Goal: Task Accomplishment & Management: Complete application form

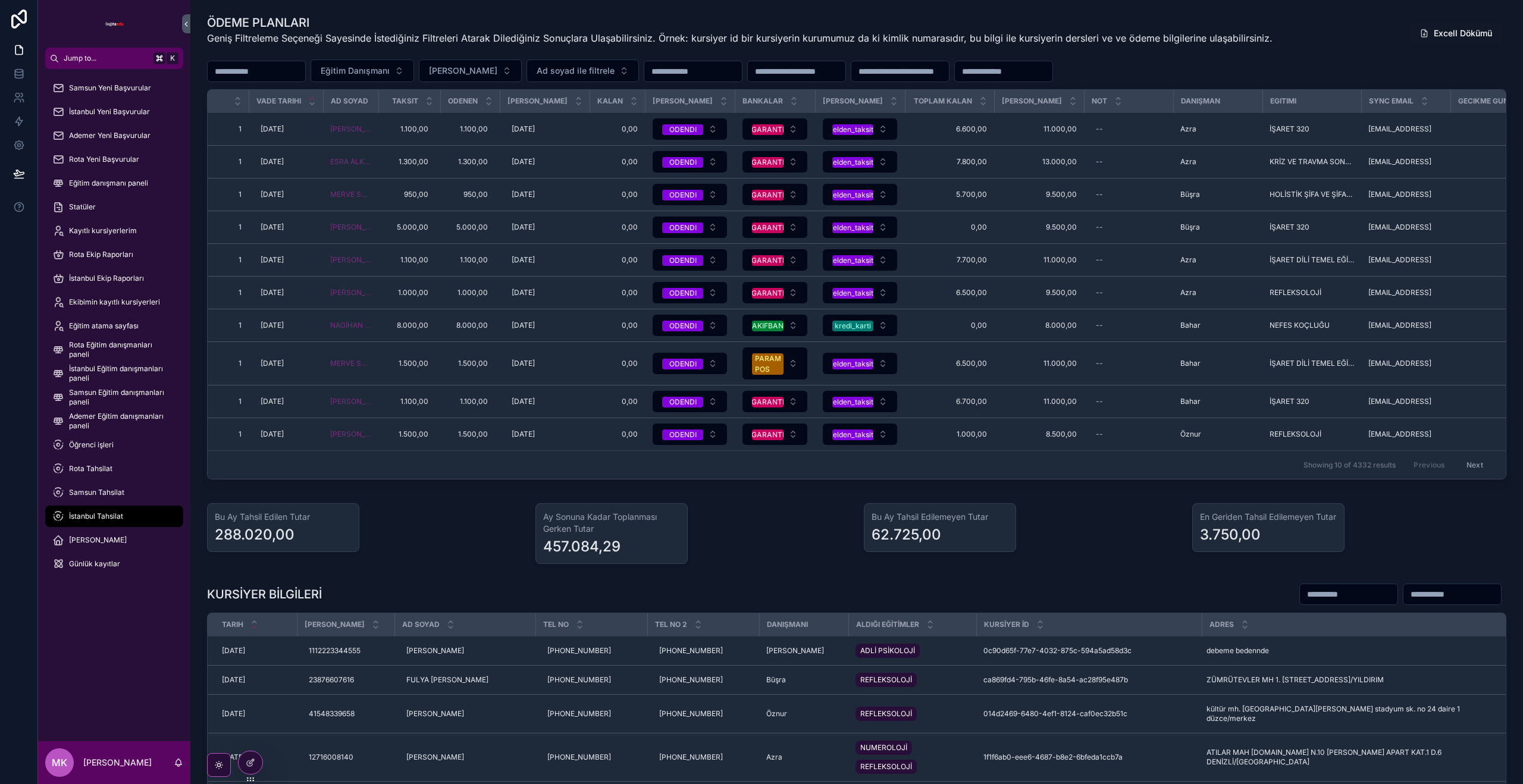
scroll to position [644, 0]
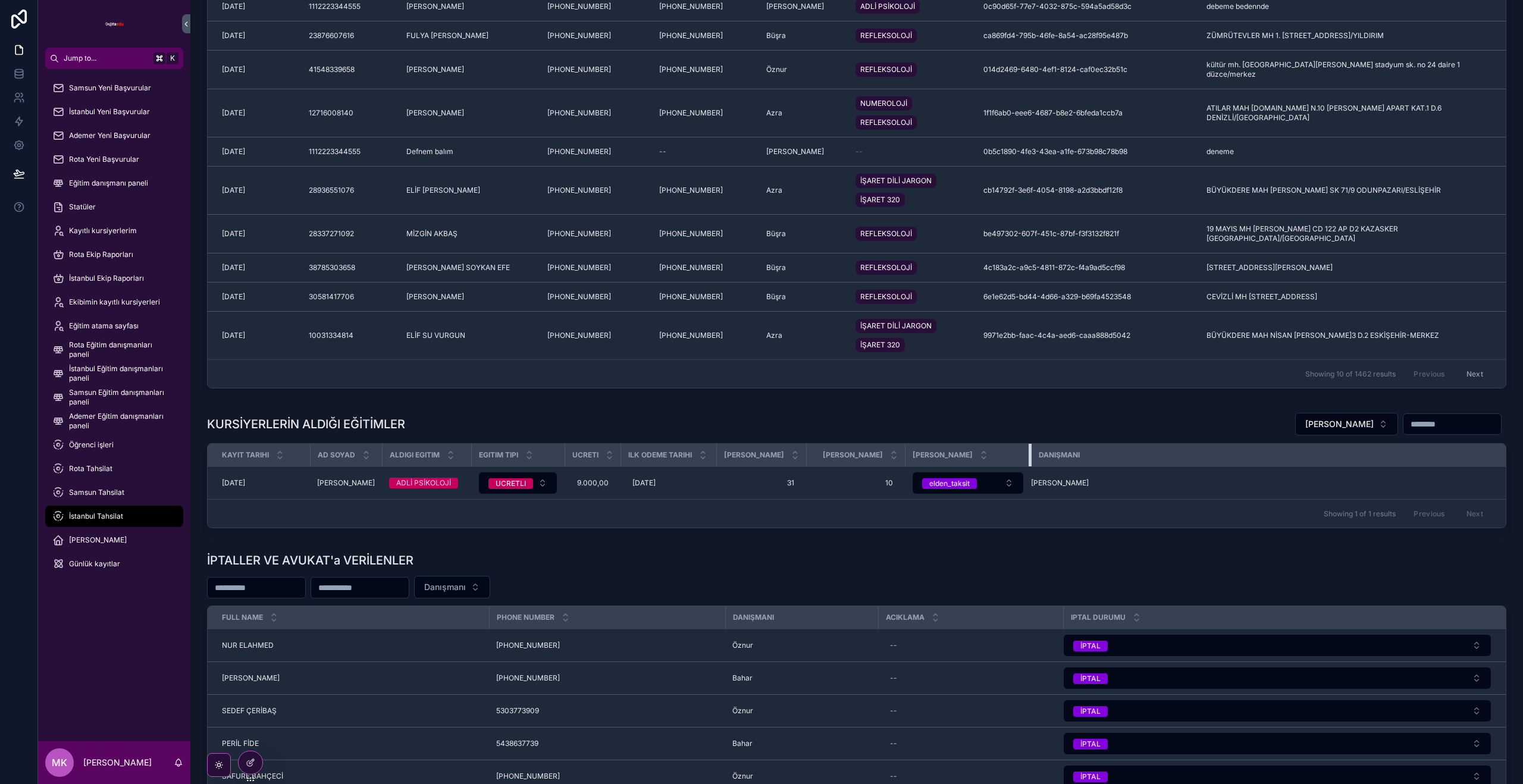
drag, startPoint x: 1044, startPoint y: 583, endPoint x: 1005, endPoint y: 587, distance: 39.2
click at [1029, 466] on div "scrollable content" at bounding box center [1031, 455] width 5 height 23
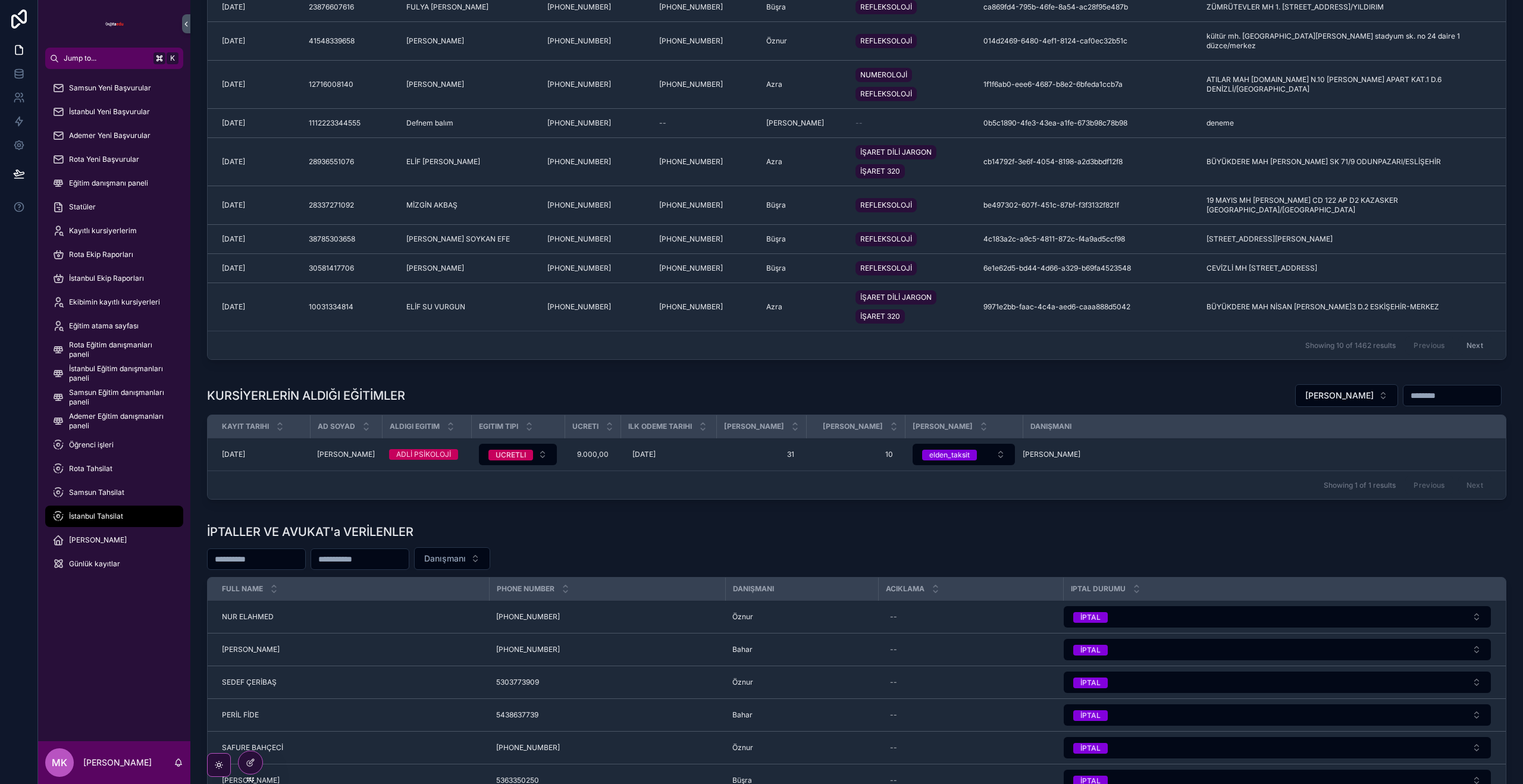
click at [1312, 436] on div "danışmanı" at bounding box center [1264, 426] width 482 height 19
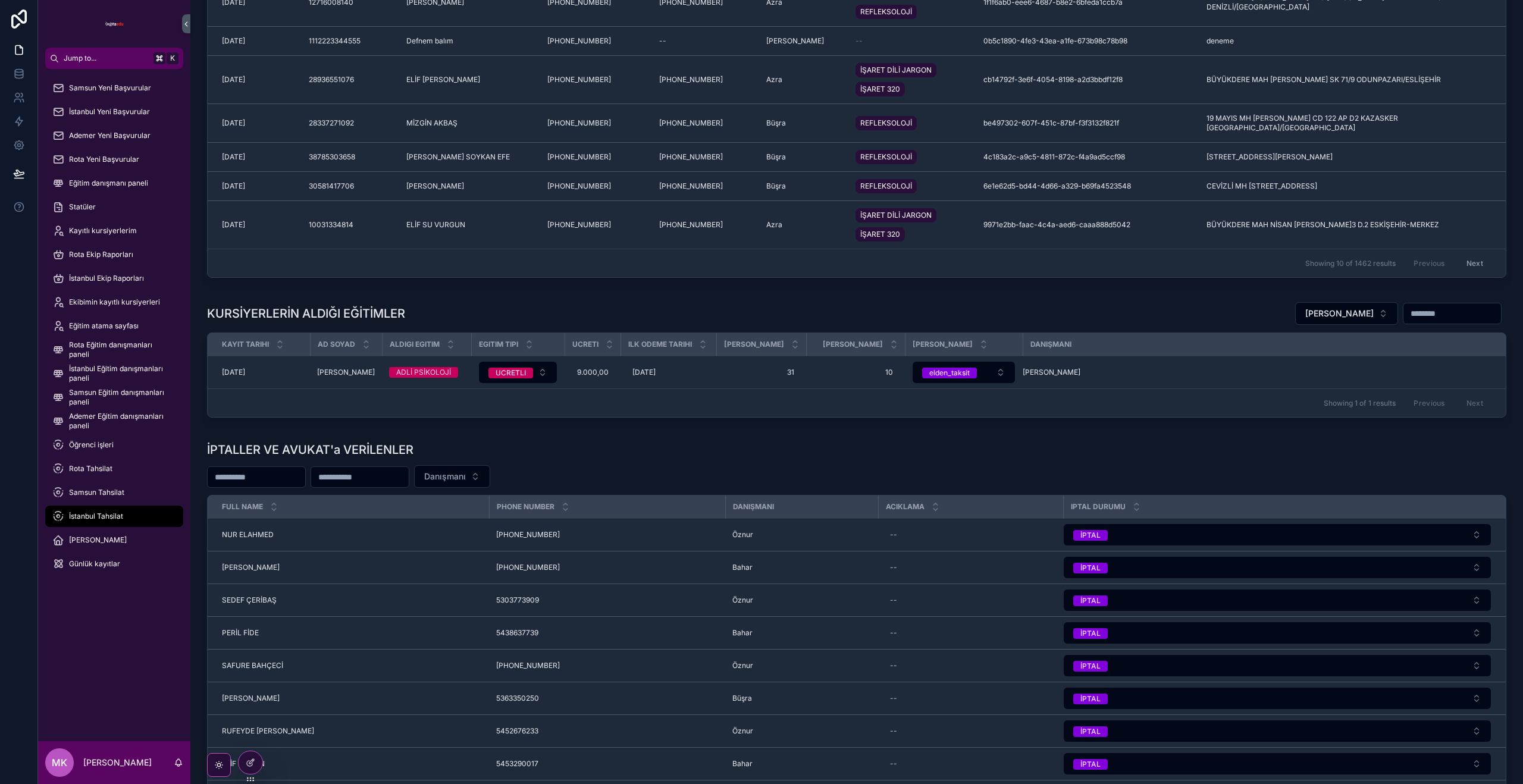
scroll to position [761, 0]
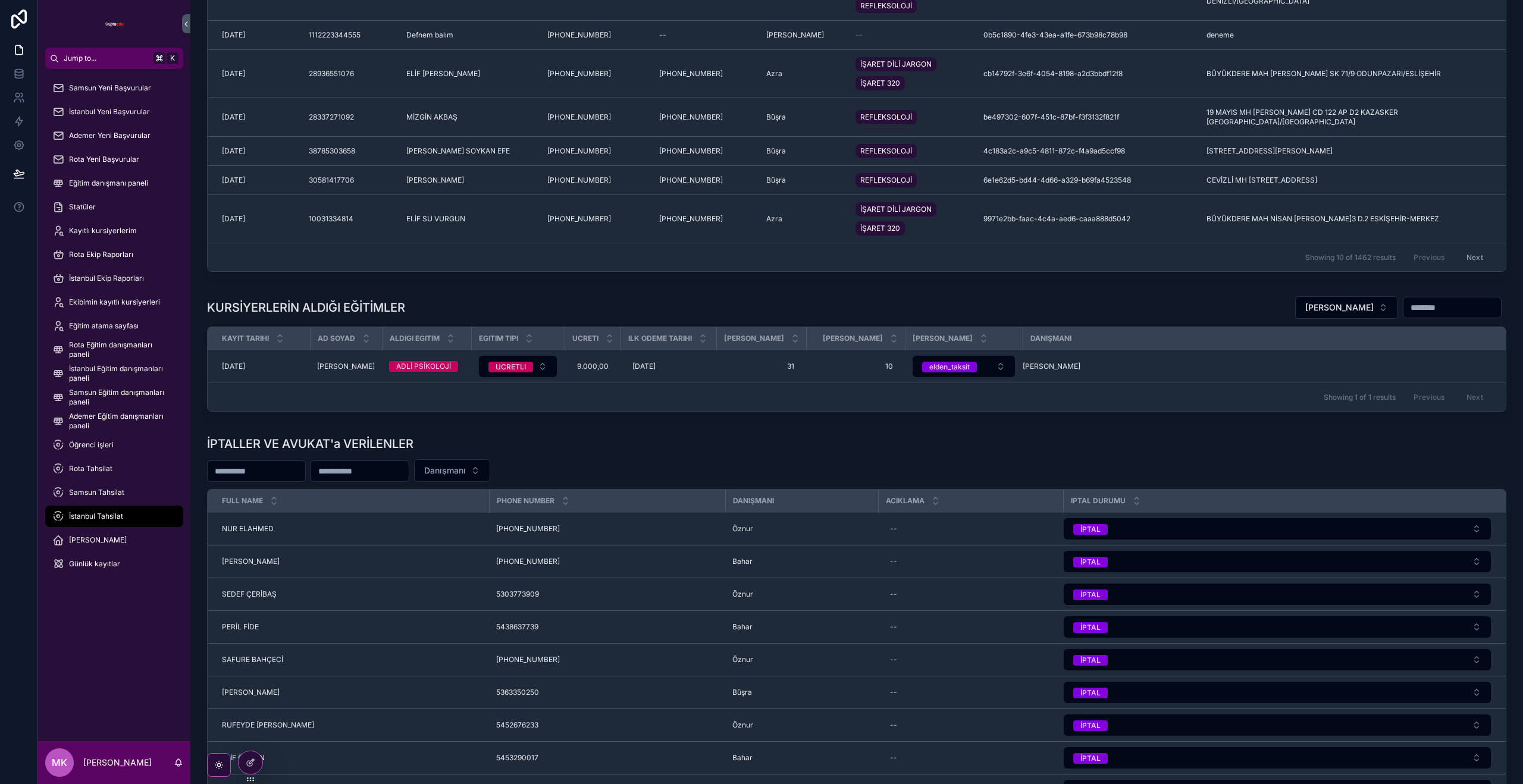
click at [95, 183] on span "Eğitim danışmanı paneli" at bounding box center [108, 183] width 79 height 10
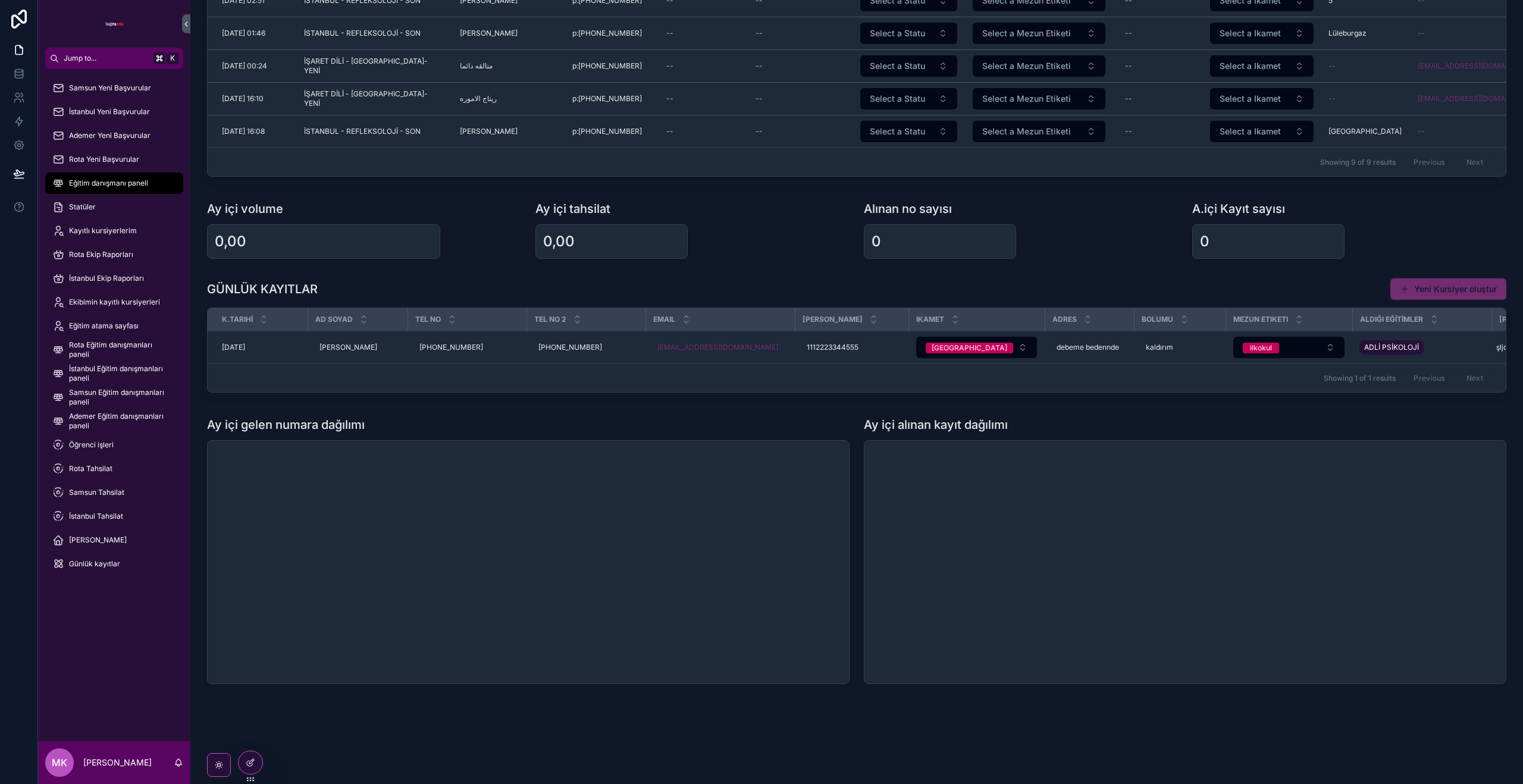
scroll to position [244, 0]
click at [0, 0] on span "Eğitim Ata" at bounding box center [0, 0] width 0 height 0
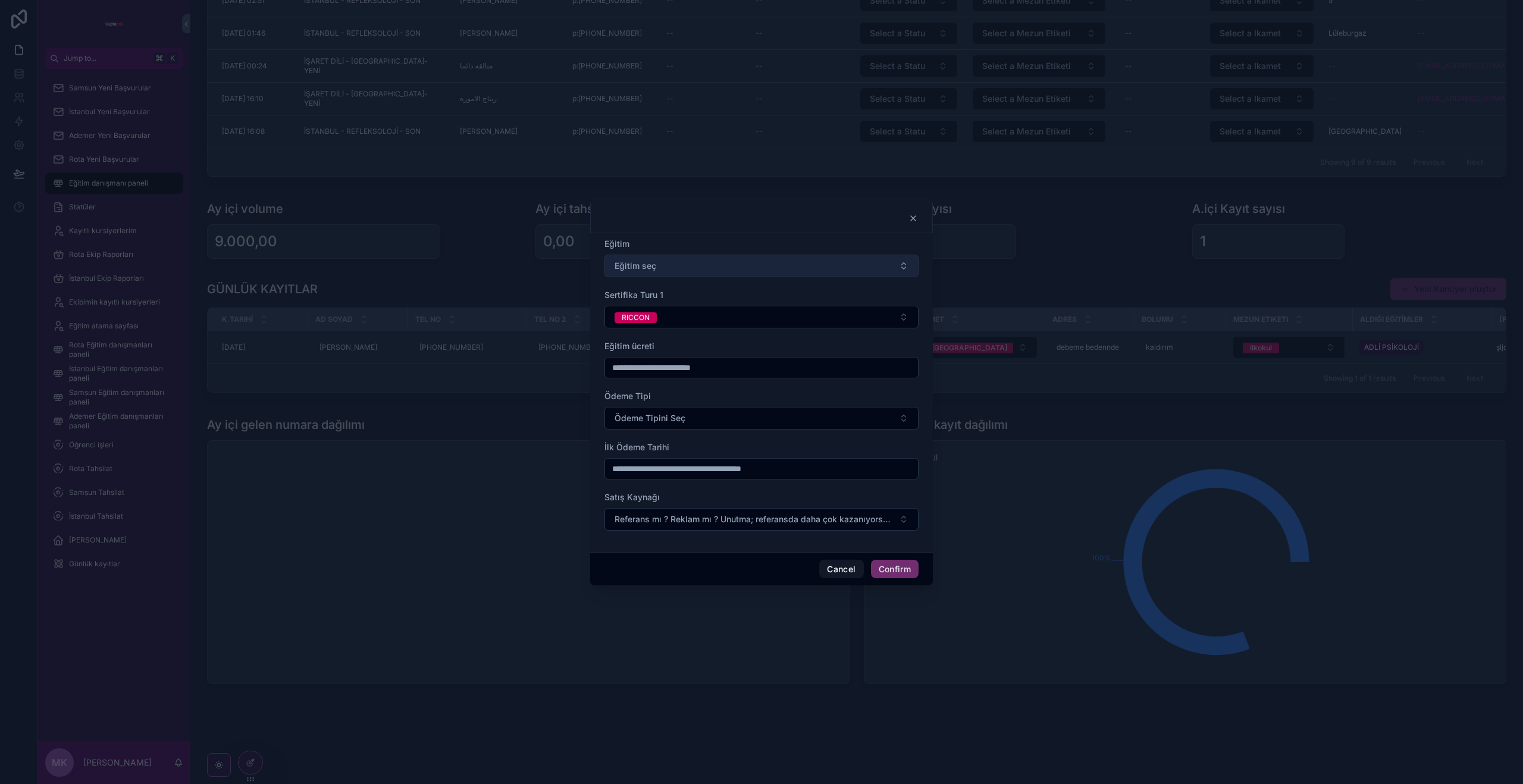
click at [684, 265] on button "Eğitim seç" at bounding box center [762, 265] width 314 height 23
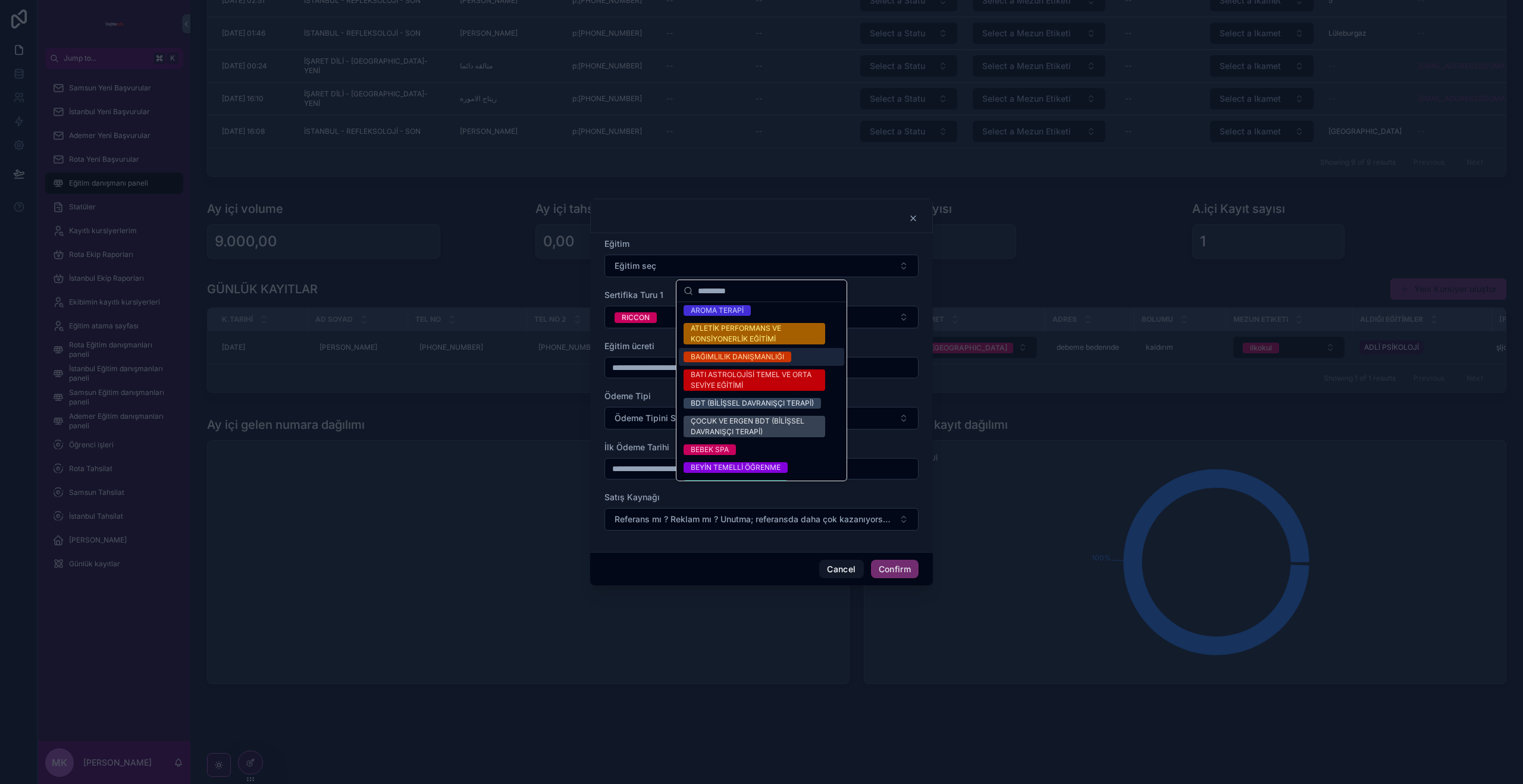
click at [746, 357] on div "BAĞIMLILIK DANIŞMANLIĞI" at bounding box center [737, 357] width 94 height 11
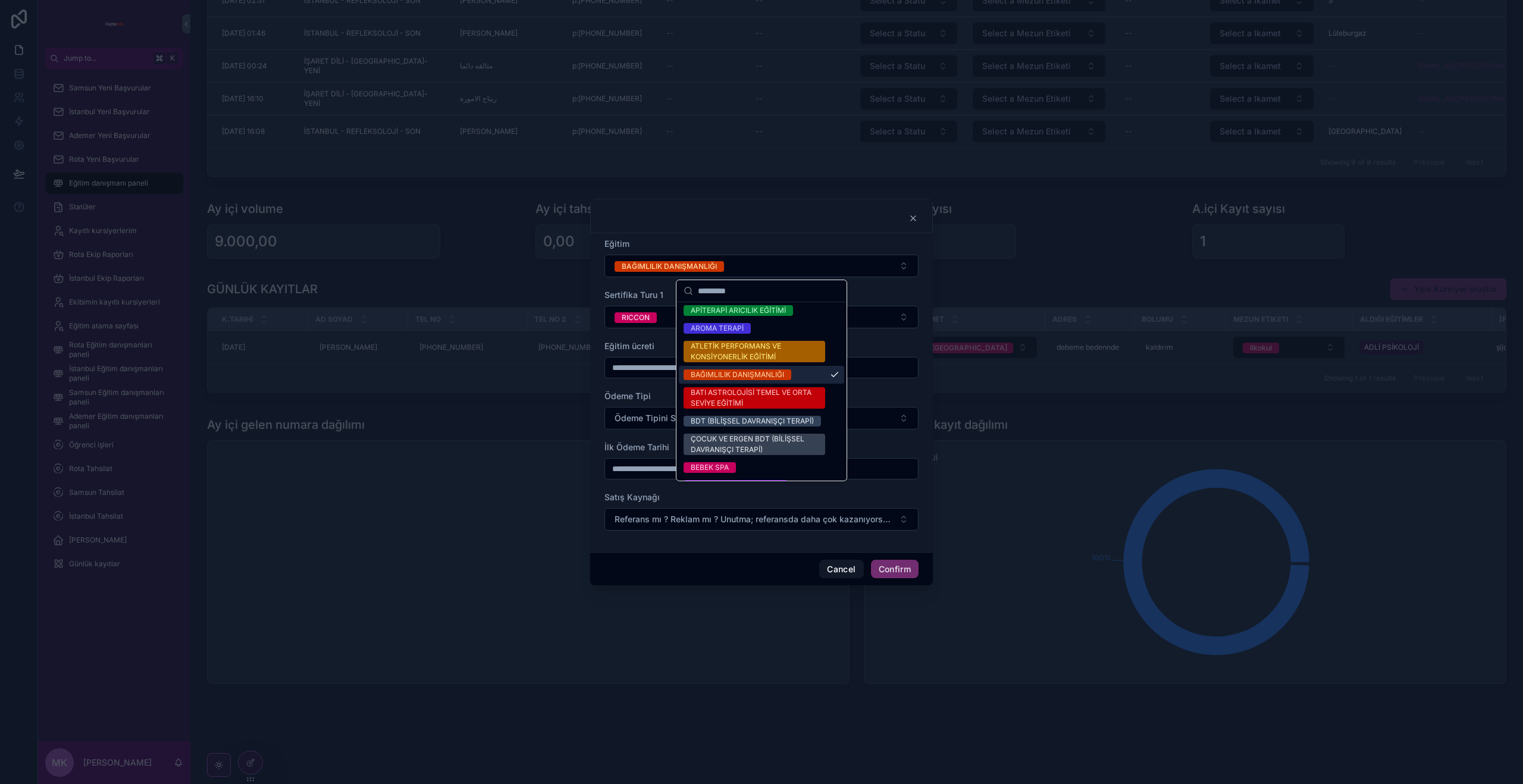
scroll to position [128, 0]
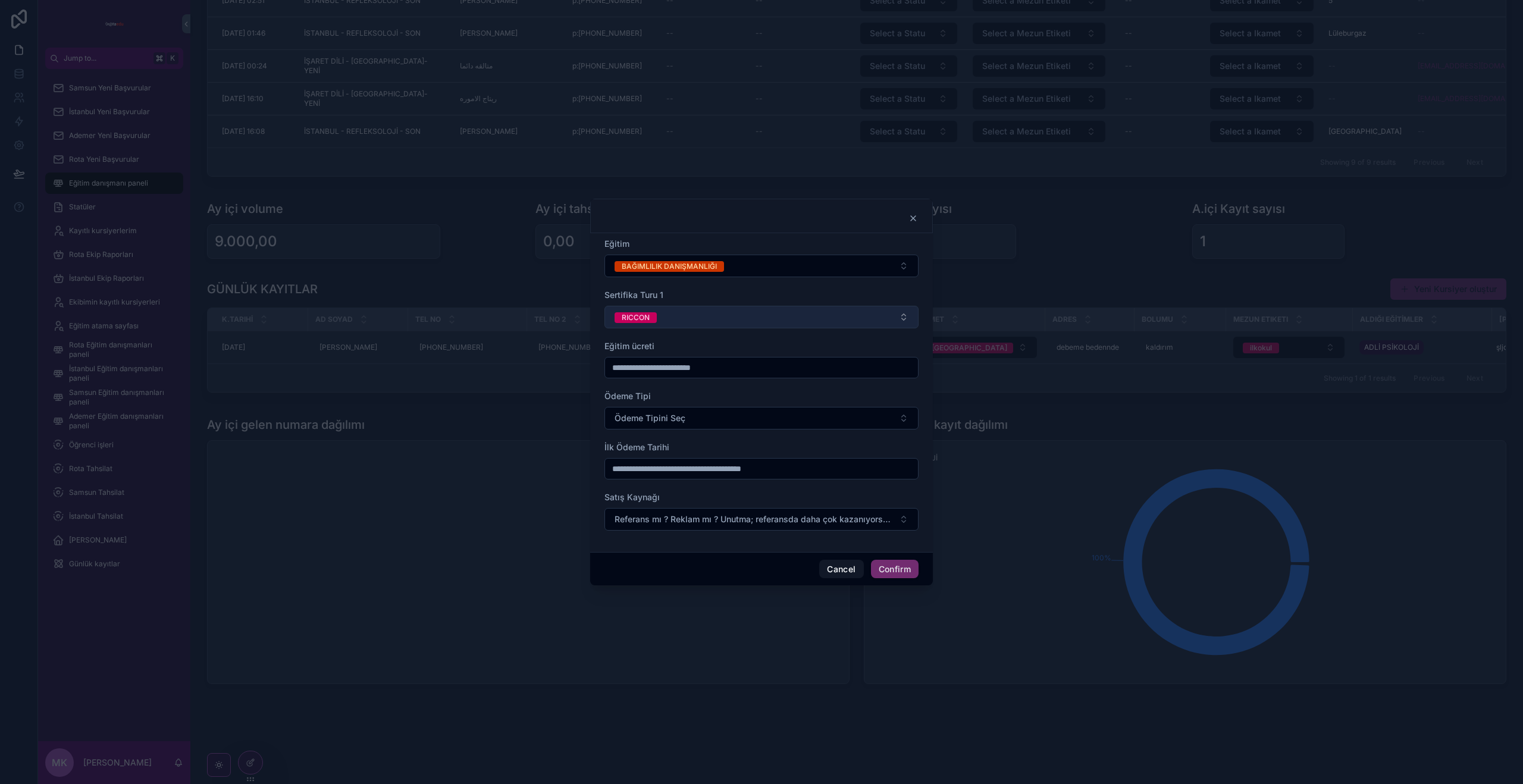
click at [652, 317] on span "RICCON" at bounding box center [635, 318] width 42 height 11
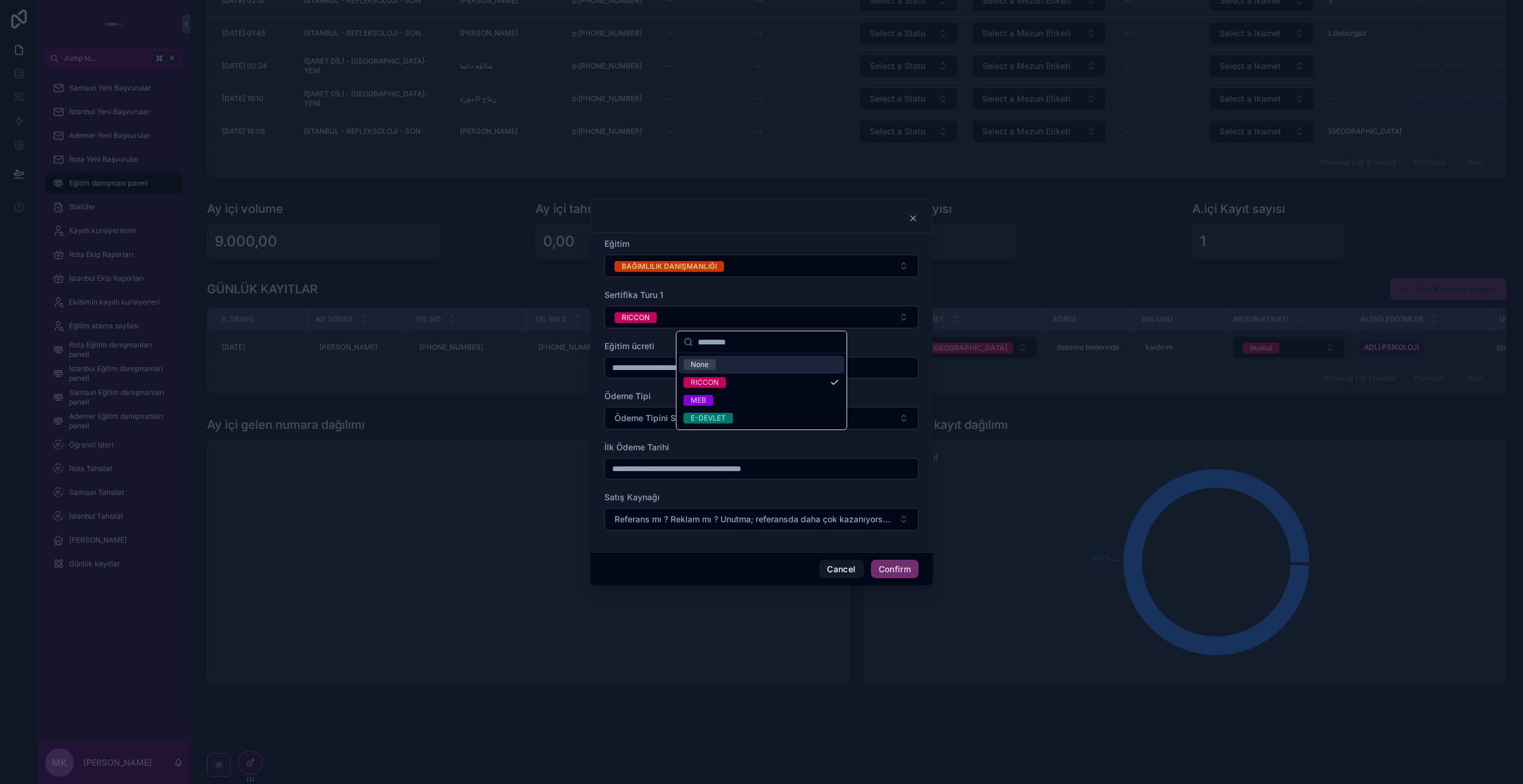
click at [629, 346] on span "Eğitim ücreti" at bounding box center [630, 346] width 50 height 10
click at [632, 365] on input "text" at bounding box center [762, 367] width 313 height 16
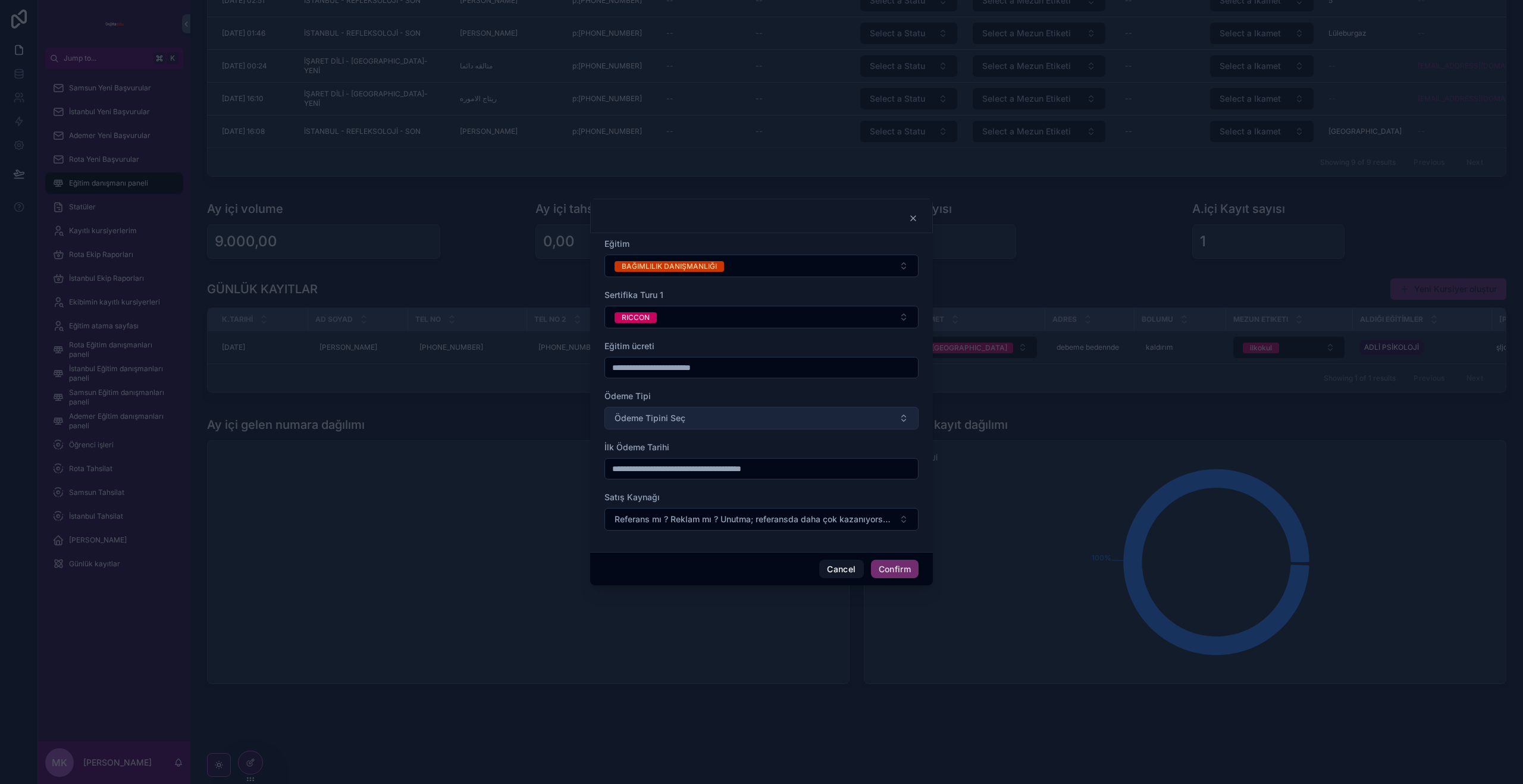
type input "******"
click at [649, 421] on span "Ödeme Tipini Seç" at bounding box center [650, 417] width 71 height 12
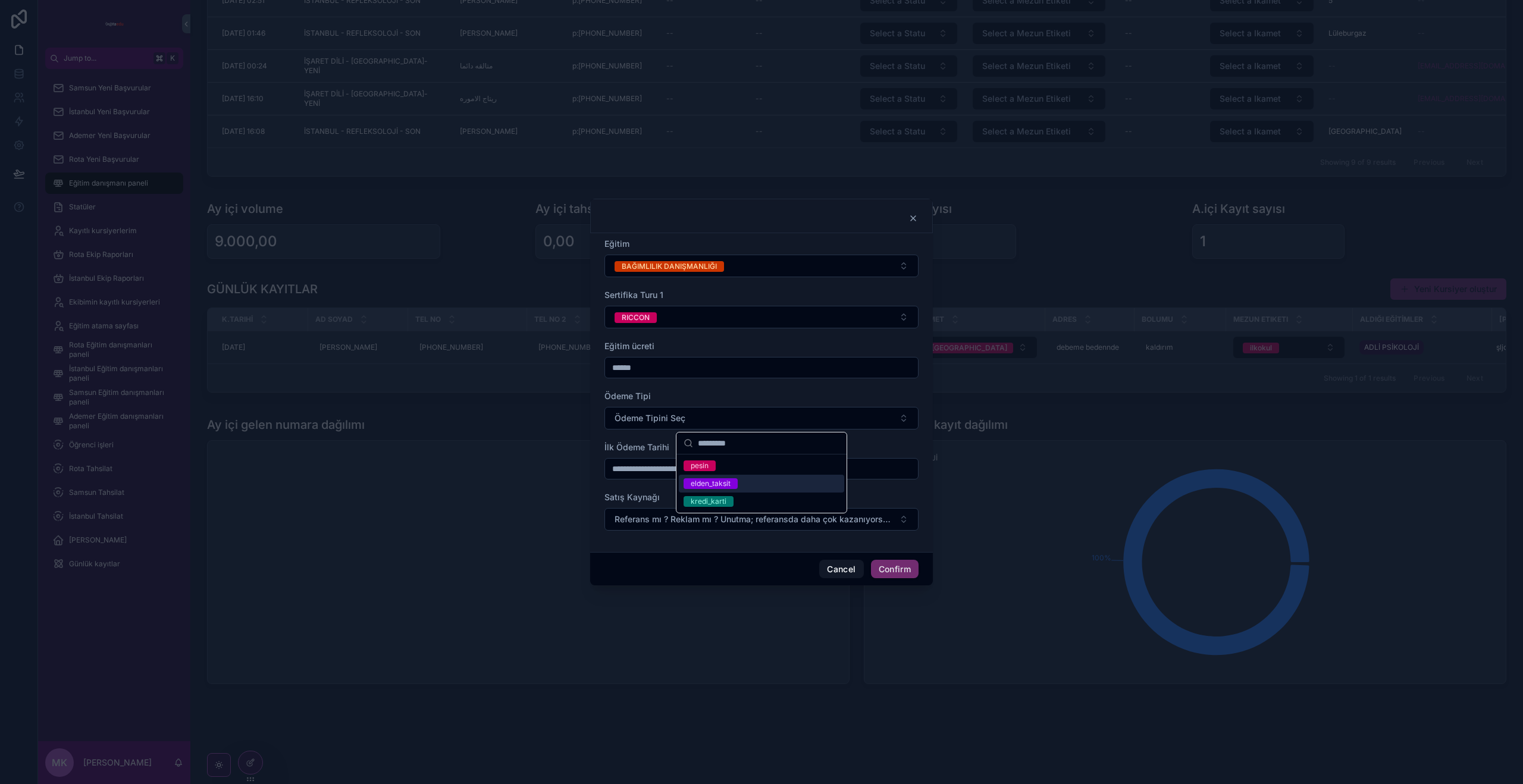
click at [717, 480] on div "elden_taksit" at bounding box center [710, 483] width 40 height 11
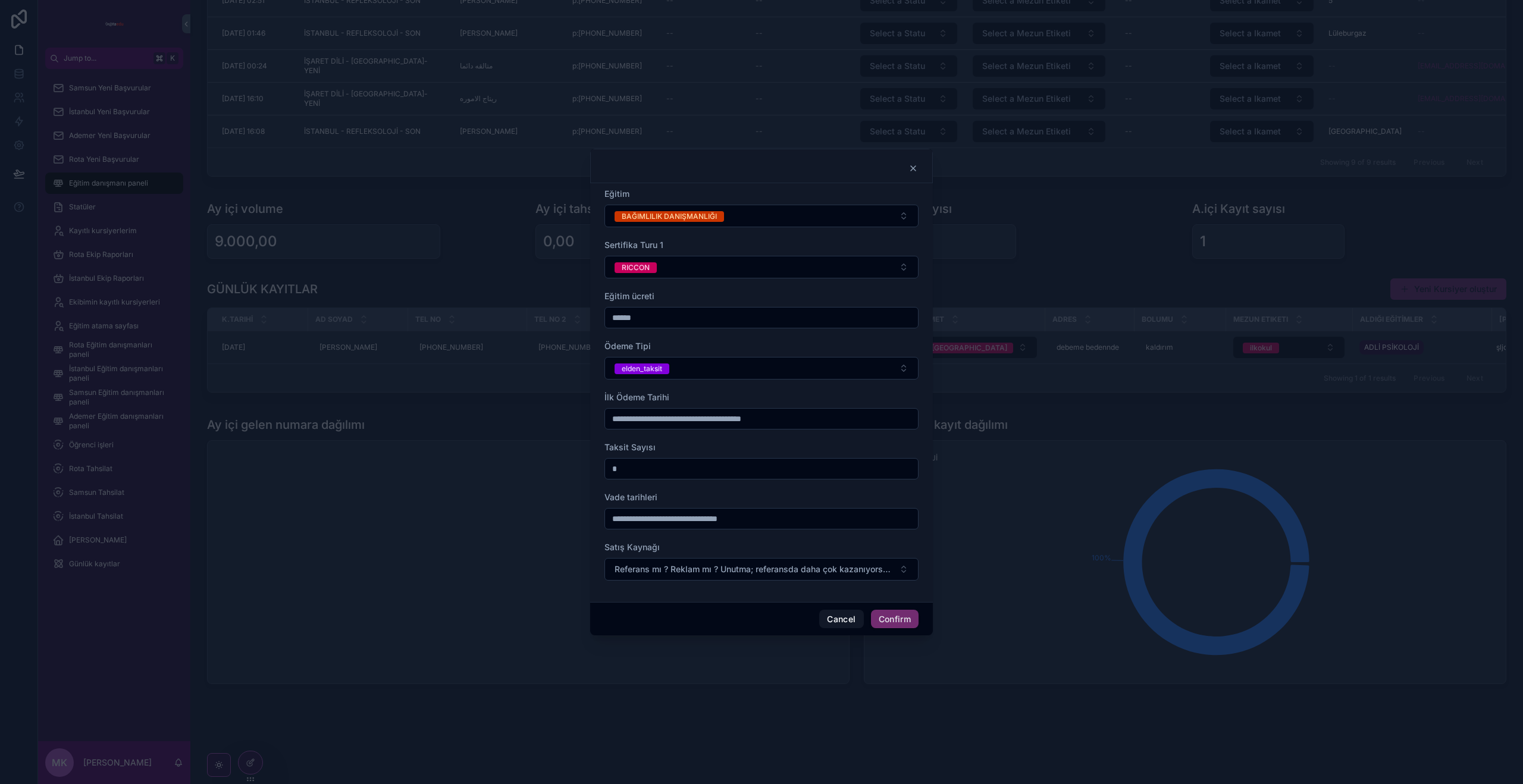
click at [640, 472] on input "*" at bounding box center [762, 468] width 313 height 16
click at [638, 412] on input "text" at bounding box center [762, 418] width 313 height 16
click at [698, 573] on button "13" at bounding box center [697, 568] width 21 height 21
type input "**********"
drag, startPoint x: 613, startPoint y: 431, endPoint x: 620, endPoint y: 442, distance: 13.0
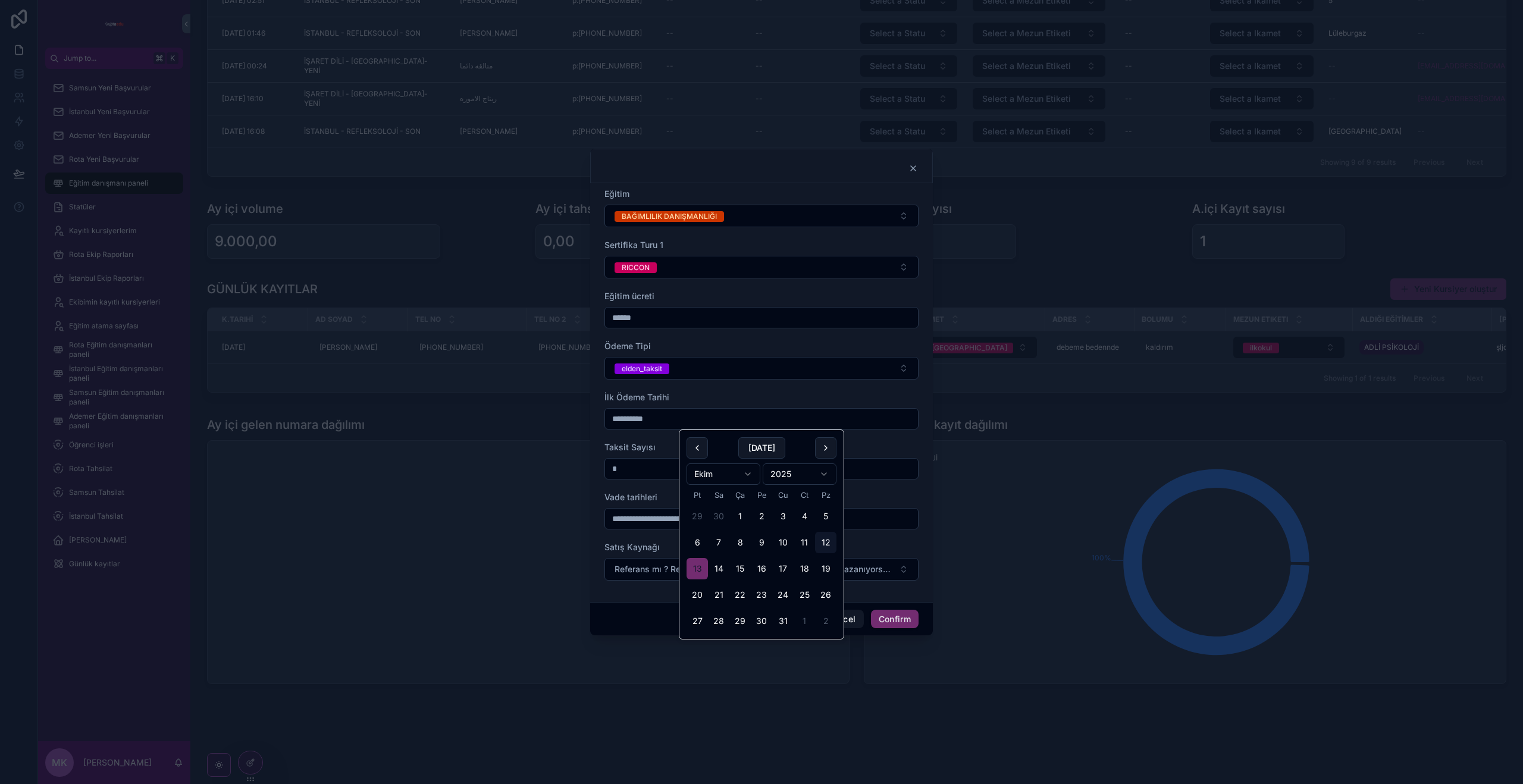
click at [613, 431] on form "**********" at bounding box center [762, 390] width 314 height 405
click at [622, 463] on input "*" at bounding box center [762, 468] width 313 height 16
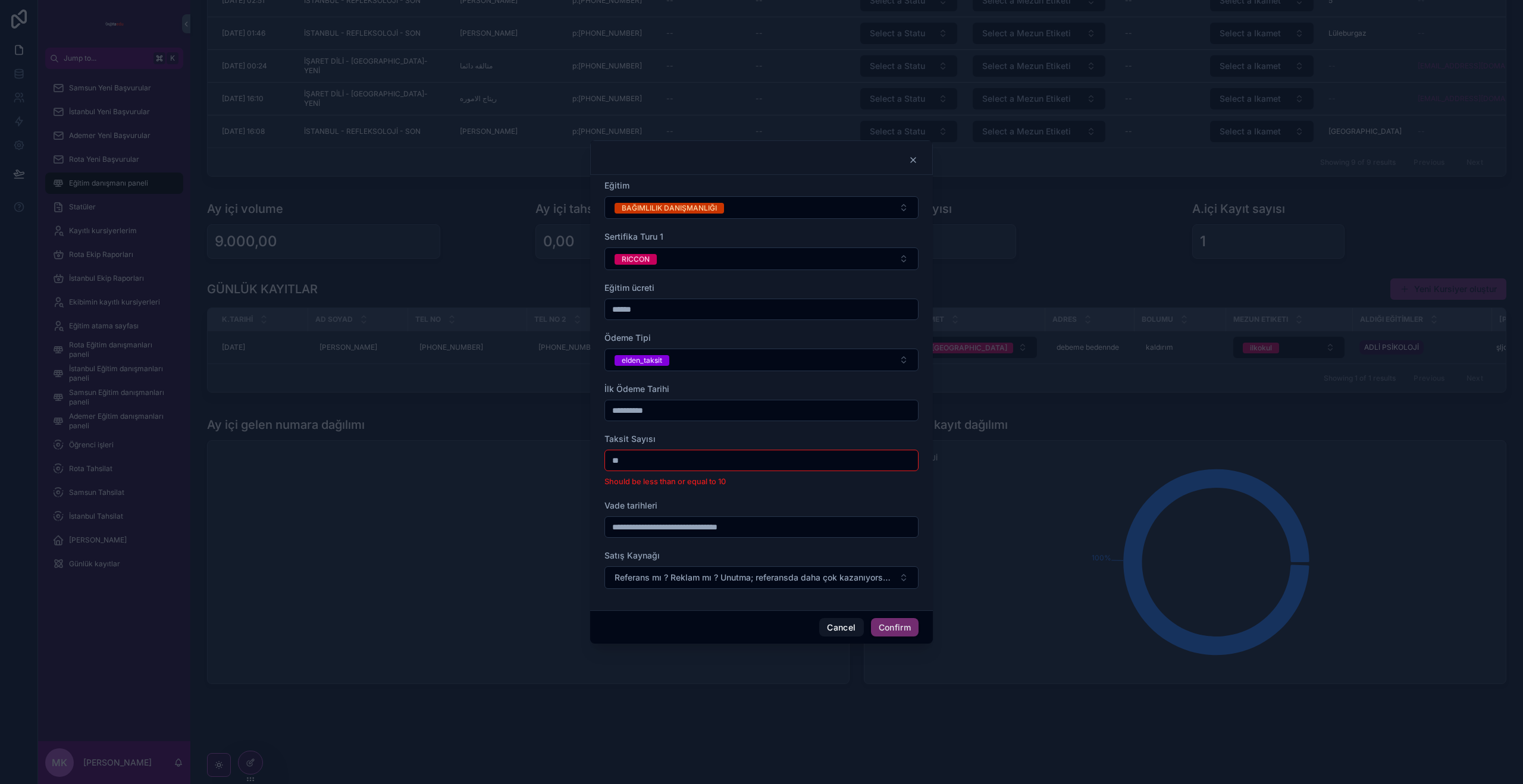
type input "*"
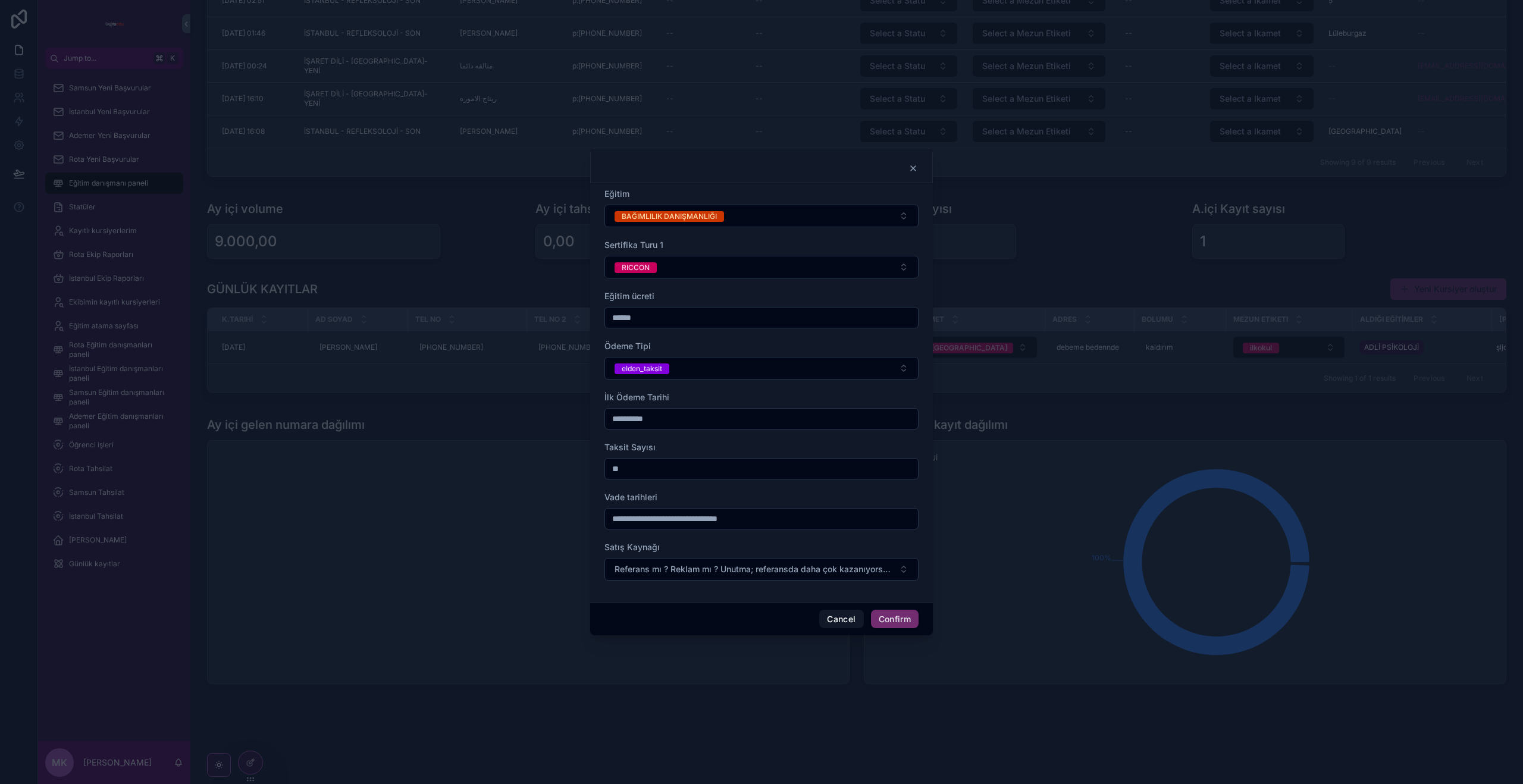
type input "**"
click at [613, 528] on div at bounding box center [762, 518] width 314 height 21
click at [630, 522] on input "text" at bounding box center [762, 518] width 313 height 16
type input "**"
click at [636, 566] on span "Referans mı ? Reklam mı ? Unutma; referansda daha çok kazanıyorsun. 💵" at bounding box center [754, 569] width 279 height 12
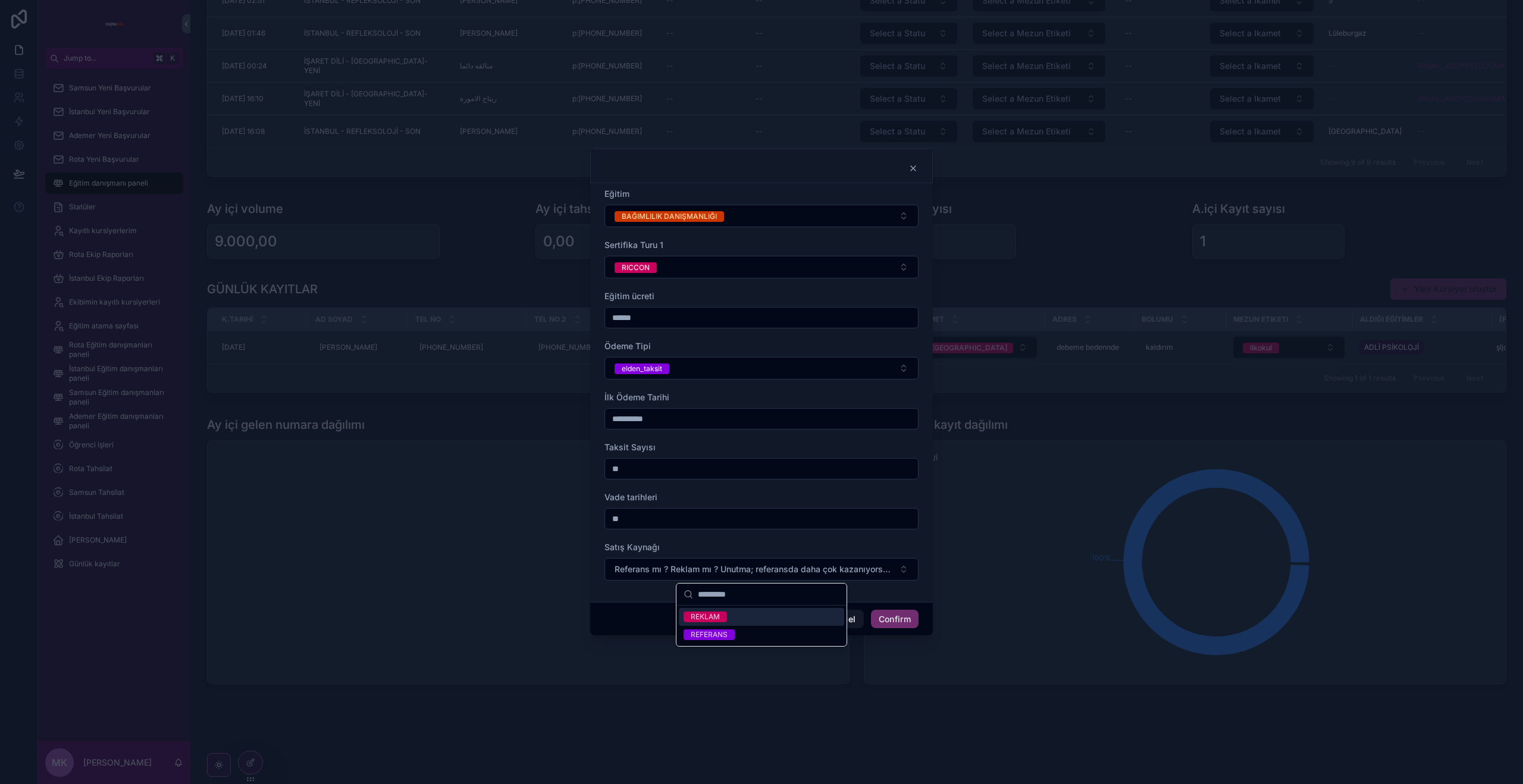
click at [726, 609] on div "REKLAM" at bounding box center [761, 617] width 166 height 18
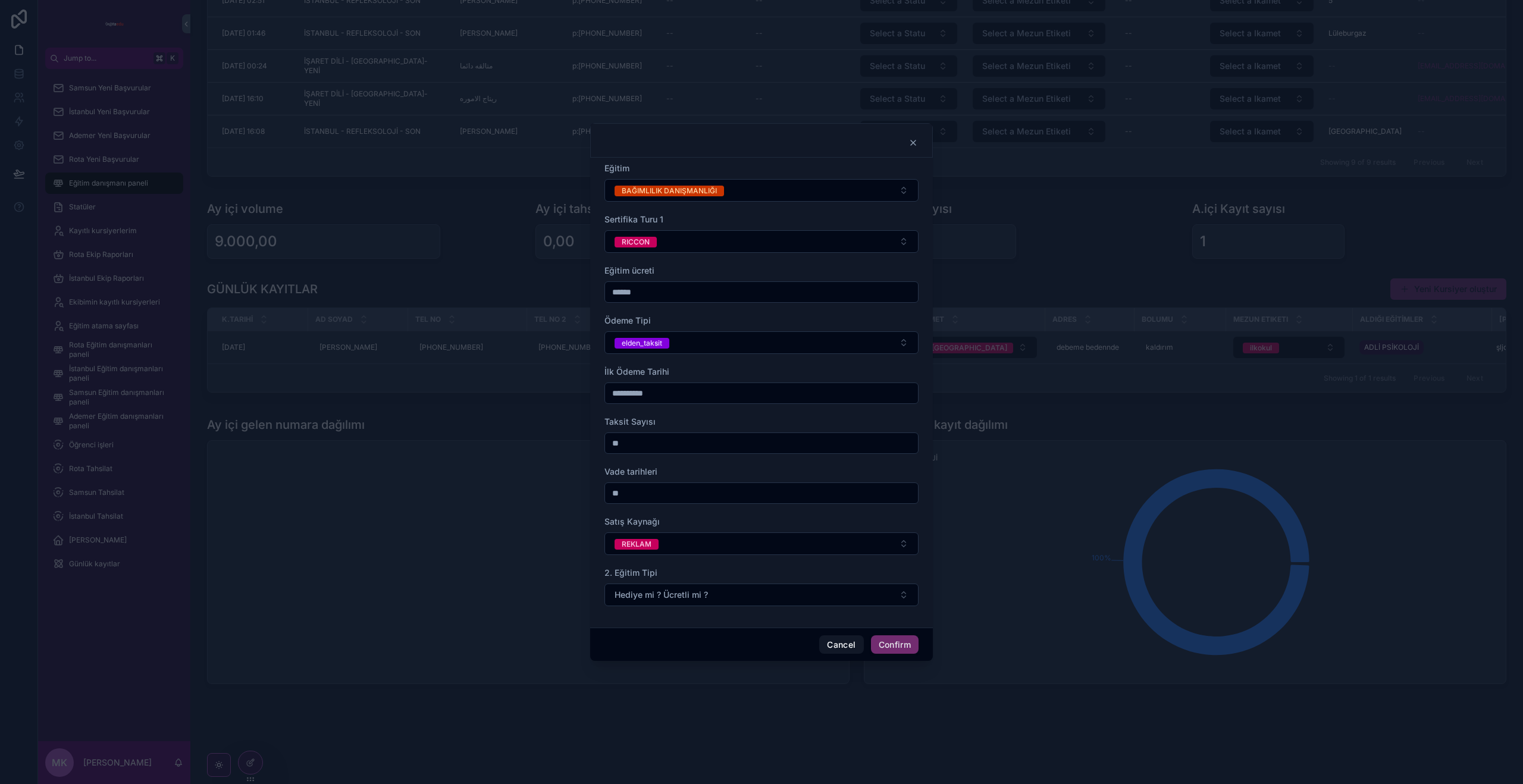
click at [903, 642] on button "Confirm" at bounding box center [895, 644] width 48 height 19
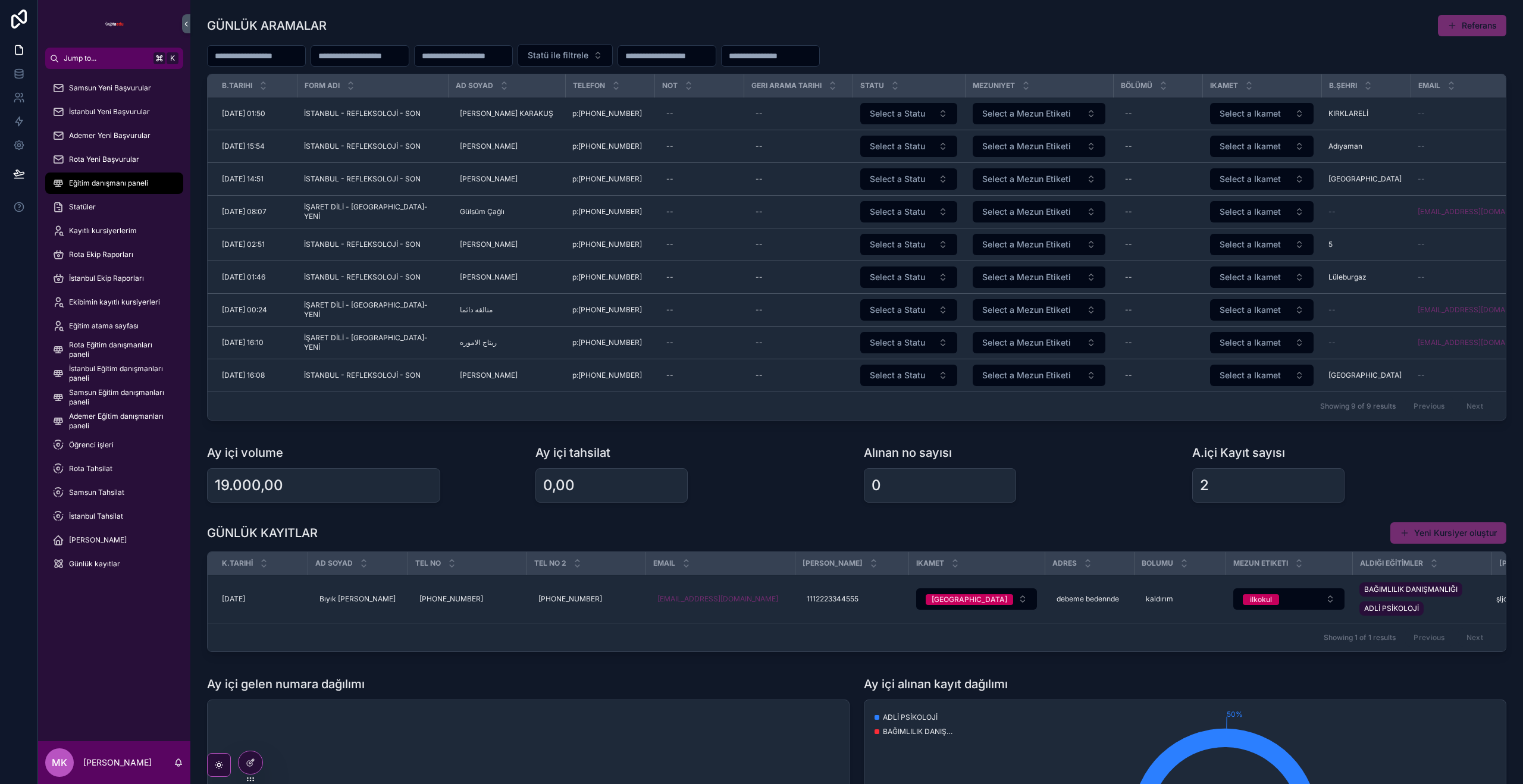
click at [112, 519] on span "İstanbul Tahsilat" at bounding box center [96, 516] width 54 height 10
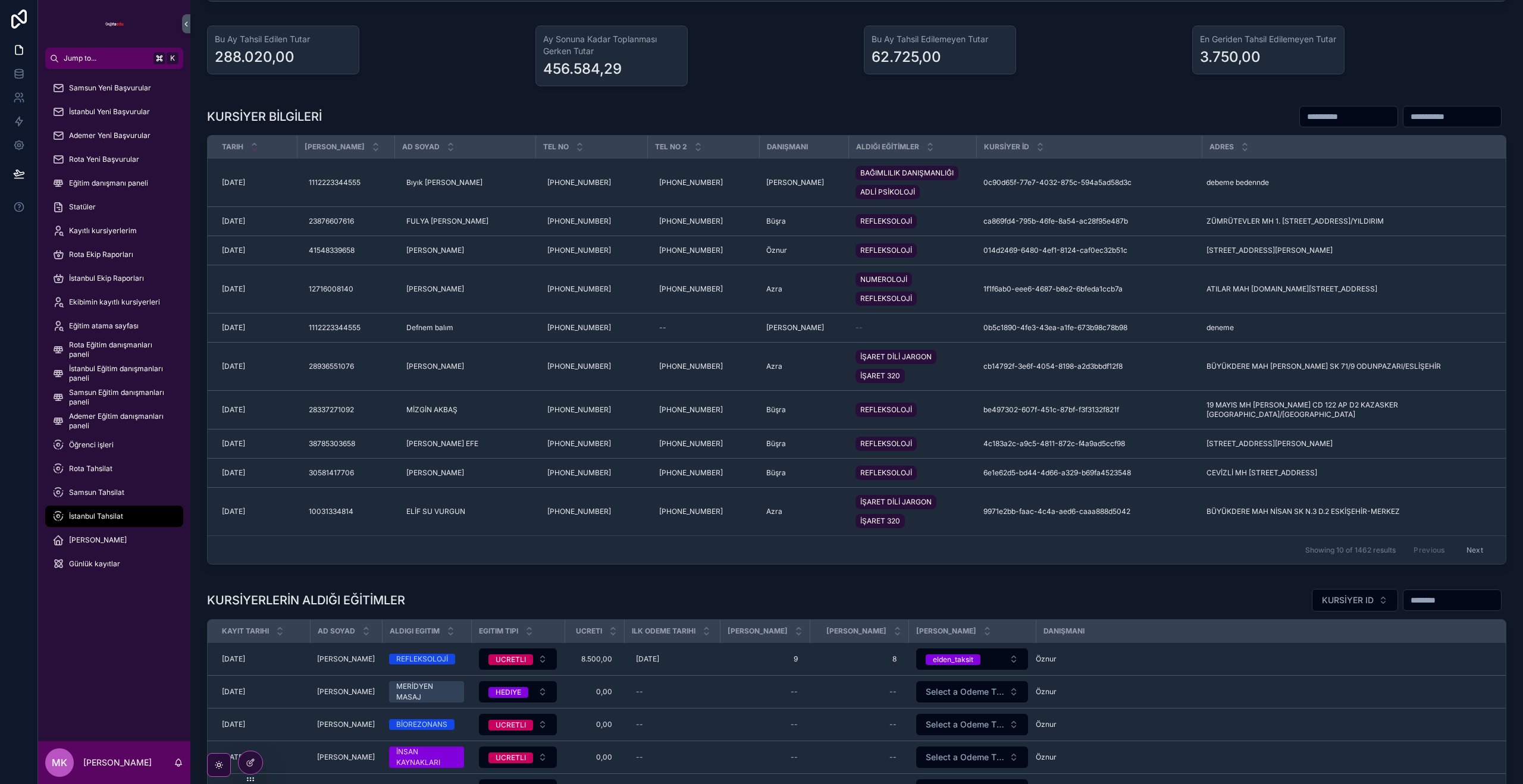
scroll to position [475, 0]
click at [0, 0] on icon "scrollable content" at bounding box center [0, 0] width 0 height 0
click at [0, 0] on div "scrollable content" at bounding box center [0, 0] width 0 height 0
click at [0, 0] on icon "scrollable content" at bounding box center [0, 0] width 0 height 0
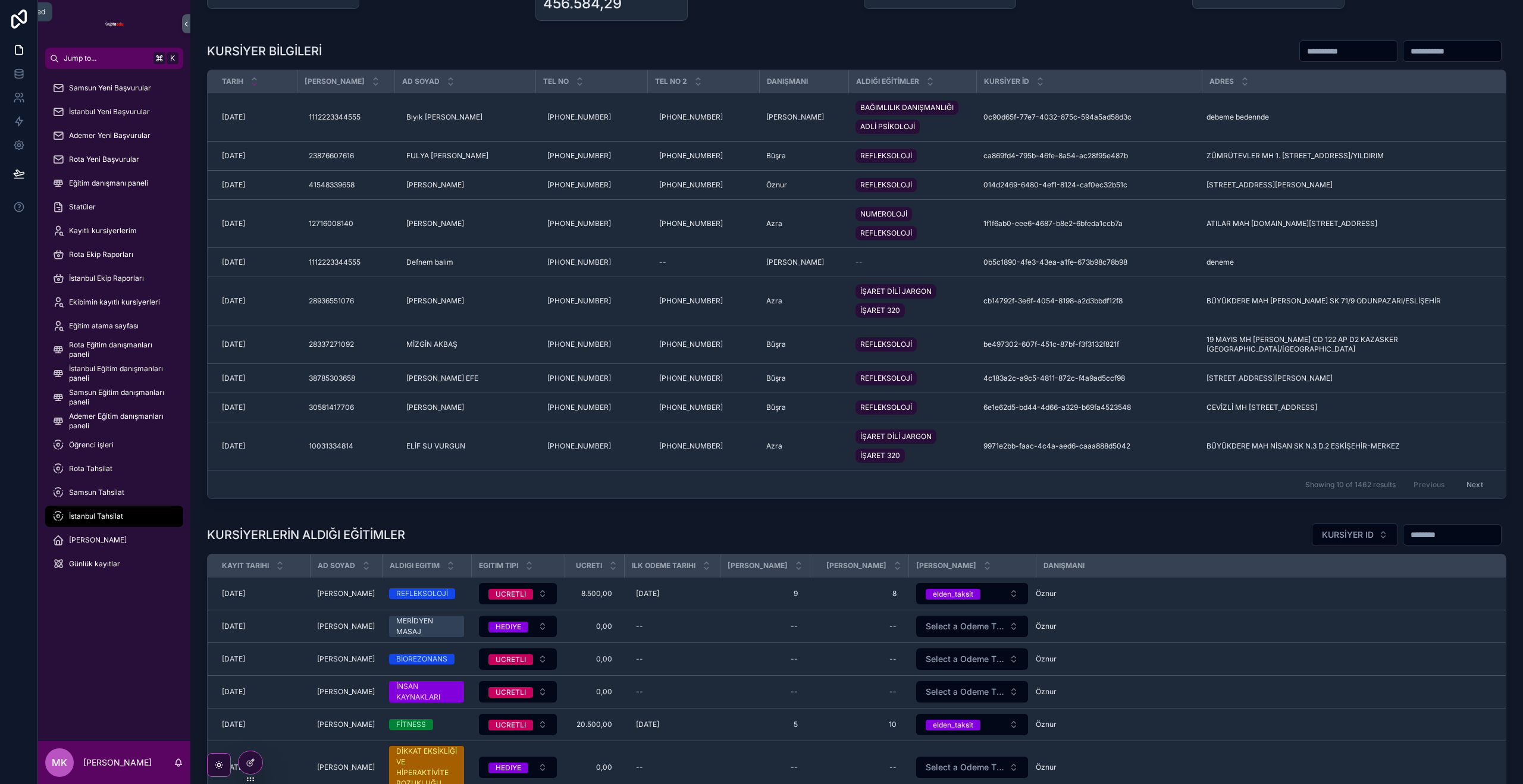
scroll to position [558, 0]
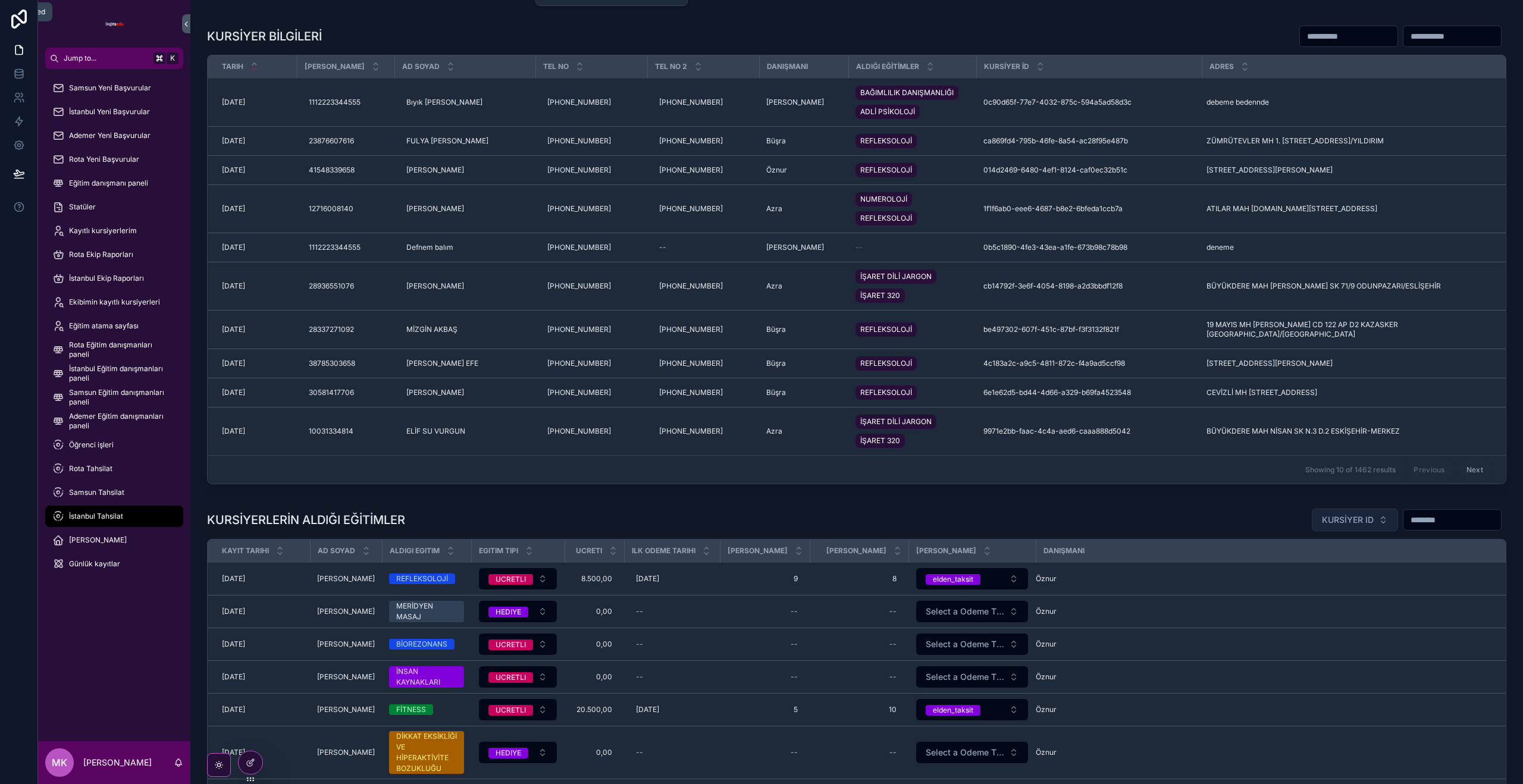
click at [1376, 531] on button "KURSİYER ID" at bounding box center [1355, 519] width 86 height 23
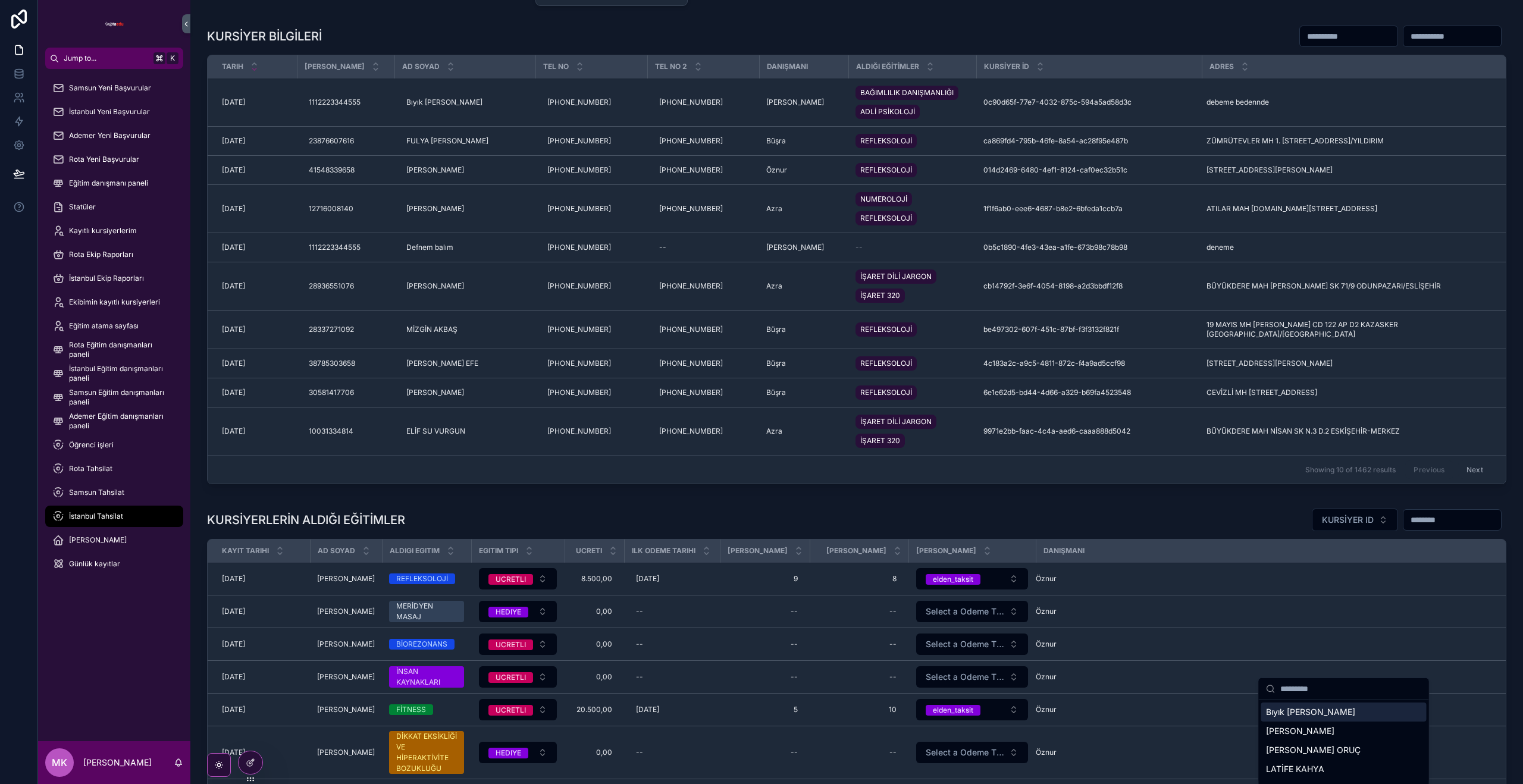
click at [1322, 692] on input "scrollable content" at bounding box center [1351, 688] width 142 height 21
type input "**********"
click at [1337, 712] on div "Bıyık Ahmet" at bounding box center [1344, 711] width 166 height 19
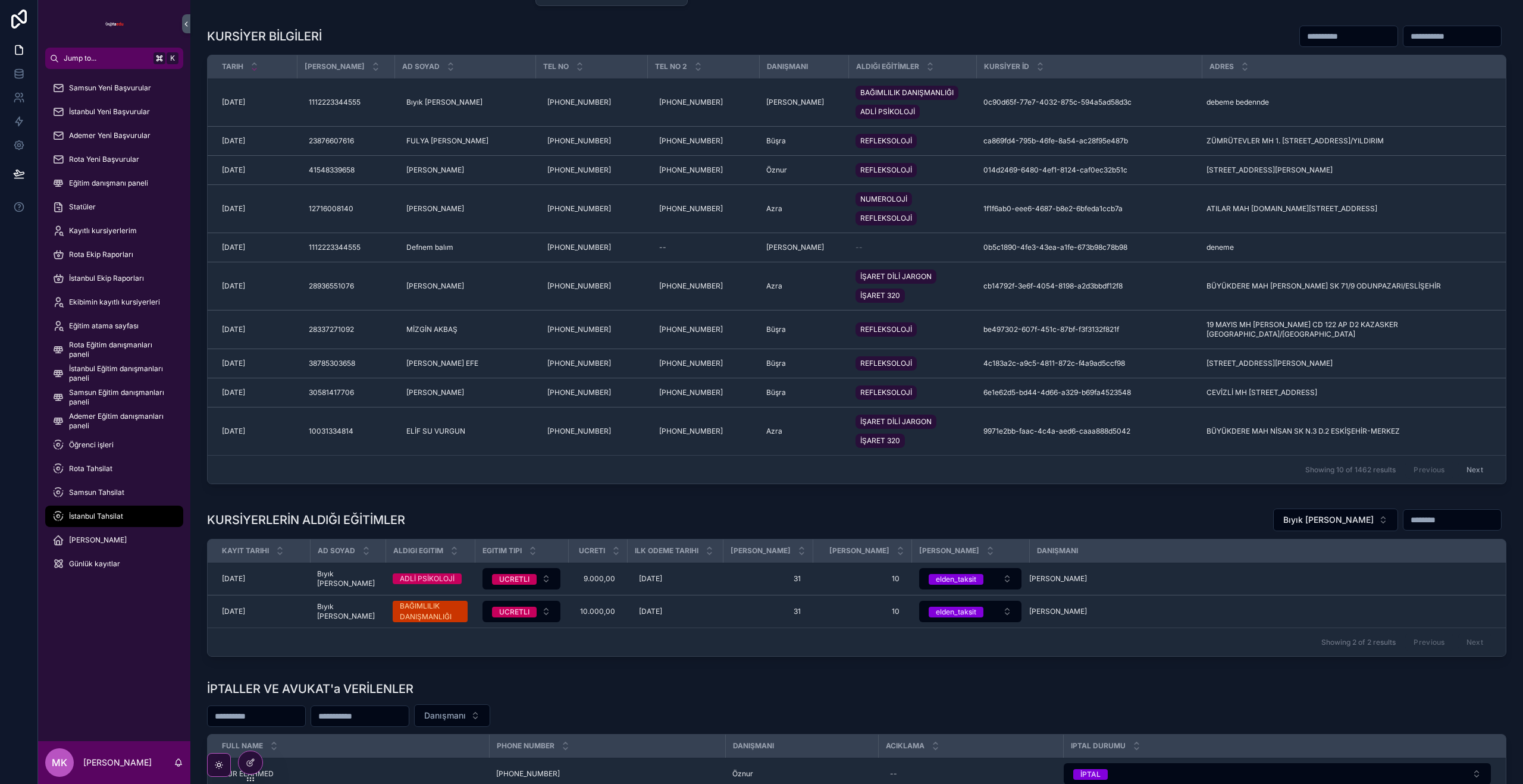
click at [1178, 532] on div "KURSİYERLERİN ALDIĞI EĞİTİMLER Bıyık Ahmet" at bounding box center [857, 519] width 1299 height 24
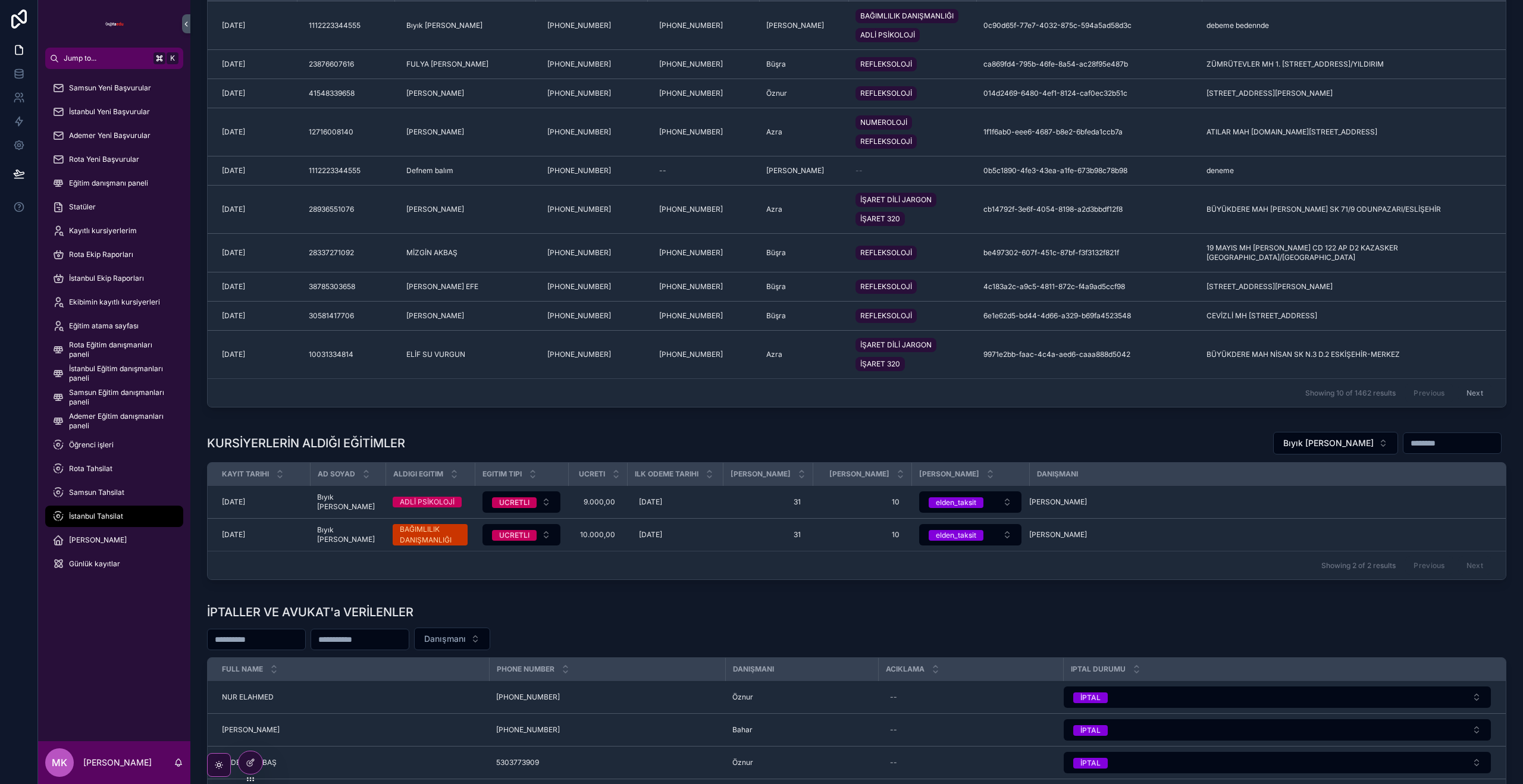
scroll to position [774, 0]
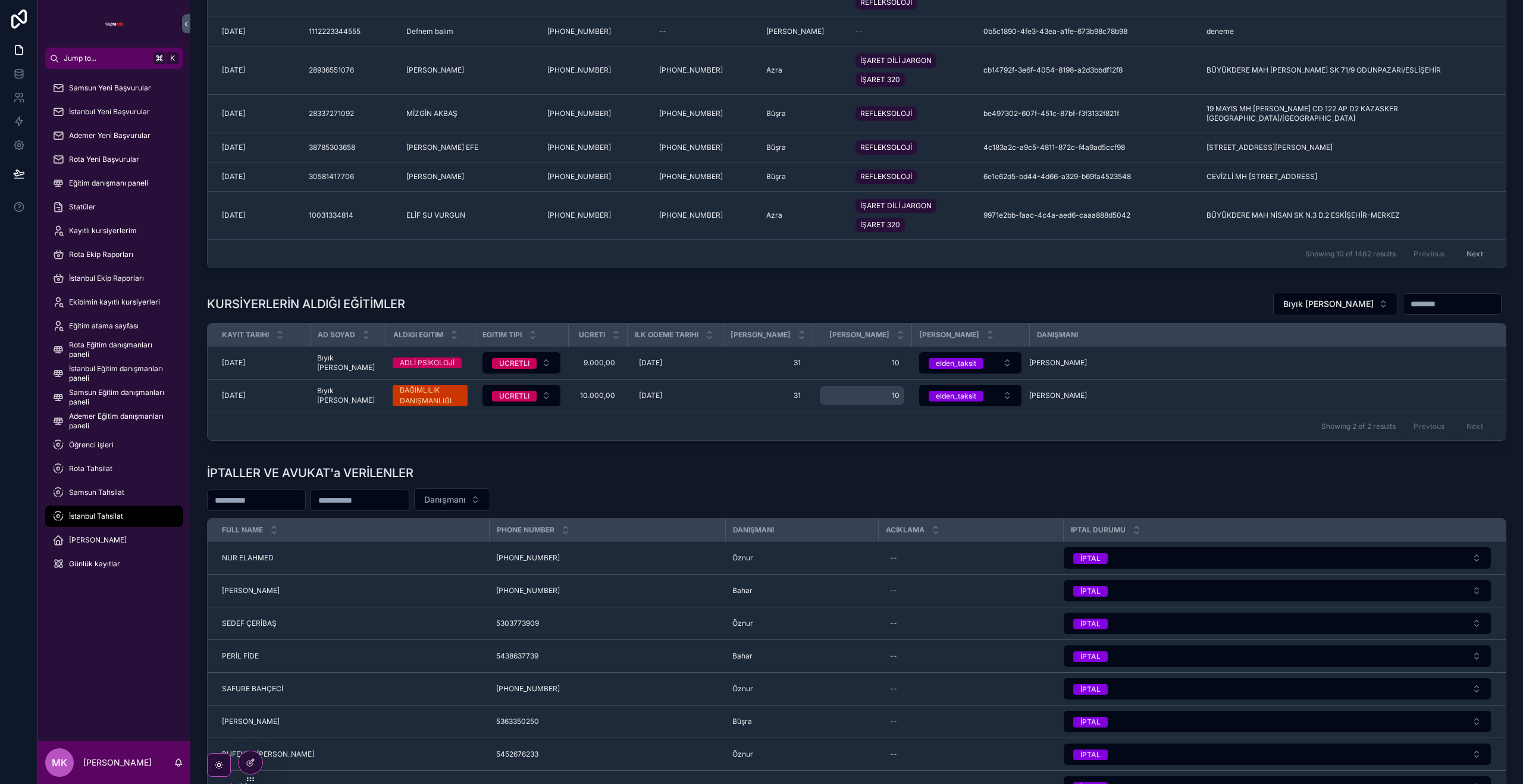
click at [839, 400] on span "10" at bounding box center [862, 395] width 75 height 10
type input "*"
click at [951, 556] on icon "scrollable content" at bounding box center [949, 555] width 10 height 10
click at [946, 401] on div "elden_taksit" at bounding box center [956, 396] width 40 height 11
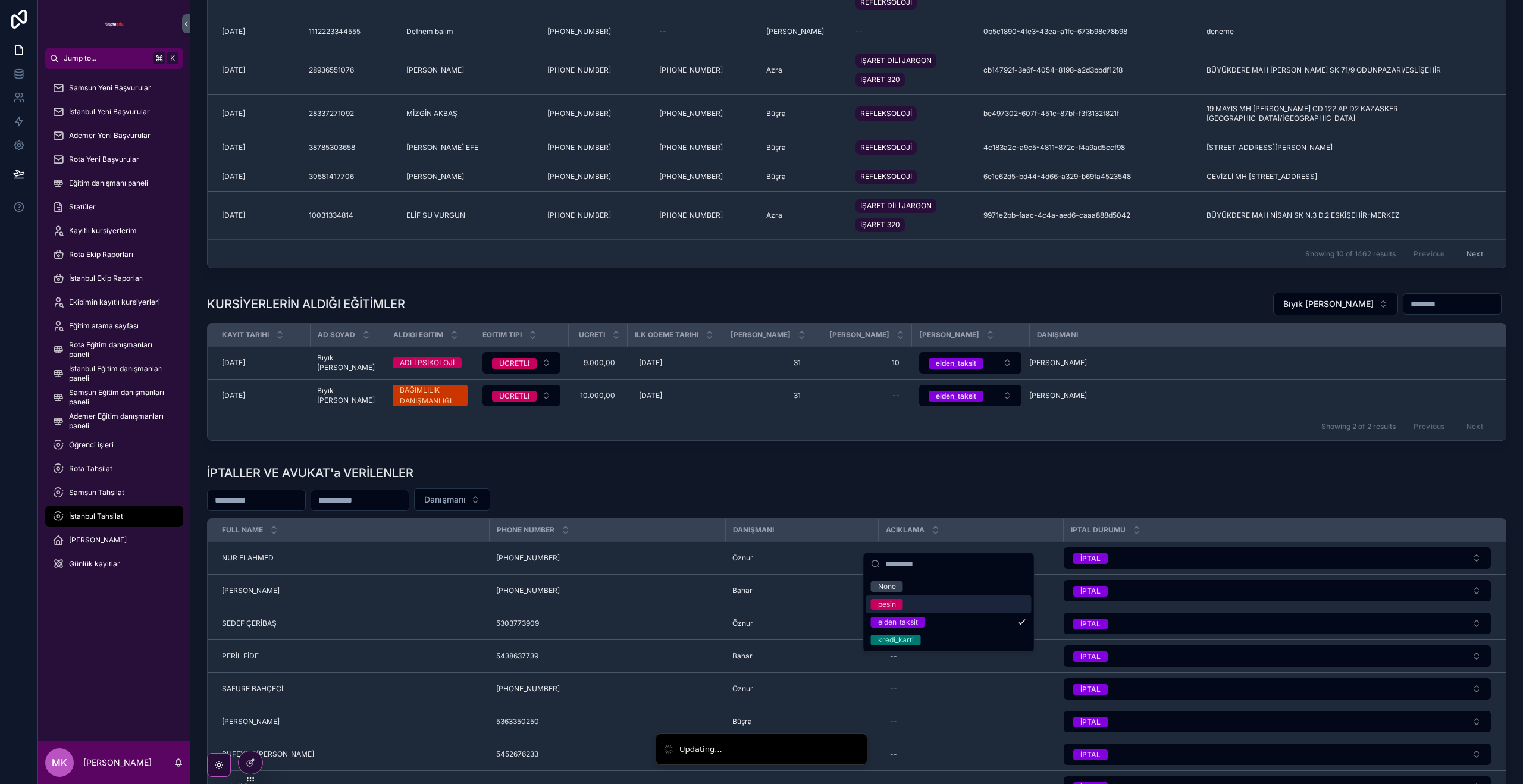
click at [974, 600] on div "pesin" at bounding box center [949, 604] width 166 height 18
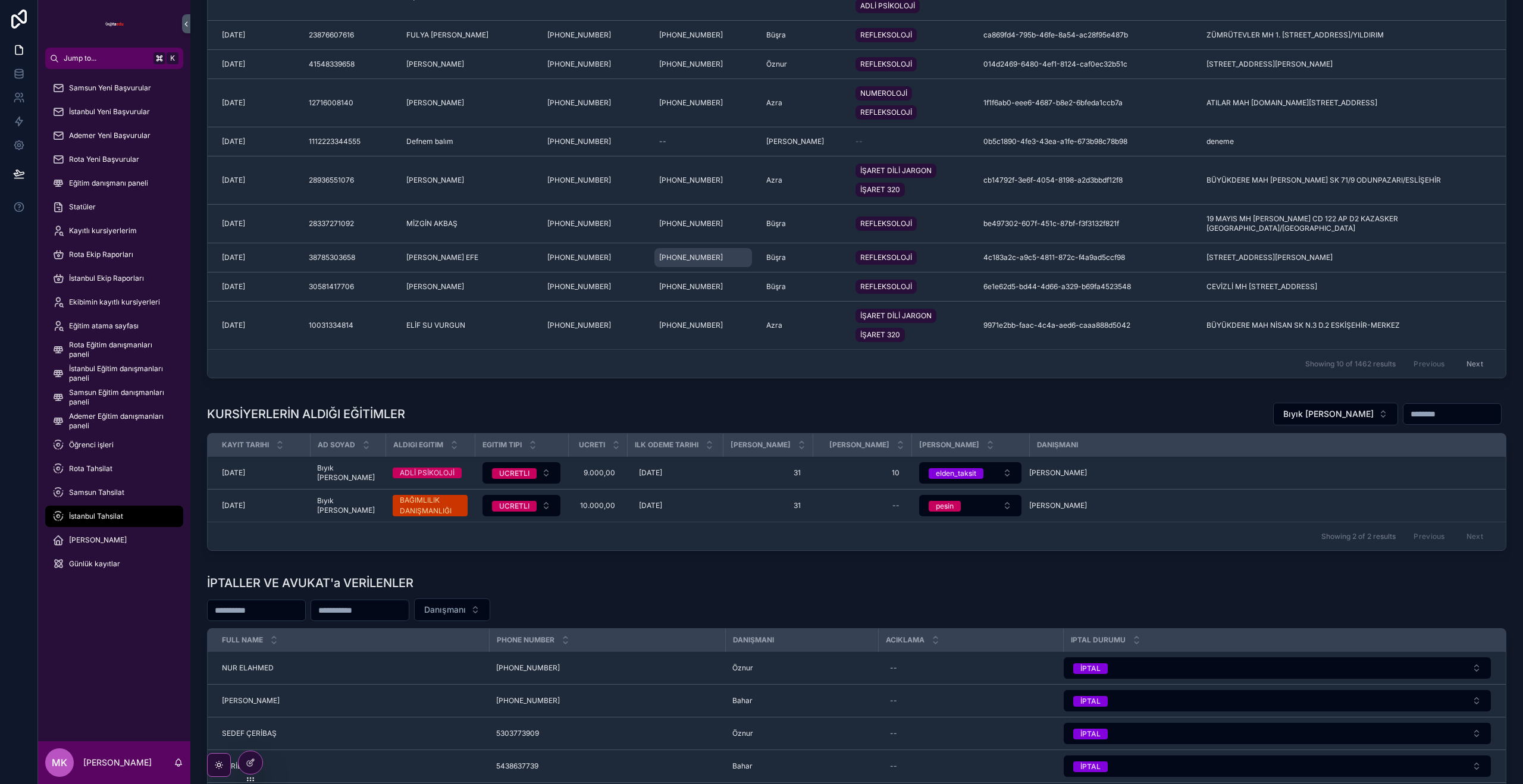
scroll to position [441, 0]
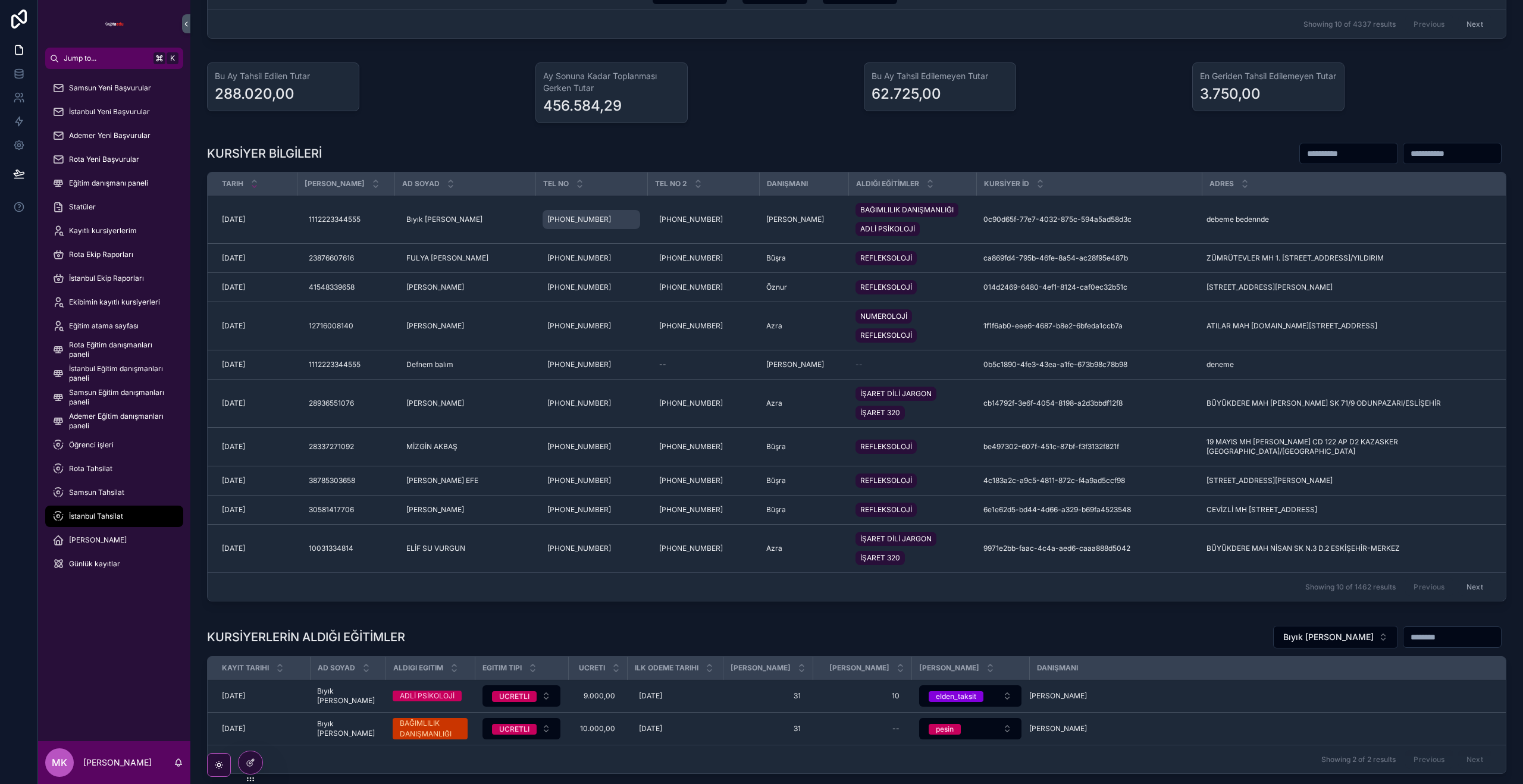
click at [569, 224] on span "+905324582818" at bounding box center [579, 219] width 64 height 10
type input "**********"
click at [693, 383] on icon "scrollable content" at bounding box center [693, 379] width 10 height 10
click at [90, 205] on span "Statüler" at bounding box center [83, 207] width 27 height 10
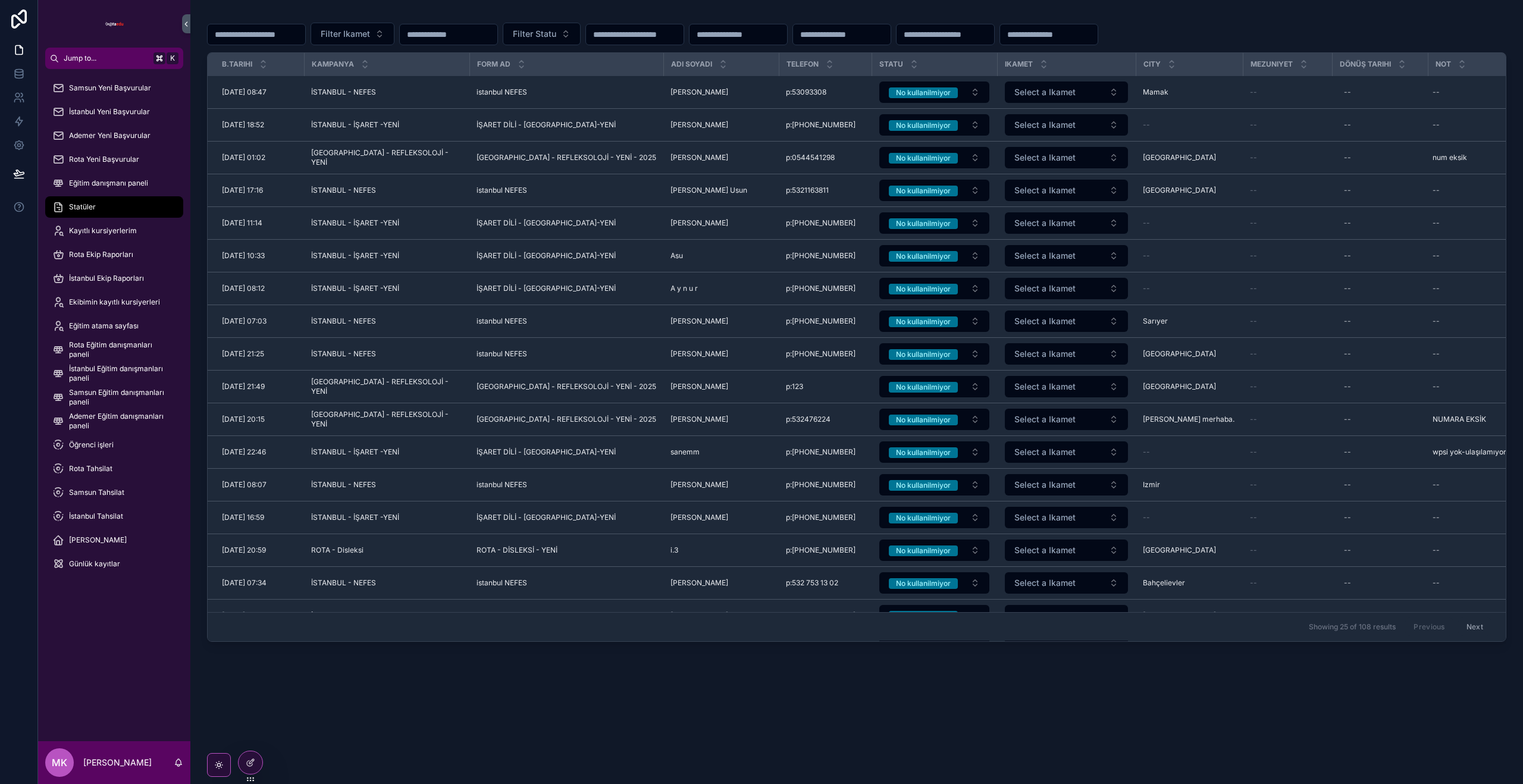
click at [118, 230] on span "Kayıtlı kursiyerlerim" at bounding box center [103, 231] width 68 height 10
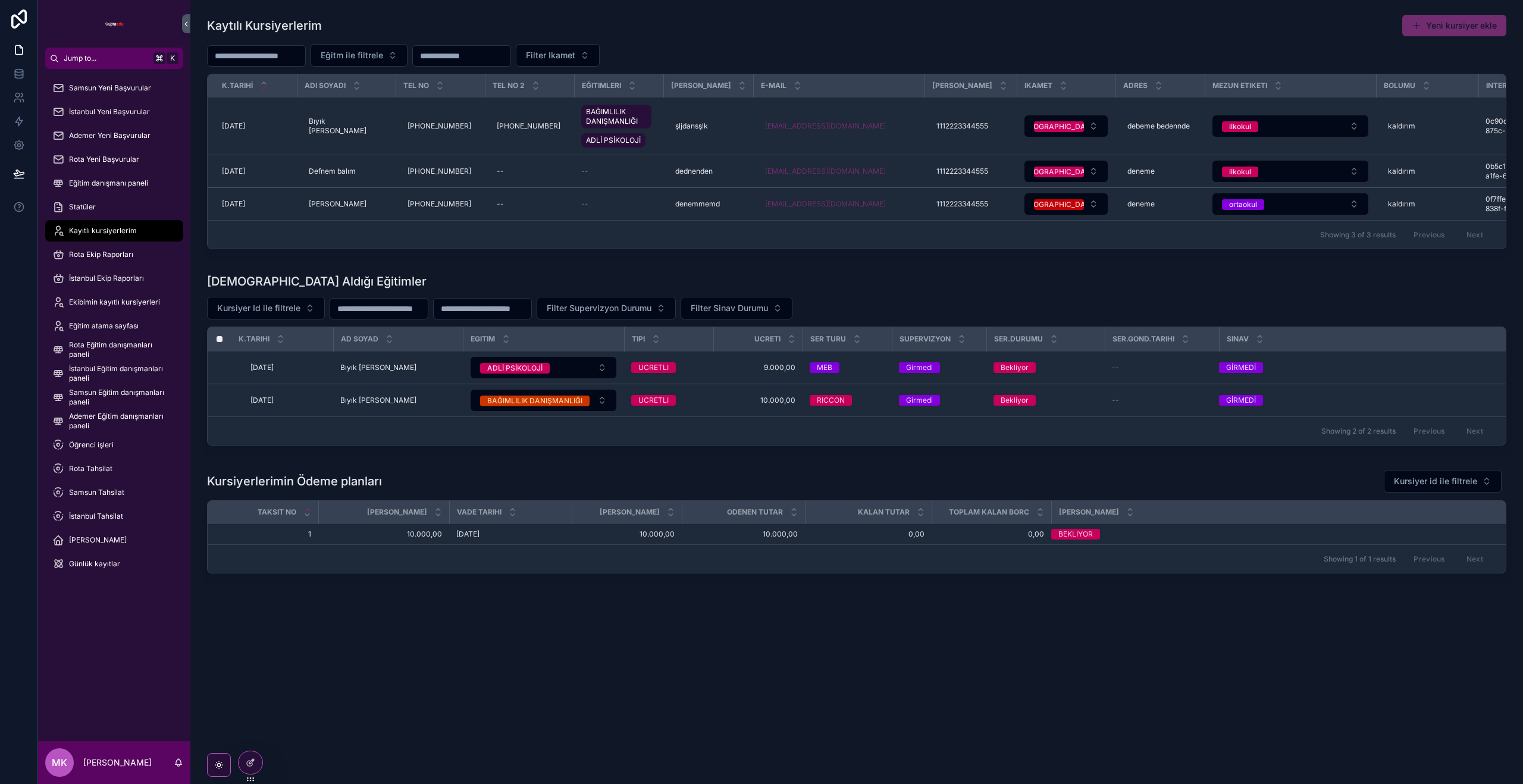
click at [126, 304] on span "Ekibimin kayıtlı kursiyerleri" at bounding box center [114, 302] width 91 height 10
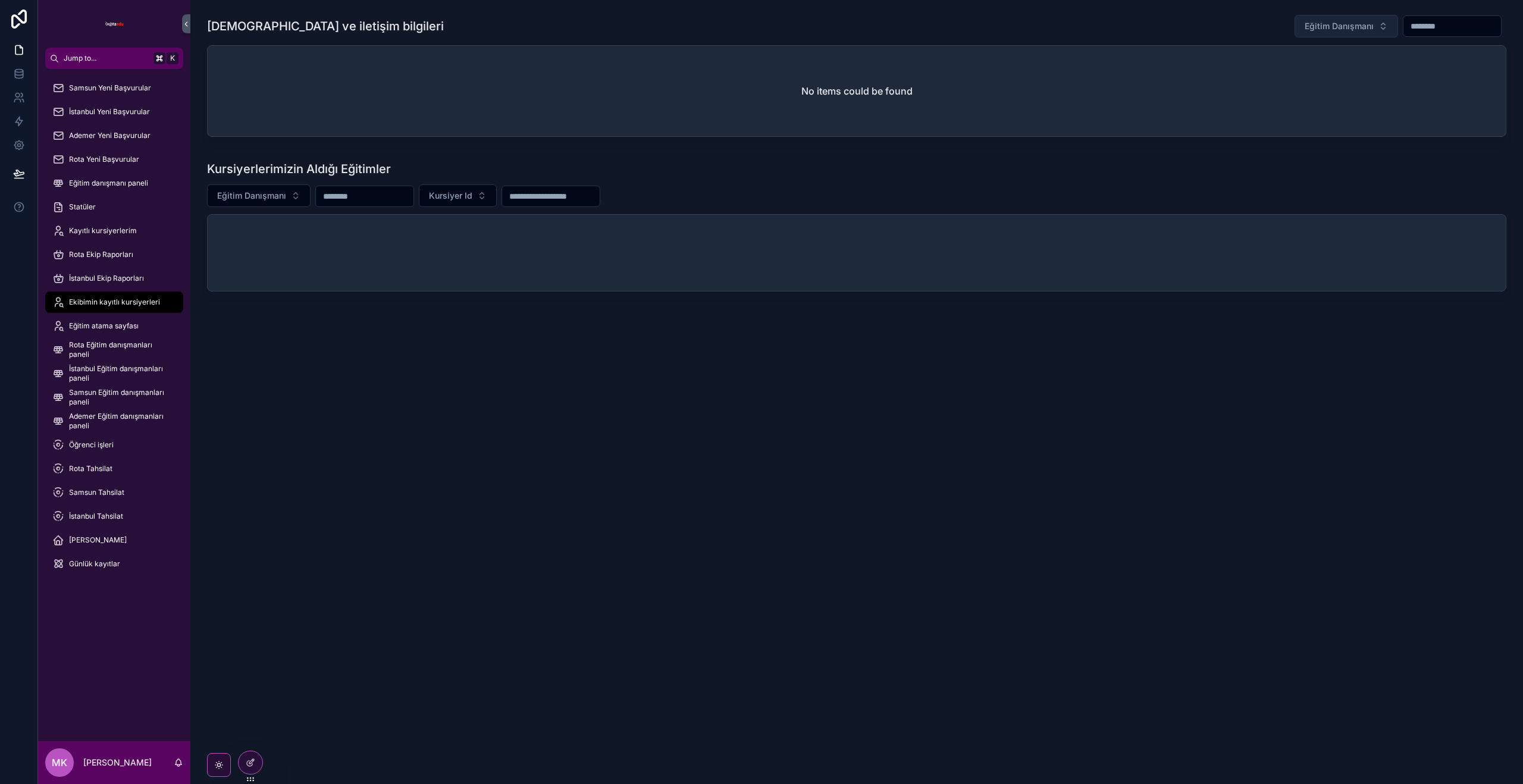
click at [1368, 27] on button "Eğitim Danışmanı" at bounding box center [1346, 26] width 103 height 23
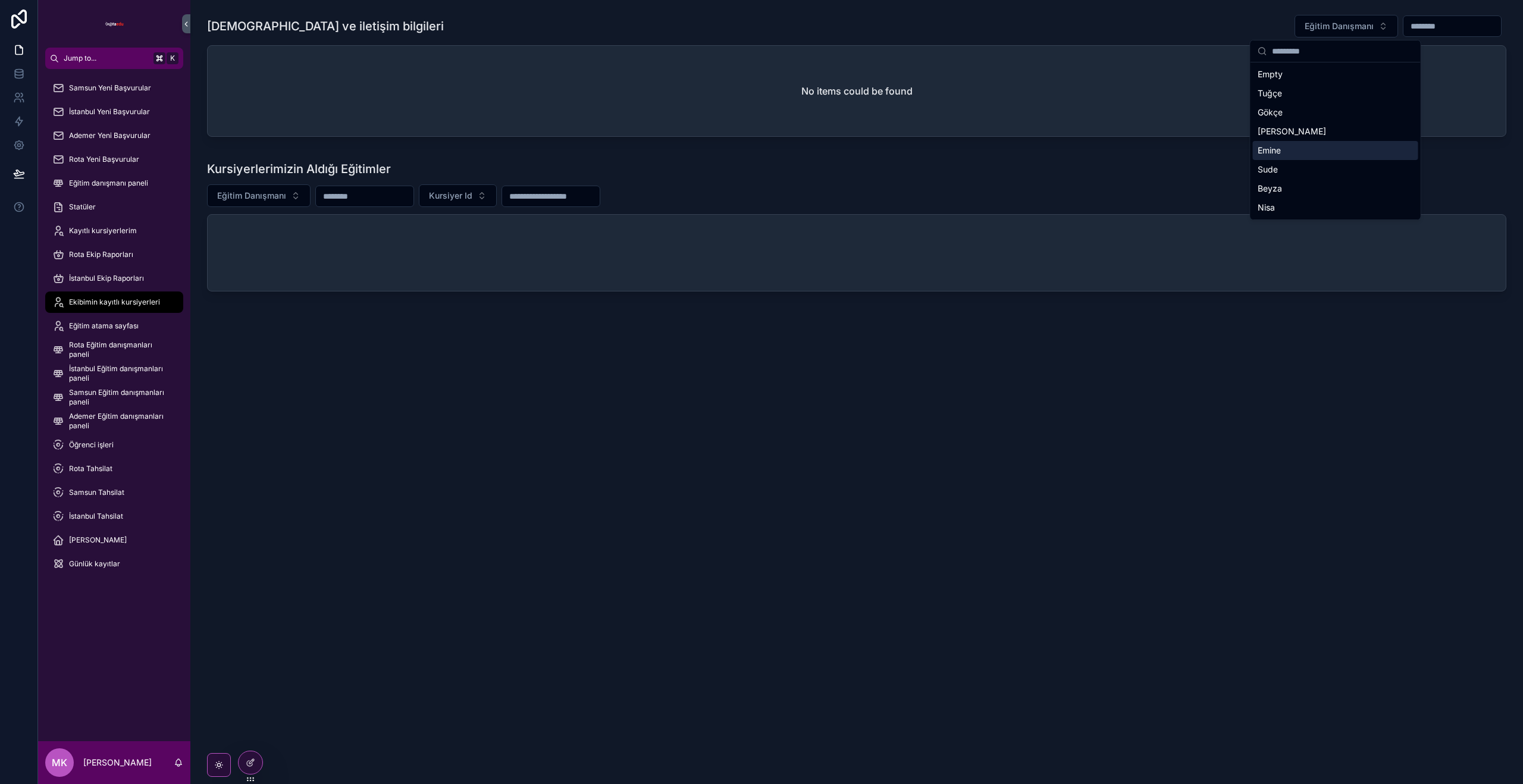
click at [1105, 170] on div "Kursiyerlerimizin Aldığı Eğitimler" at bounding box center [857, 169] width 1299 height 16
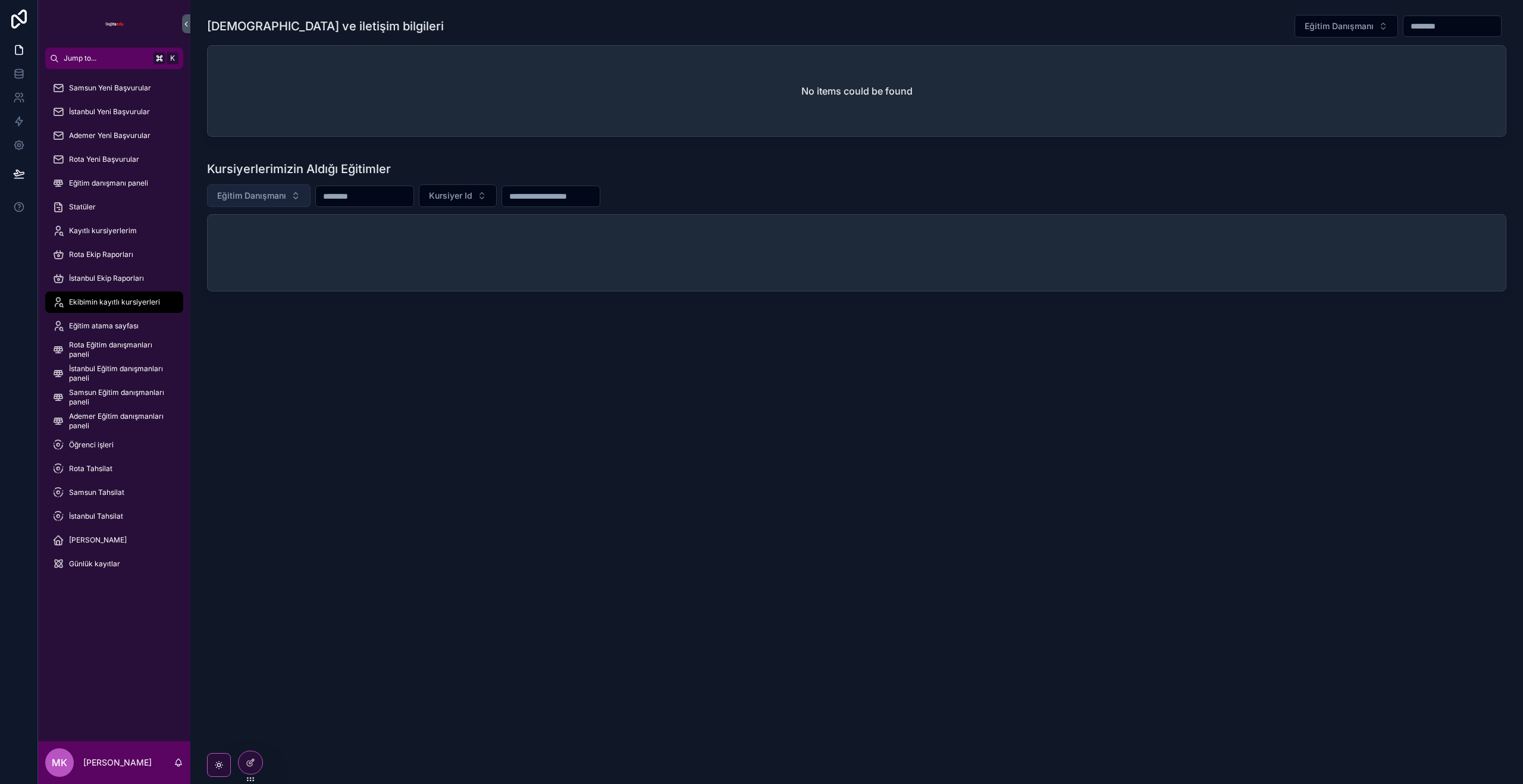
click at [292, 202] on button "Eğitim Danışmanı" at bounding box center [259, 196] width 103 height 23
click at [631, 377] on div "Kursiyerlerimiz ve iletişim bilgileri Eğitim Danışmanı No items could be found …" at bounding box center [857, 198] width 1333 height 396
click at [248, 758] on icon at bounding box center [251, 763] width 10 height 10
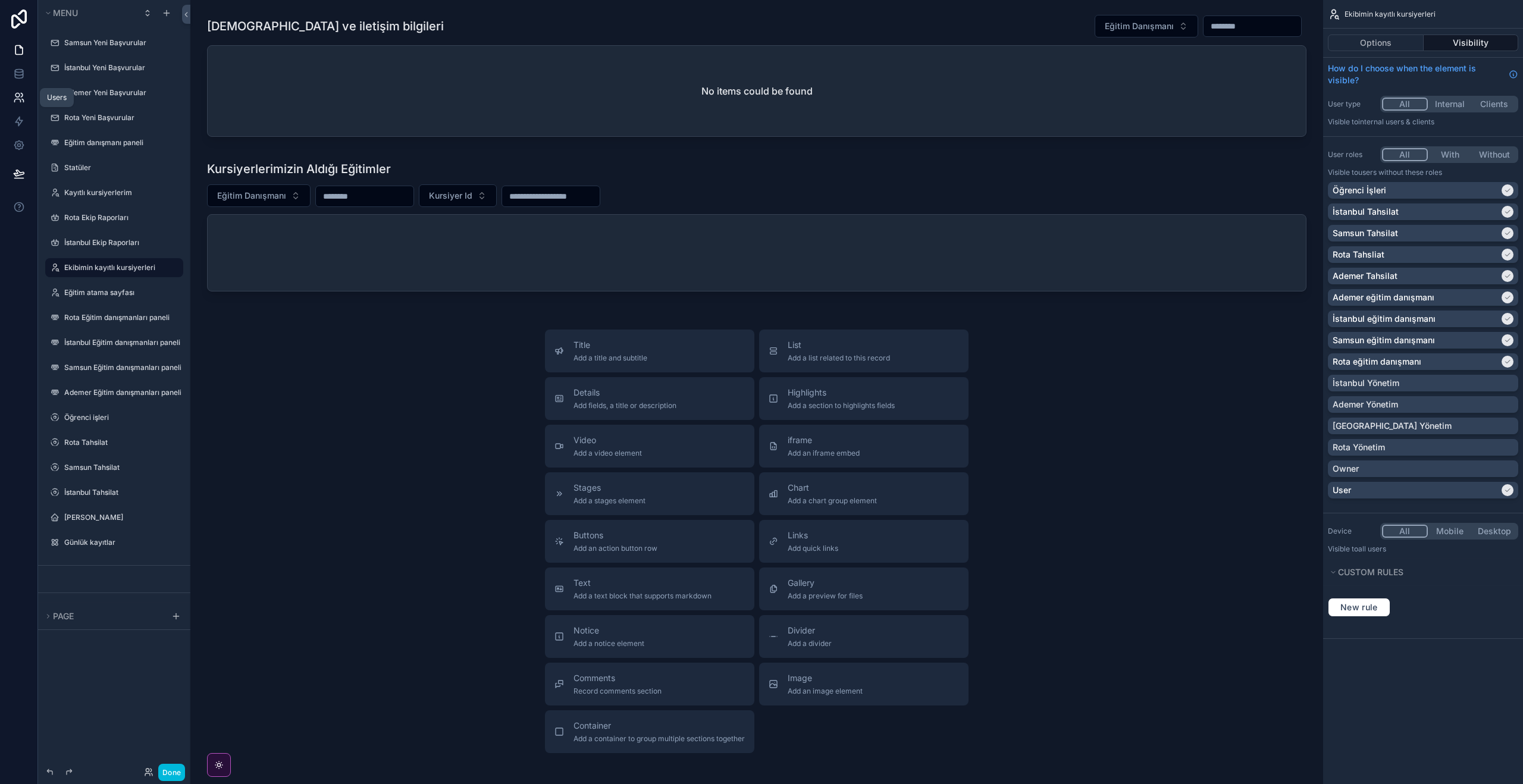
click at [14, 97] on icon at bounding box center [18, 97] width 12 height 12
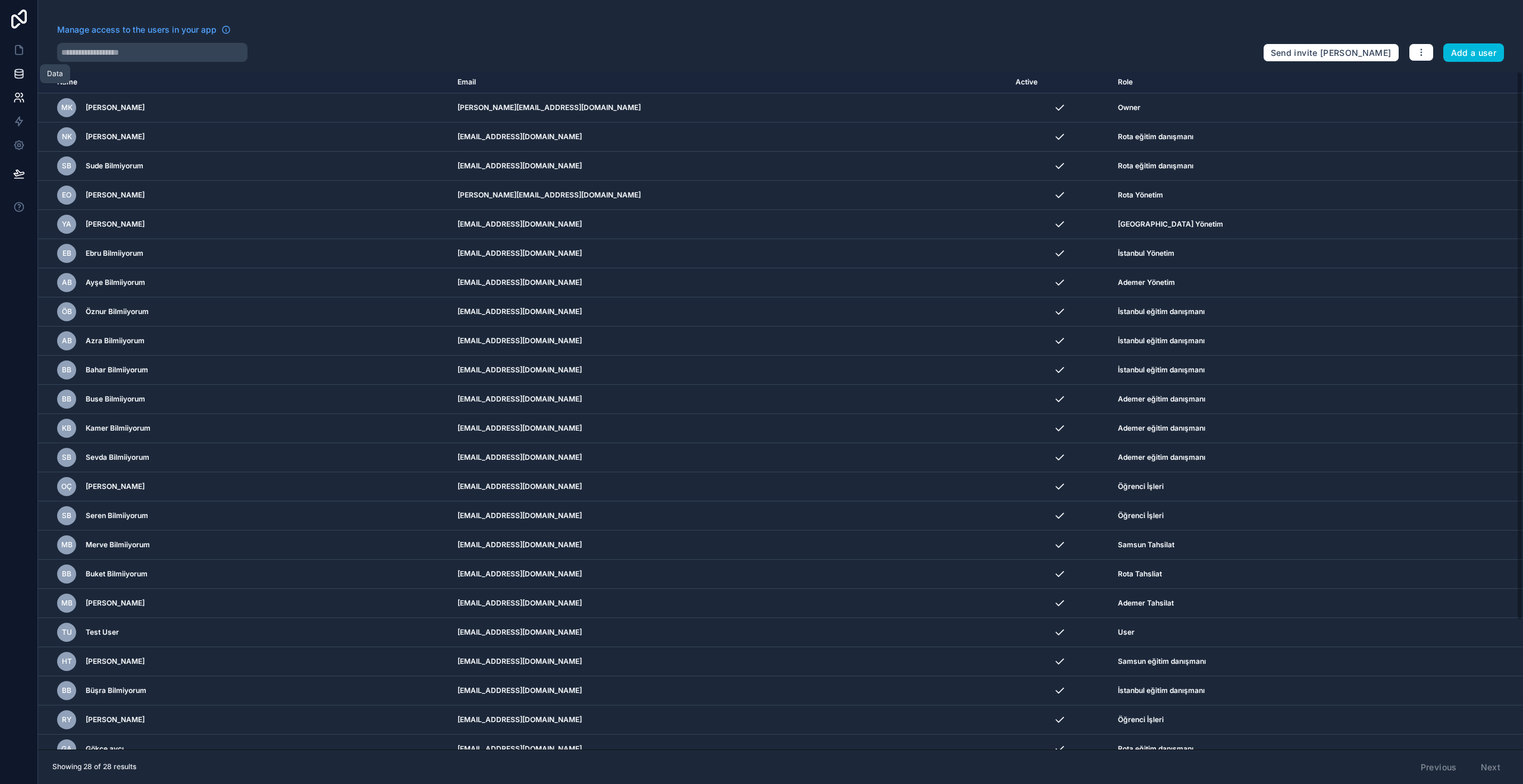
click at [16, 79] on icon at bounding box center [18, 73] width 12 height 12
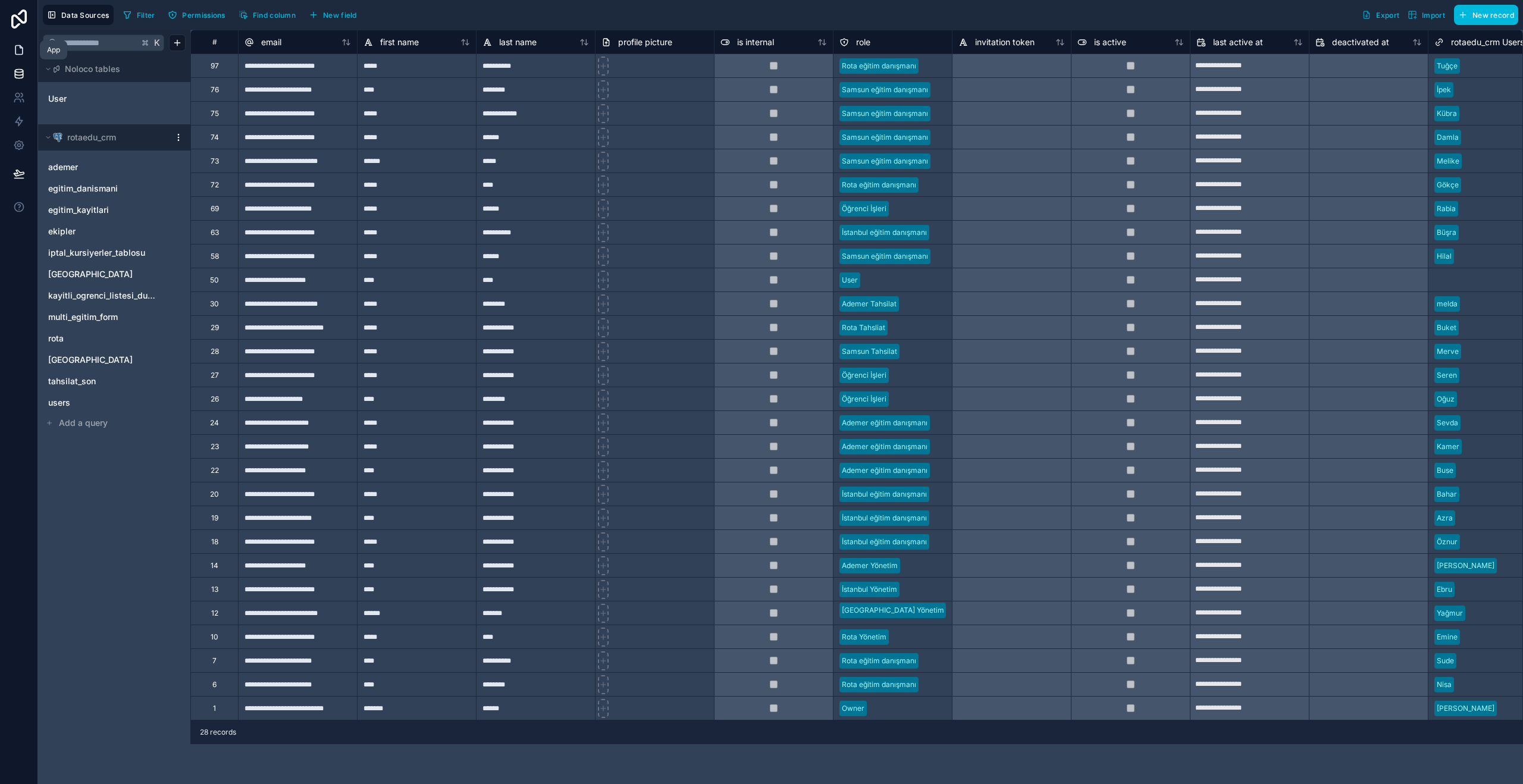
click at [16, 51] on icon at bounding box center [18, 49] width 12 height 12
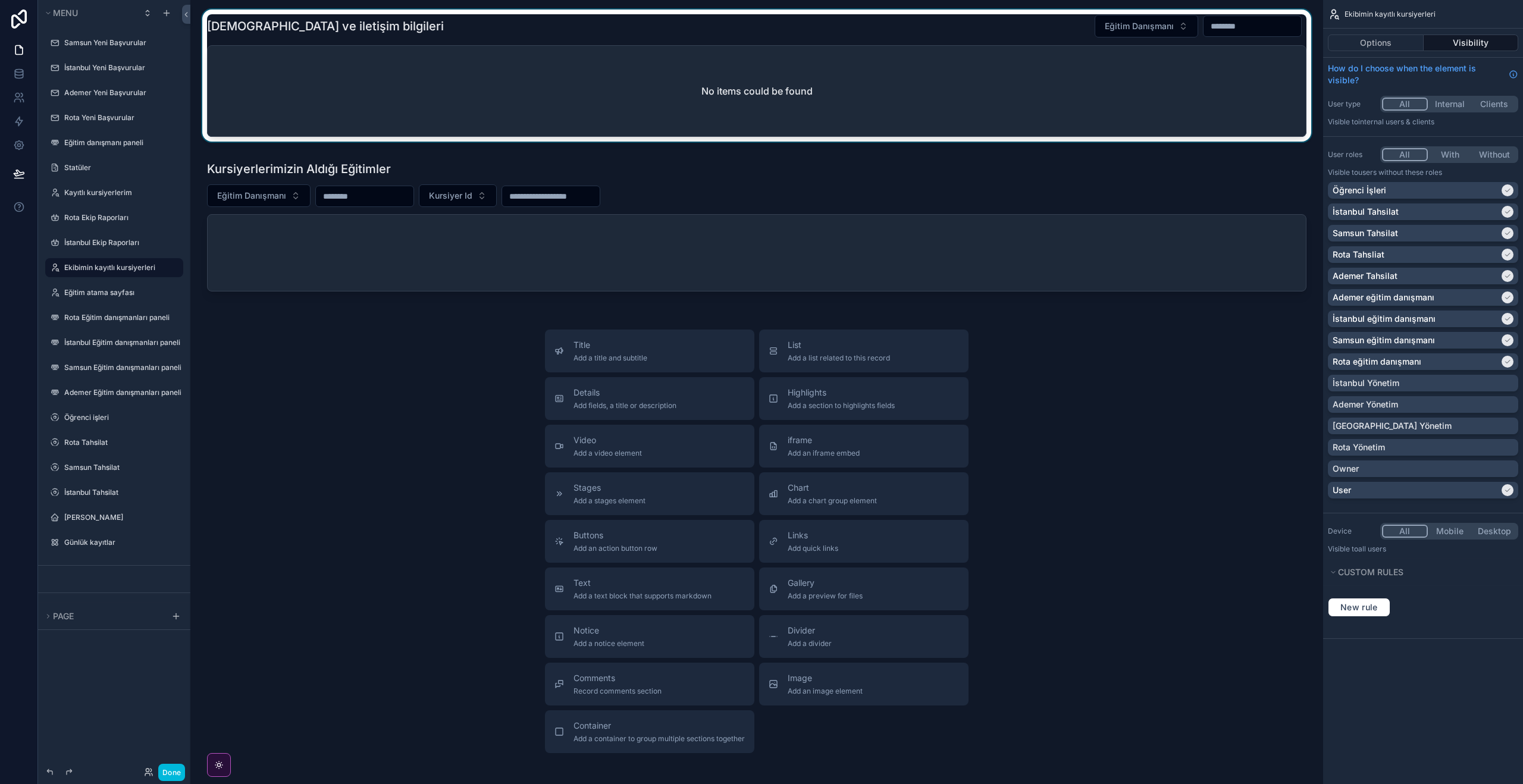
click at [1212, 70] on div "scrollable content" at bounding box center [757, 78] width 1114 height 137
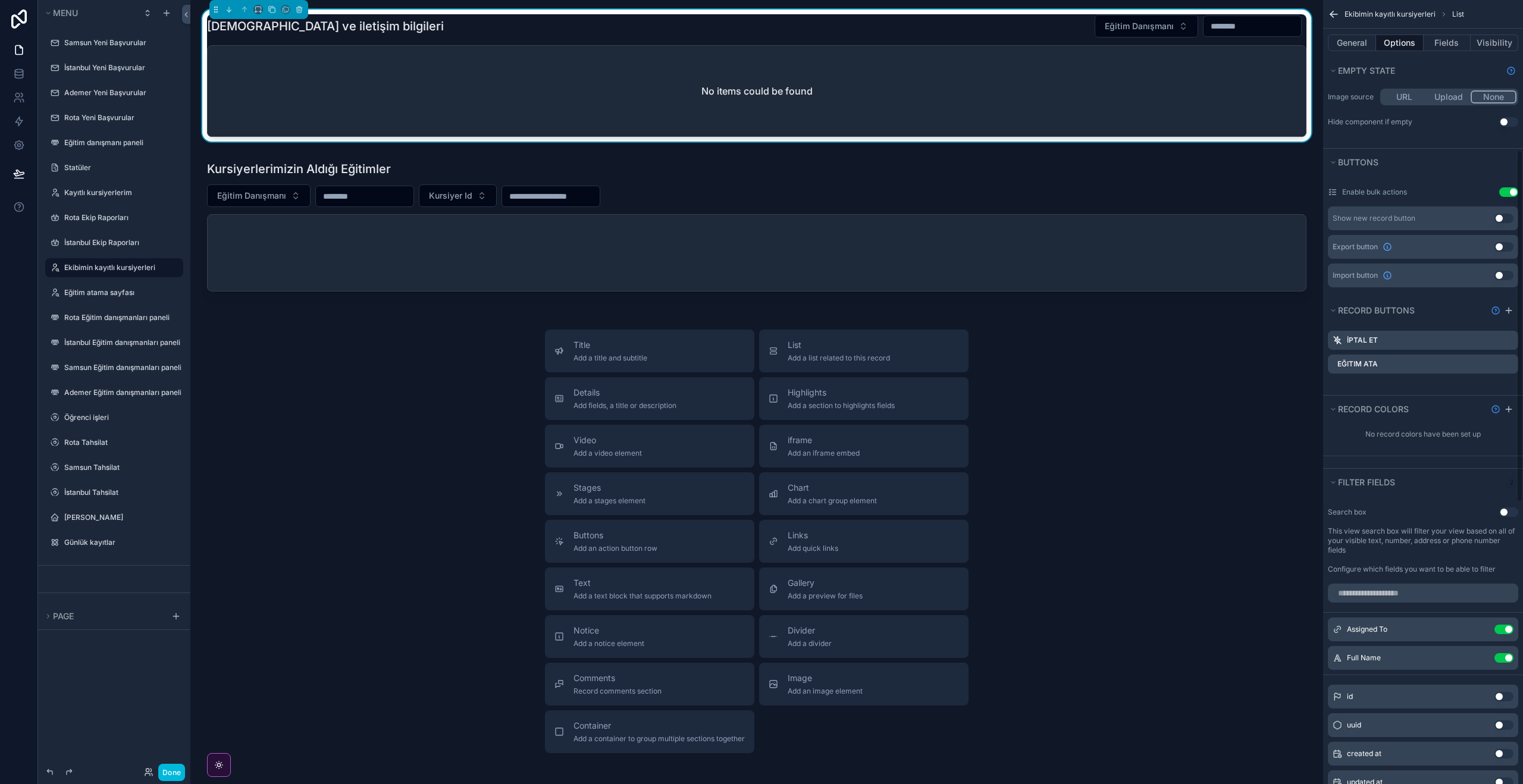
scroll to position [521, 0]
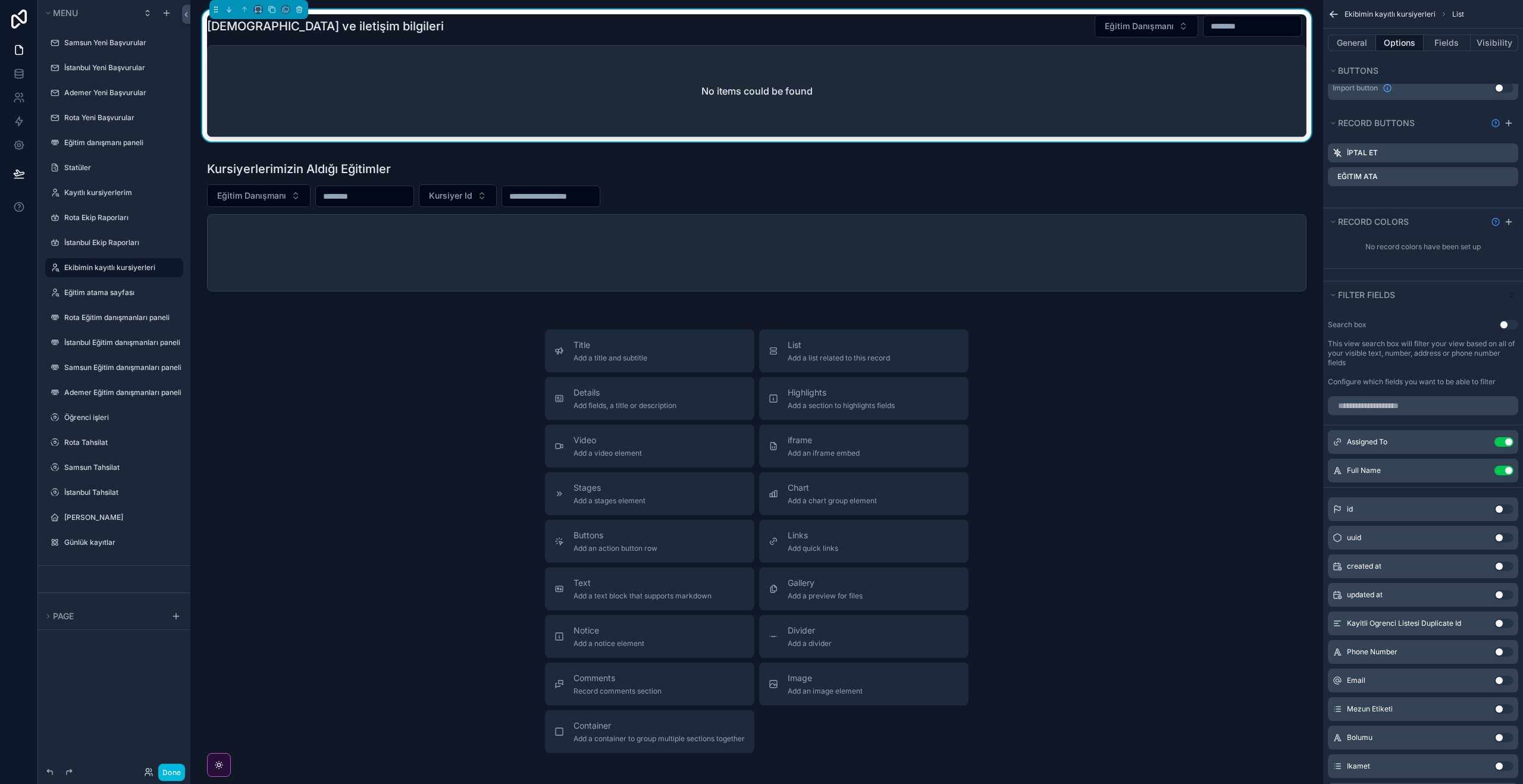
click at [0, 0] on icon "scrollable content" at bounding box center [0, 0] width 0 height 0
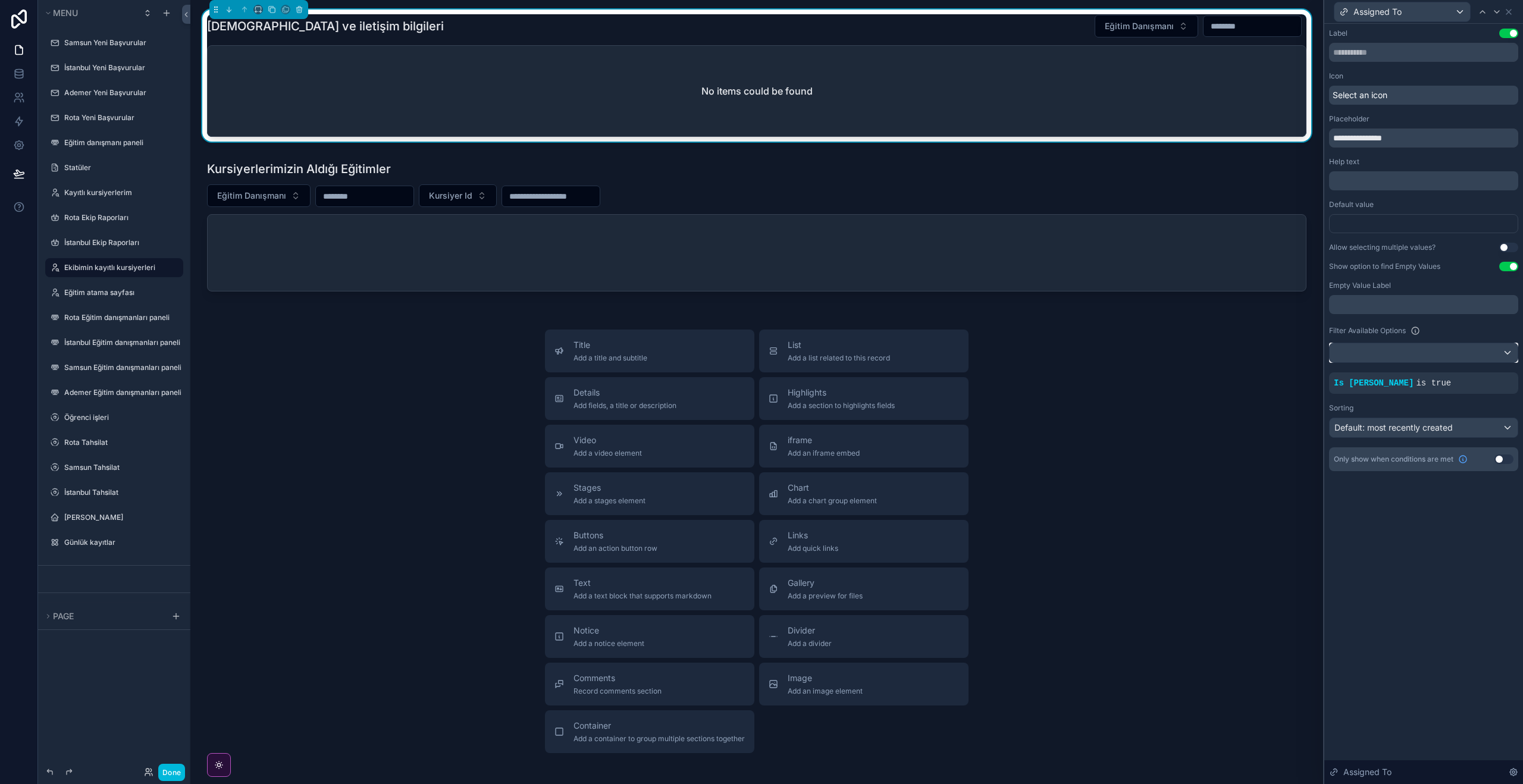
click at [1462, 356] on div at bounding box center [1424, 352] width 188 height 19
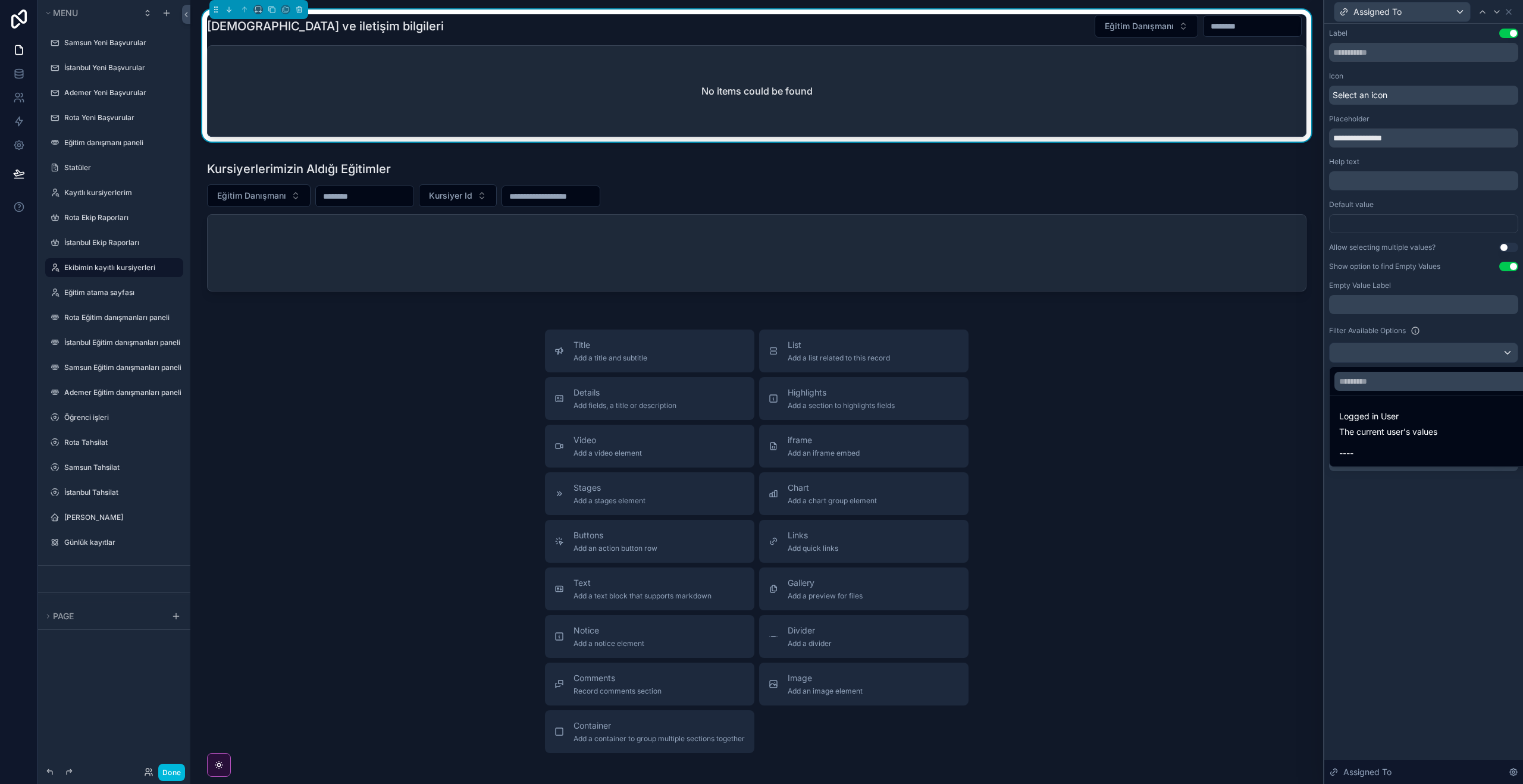
click at [1415, 582] on div at bounding box center [1423, 392] width 199 height 784
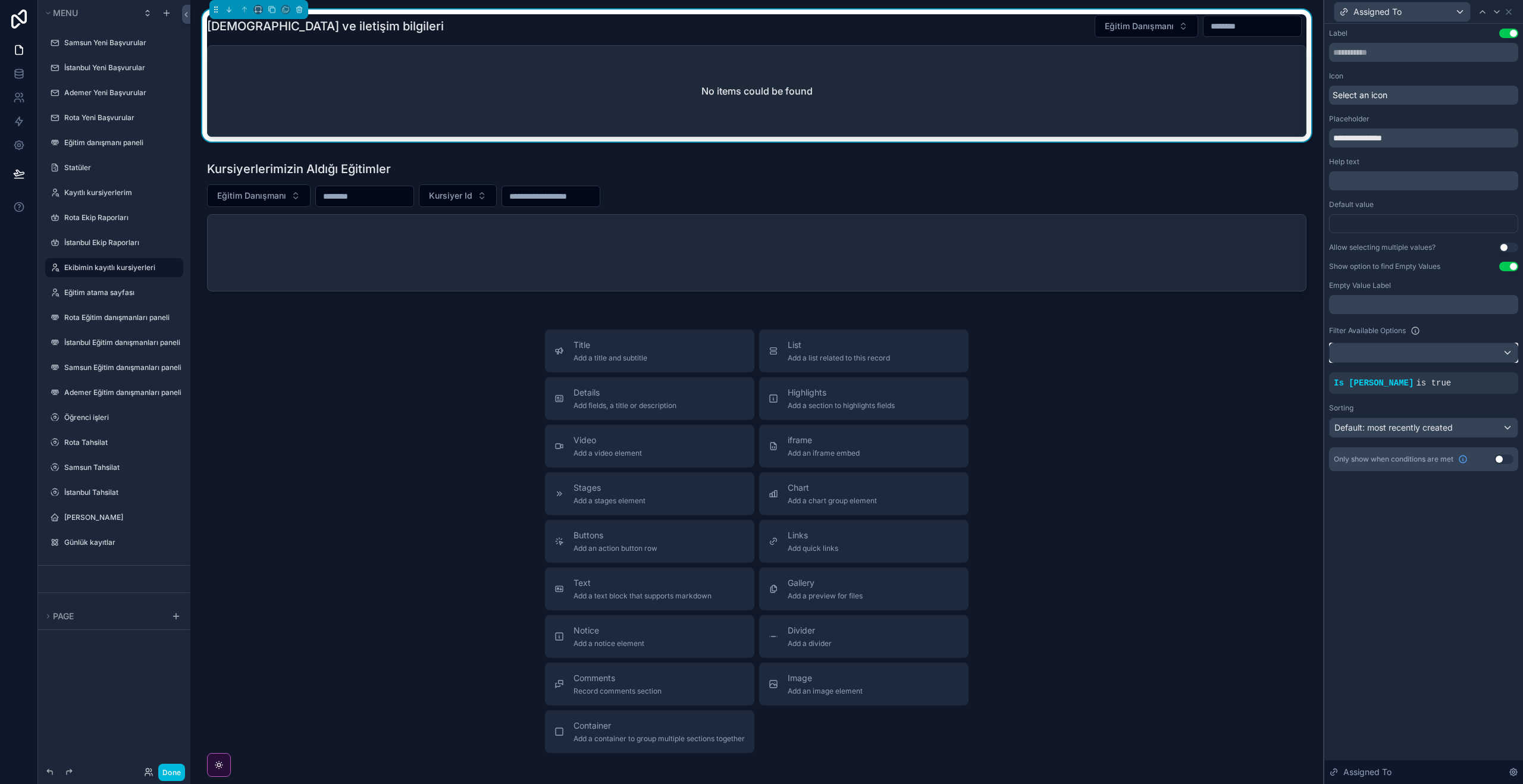
click at [1473, 352] on div at bounding box center [1424, 352] width 188 height 19
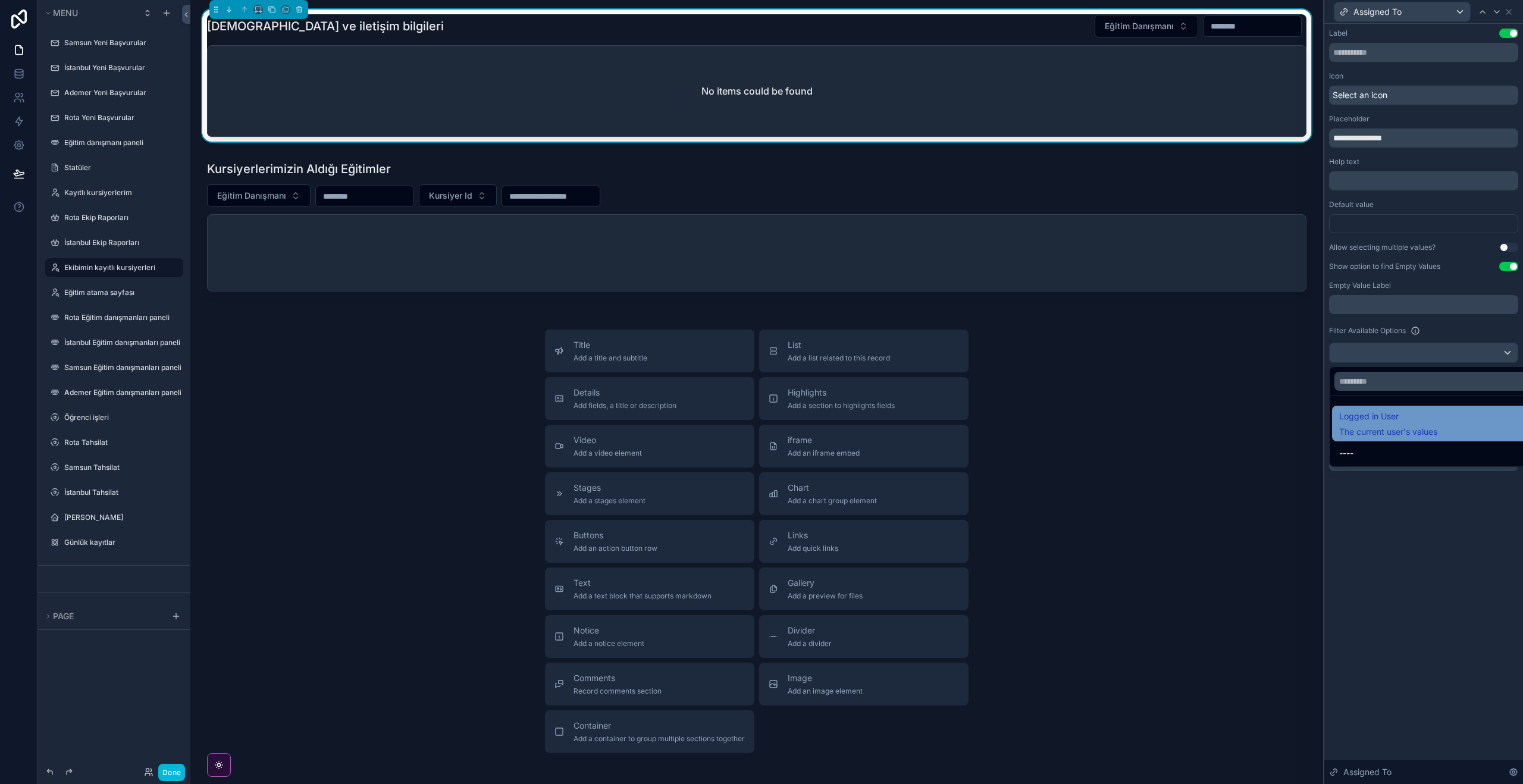
click at [1462, 431] on div "Logged in User The current user's values" at bounding box center [1437, 423] width 196 height 29
click at [1303, 443] on span "rotaedu_crm Users" at bounding box center [1269, 447] width 73 height 14
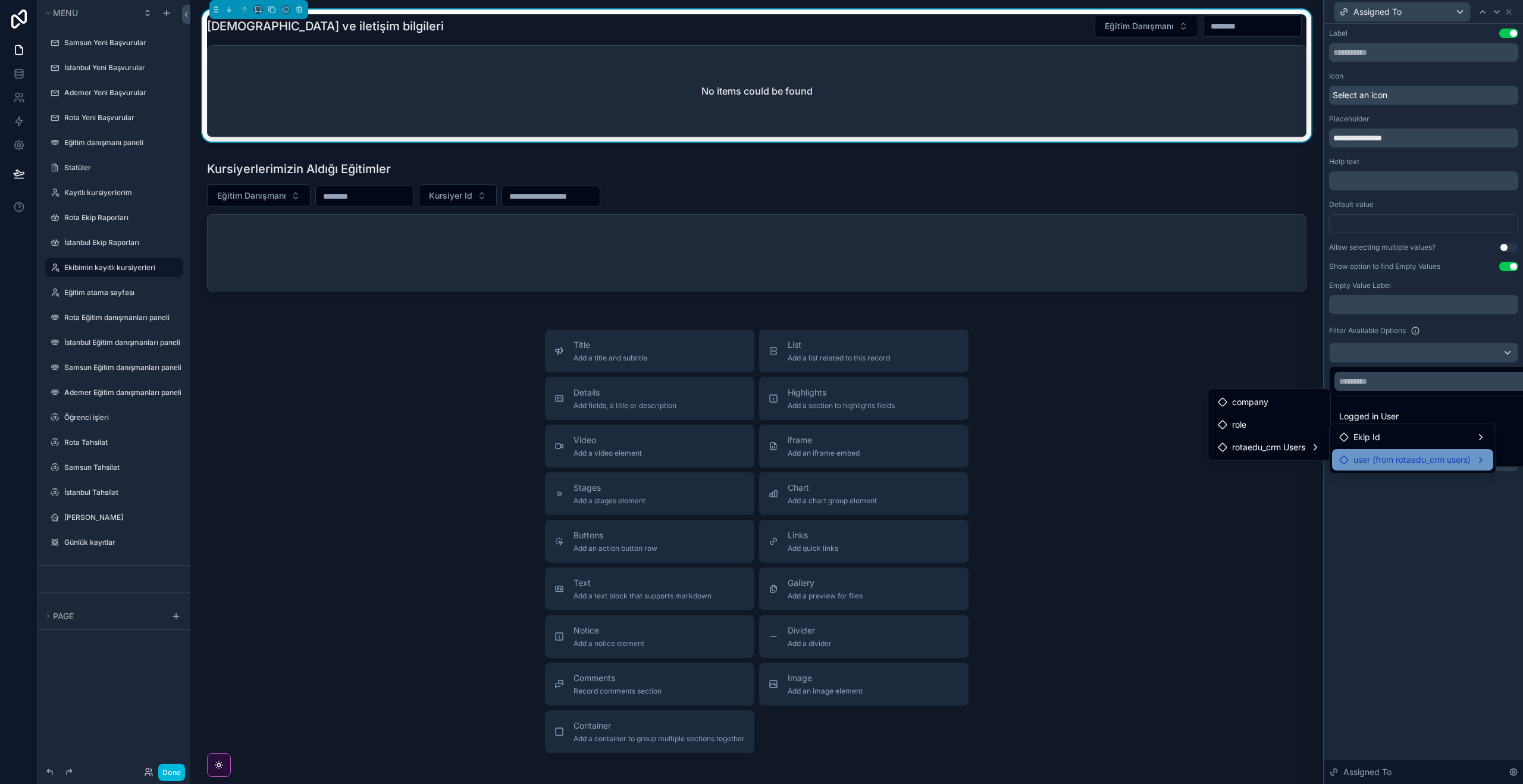
click at [1486, 460] on div "user (from rotaedu_crm users)" at bounding box center [1412, 460] width 147 height 14
click at [1308, 483] on div "rotaedu_crm Users" at bounding box center [1269, 483] width 103 height 14
click at [1300, 438] on div "company" at bounding box center [1269, 438] width 103 height 14
click at [1304, 455] on div "role" at bounding box center [1269, 460] width 103 height 14
click at [1370, 439] on span "Ekip Id" at bounding box center [1367, 437] width 27 height 14
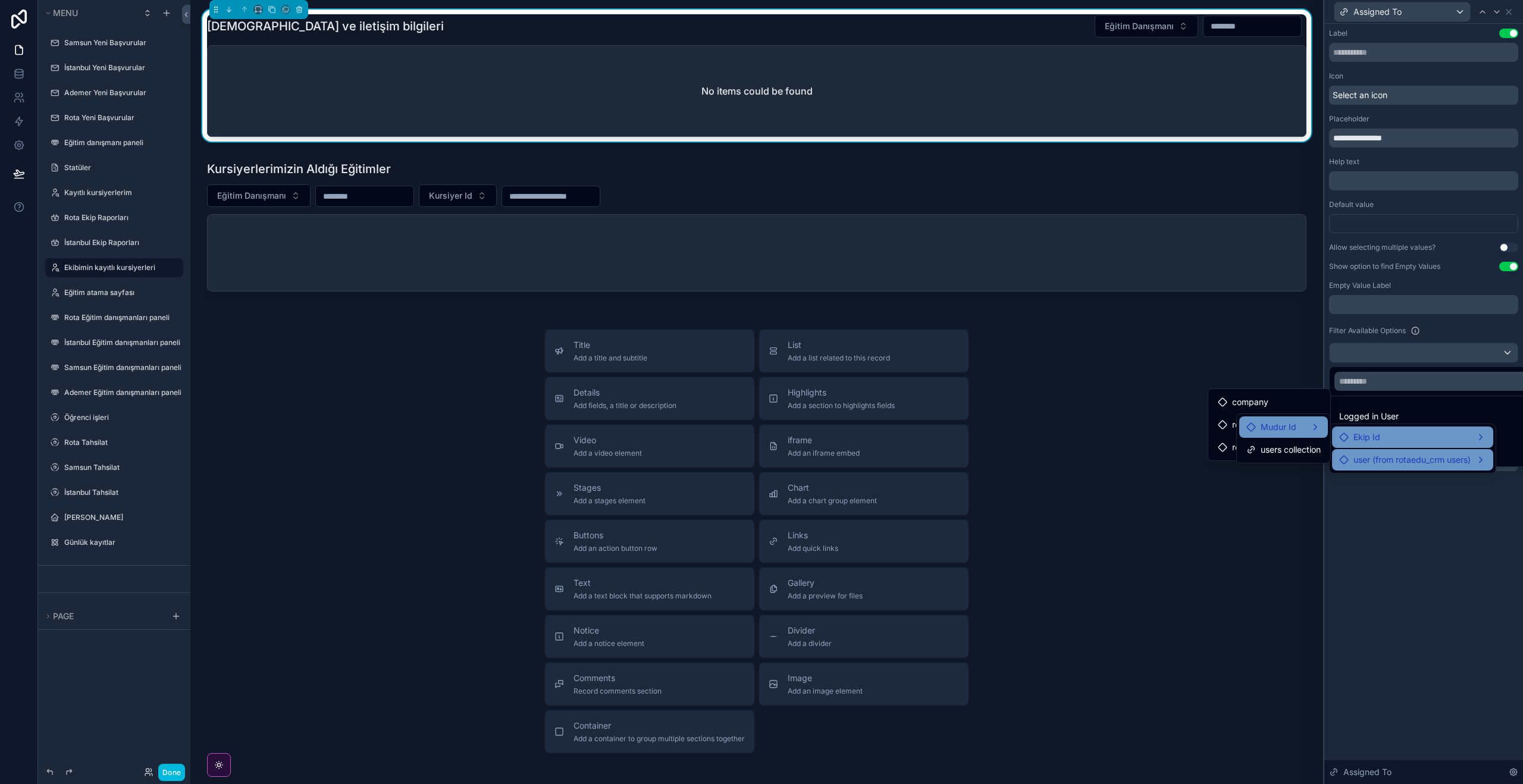
click at [1312, 422] on div "Mudur Id" at bounding box center [1284, 427] width 75 height 14
click at [1302, 447] on span "users collection" at bounding box center [1291, 449] width 60 height 14
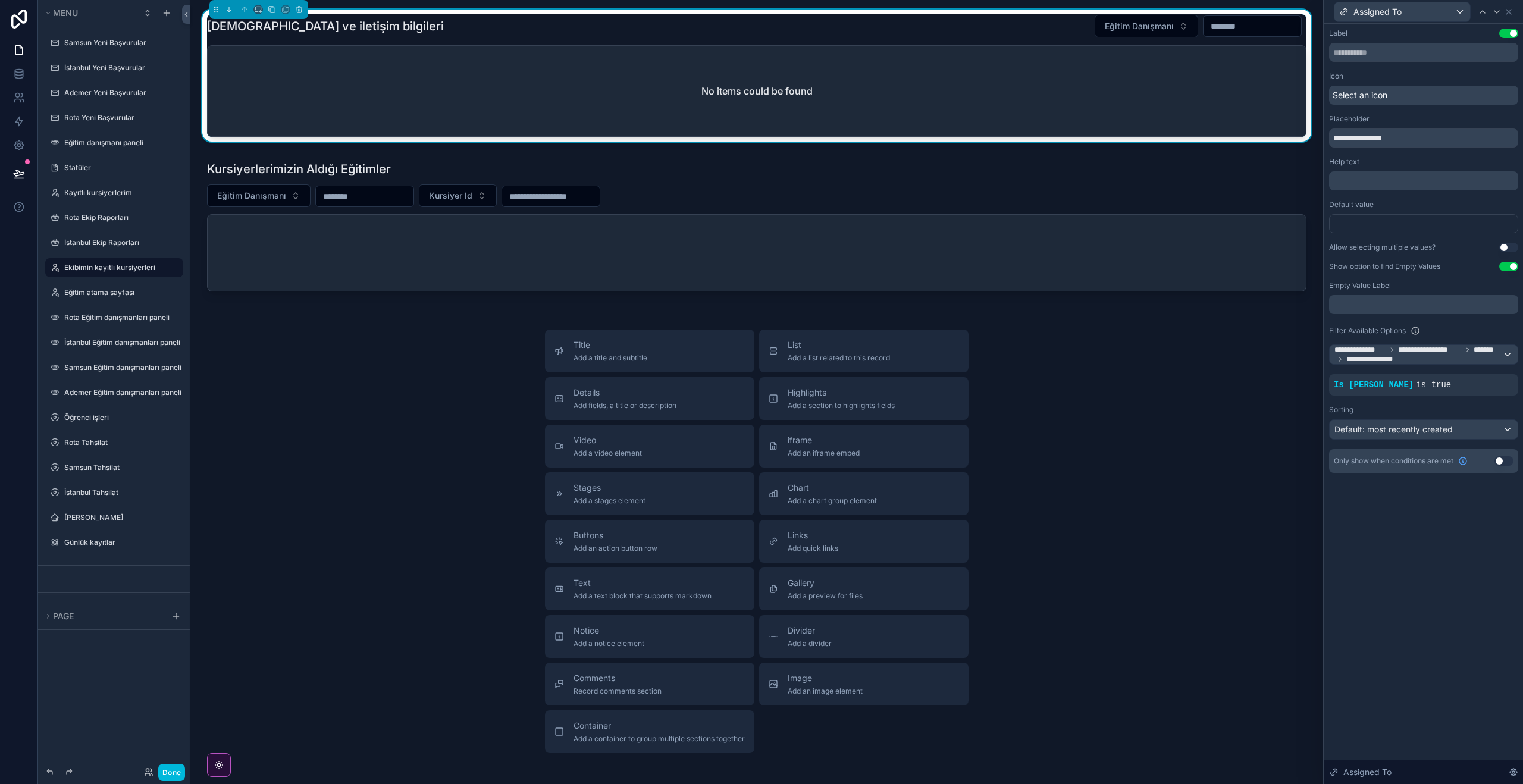
click at [0, 0] on icon at bounding box center [0, 0] width 0 height 0
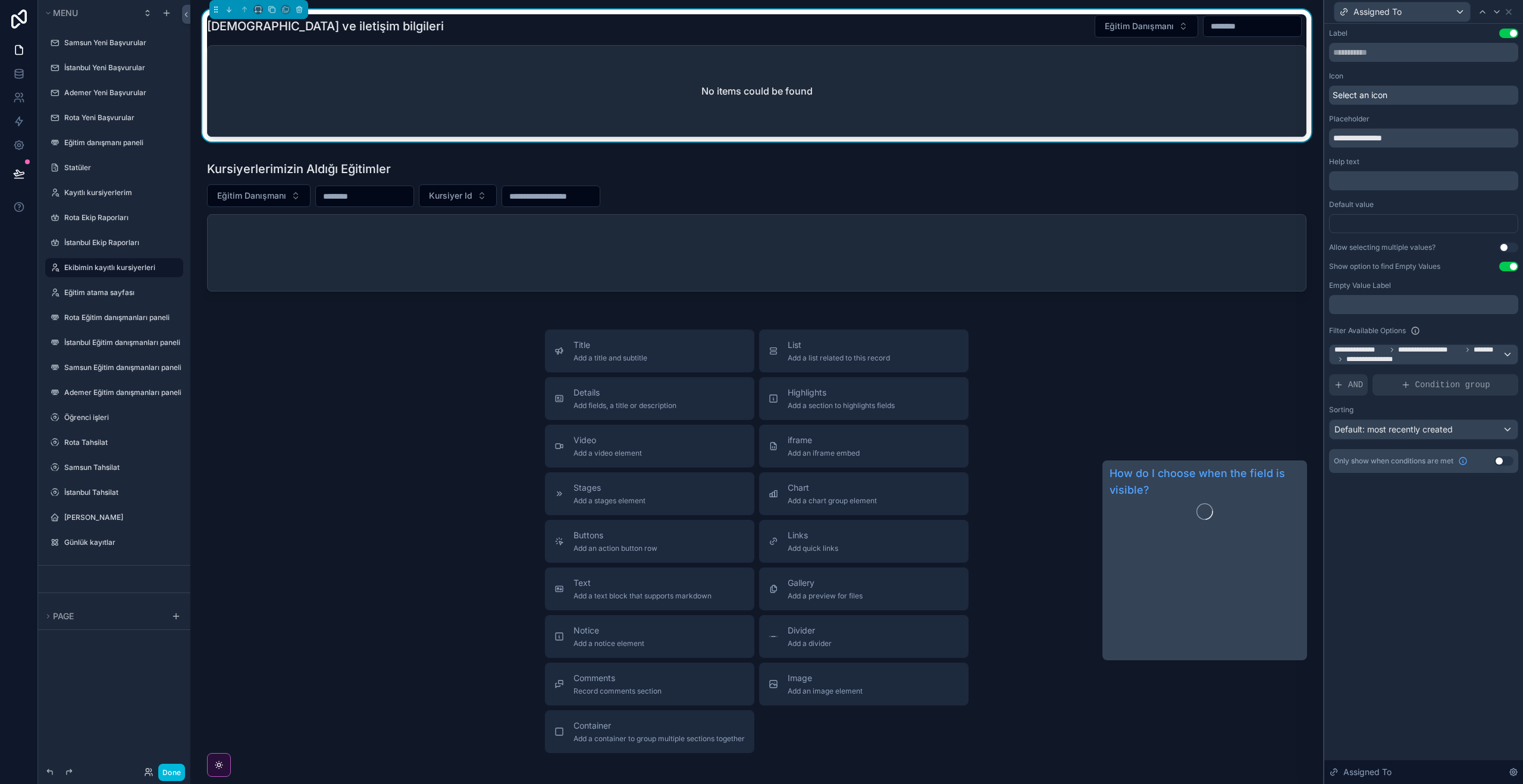
click at [1408, 461] on span "Only show when conditions are met" at bounding box center [1394, 461] width 120 height 10
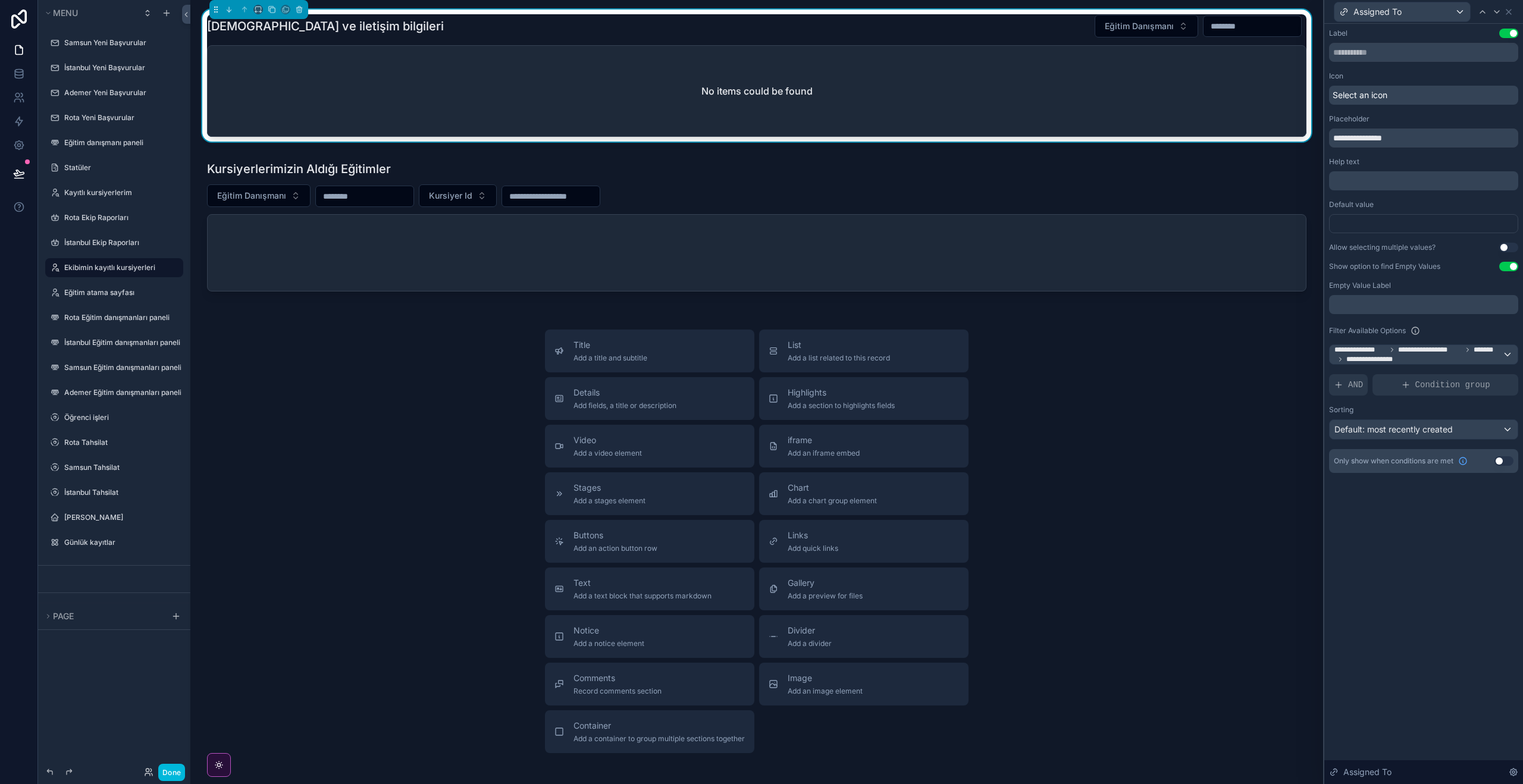
click at [1470, 546] on div "**********" at bounding box center [1423, 404] width 199 height 760
click at [147, 774] on icon at bounding box center [149, 772] width 10 height 10
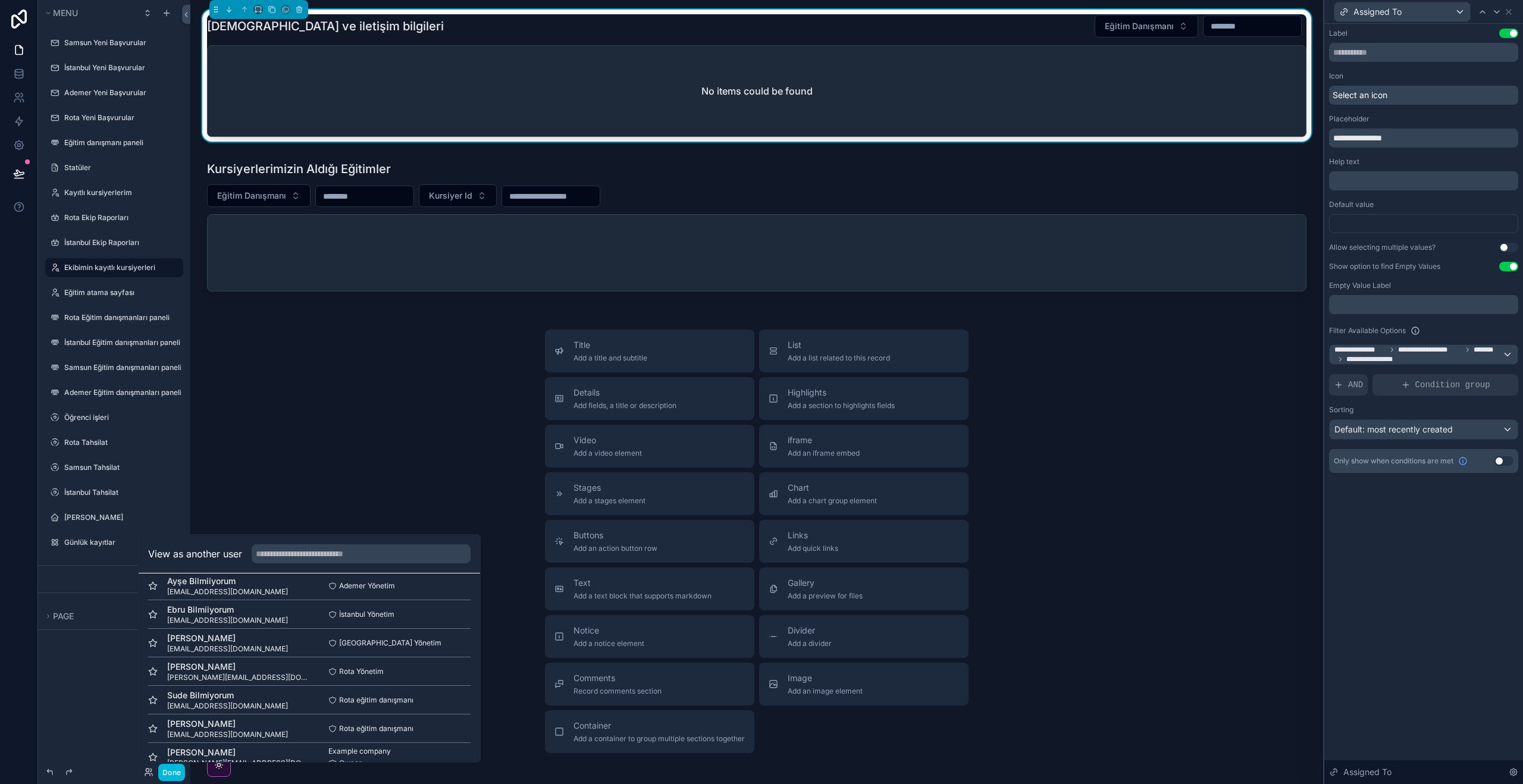
scroll to position [658, 0]
click at [0, 0] on button "Select" at bounding box center [0, 0] width 0 height 0
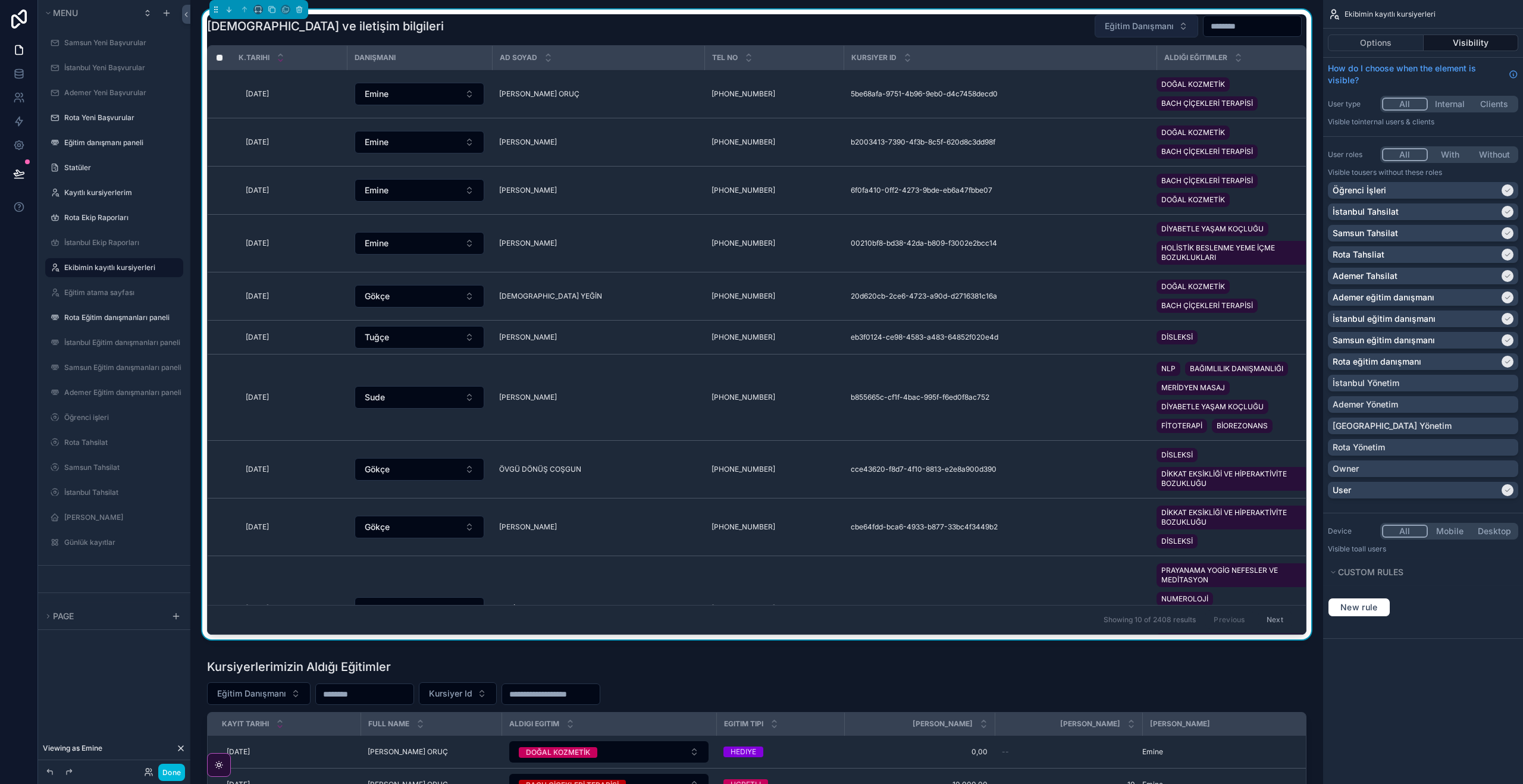
click at [1156, 22] on span "Eğitim Danışmanı" at bounding box center [1139, 26] width 69 height 12
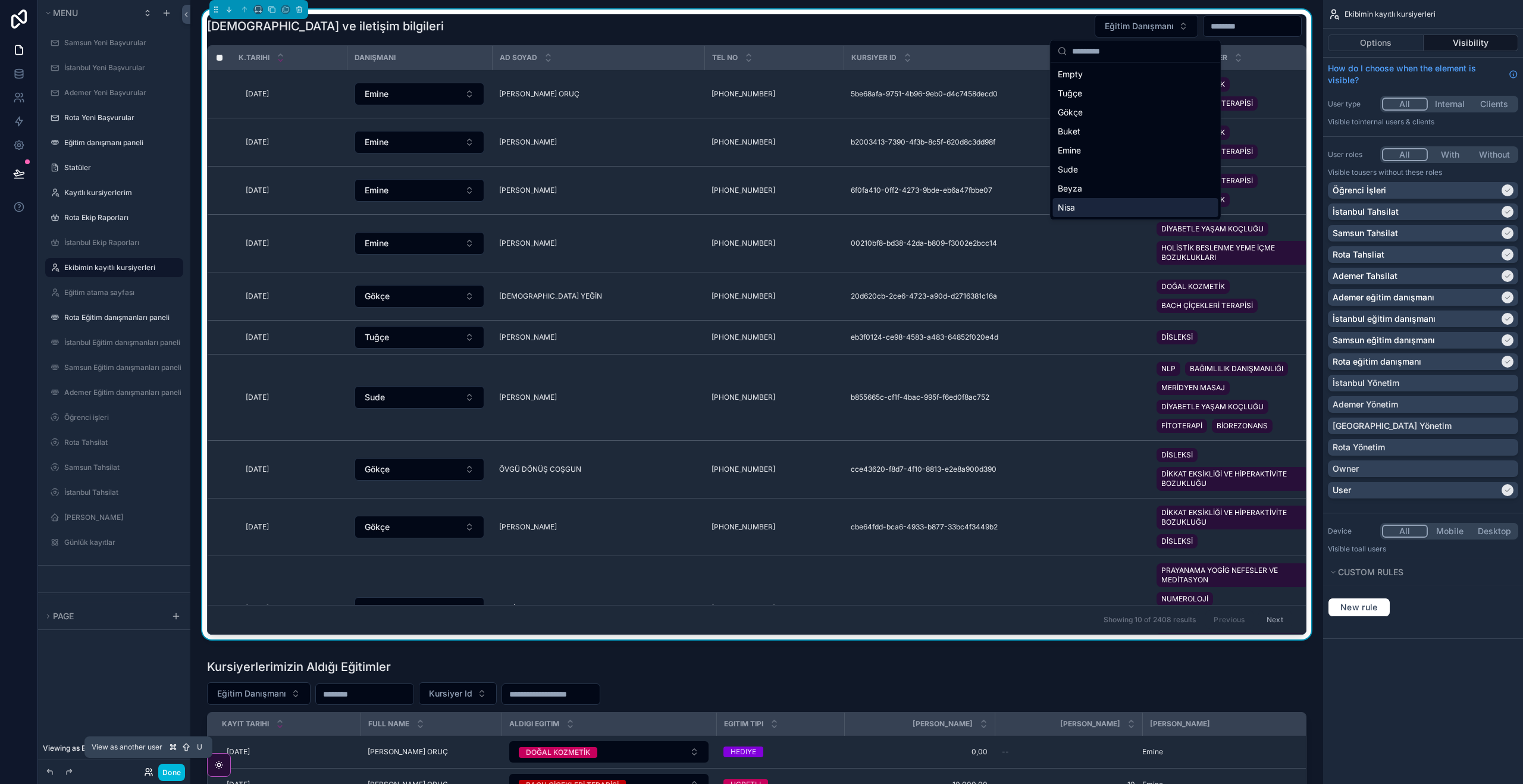
click at [149, 770] on icon at bounding box center [147, 769] width 3 height 3
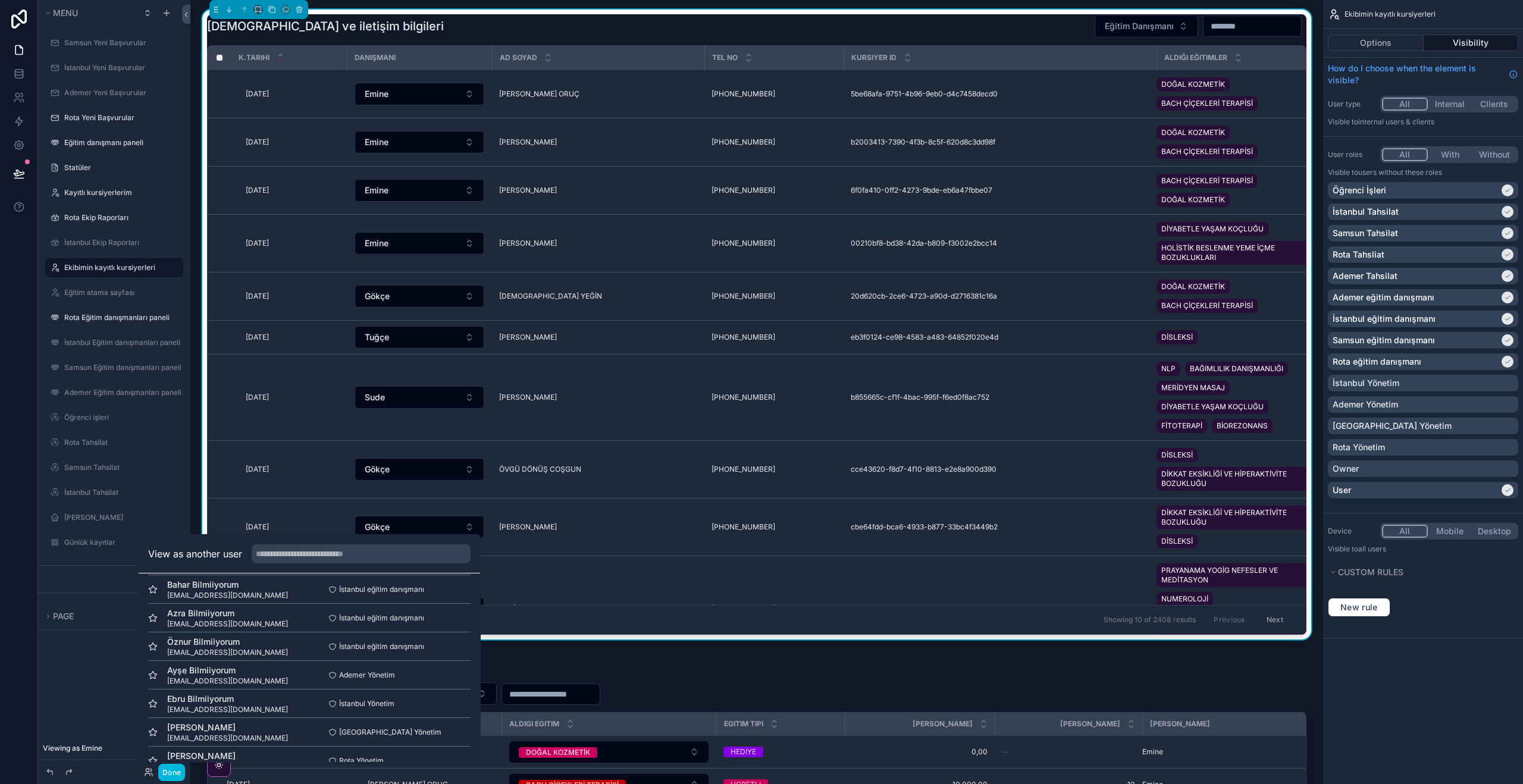
scroll to position [551, 0]
click at [0, 0] on button "Select" at bounding box center [0, 0] width 0 height 0
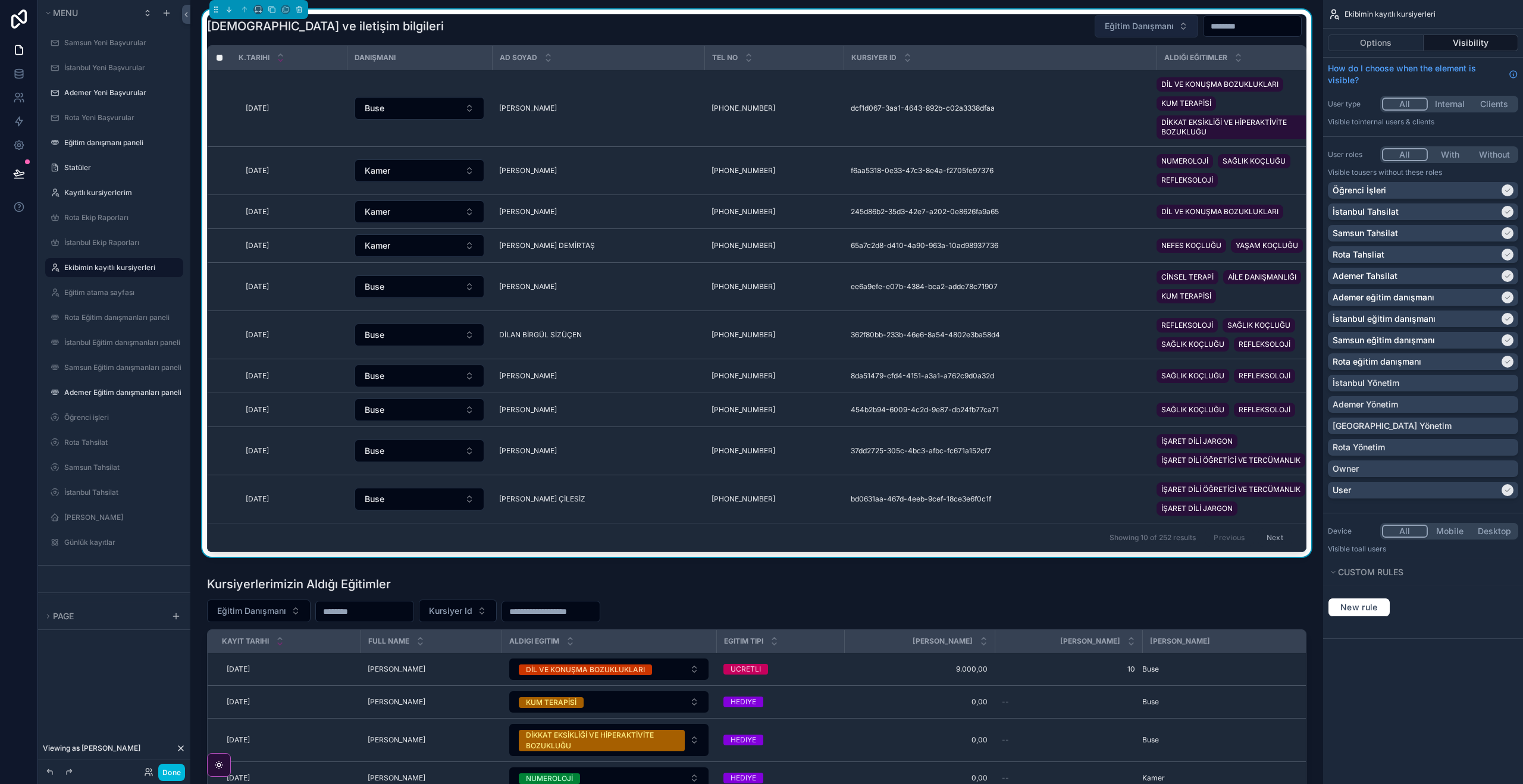
click at [1116, 30] on span "Eğitim Danışmanı" at bounding box center [1139, 26] width 69 height 12
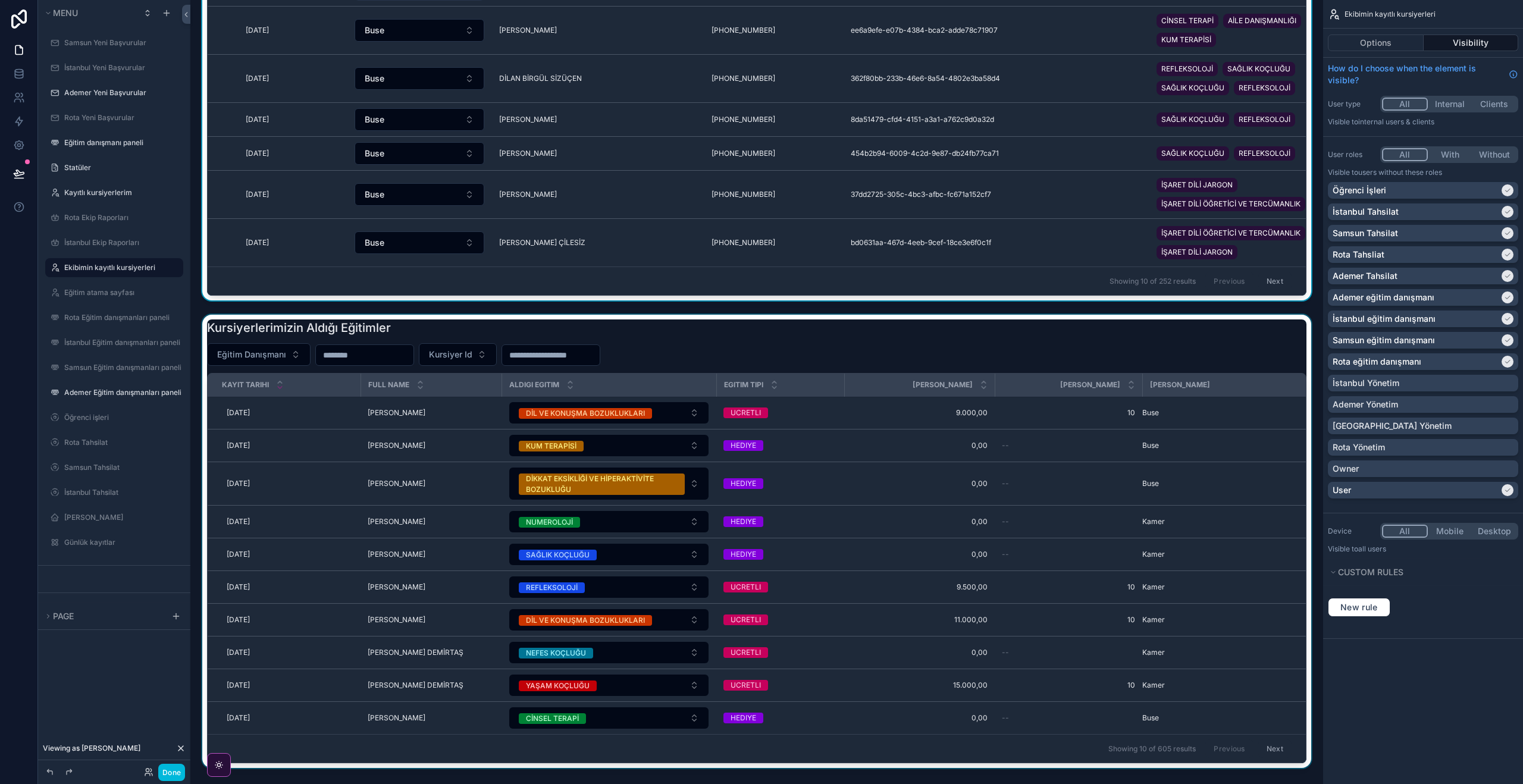
scroll to position [318, 0]
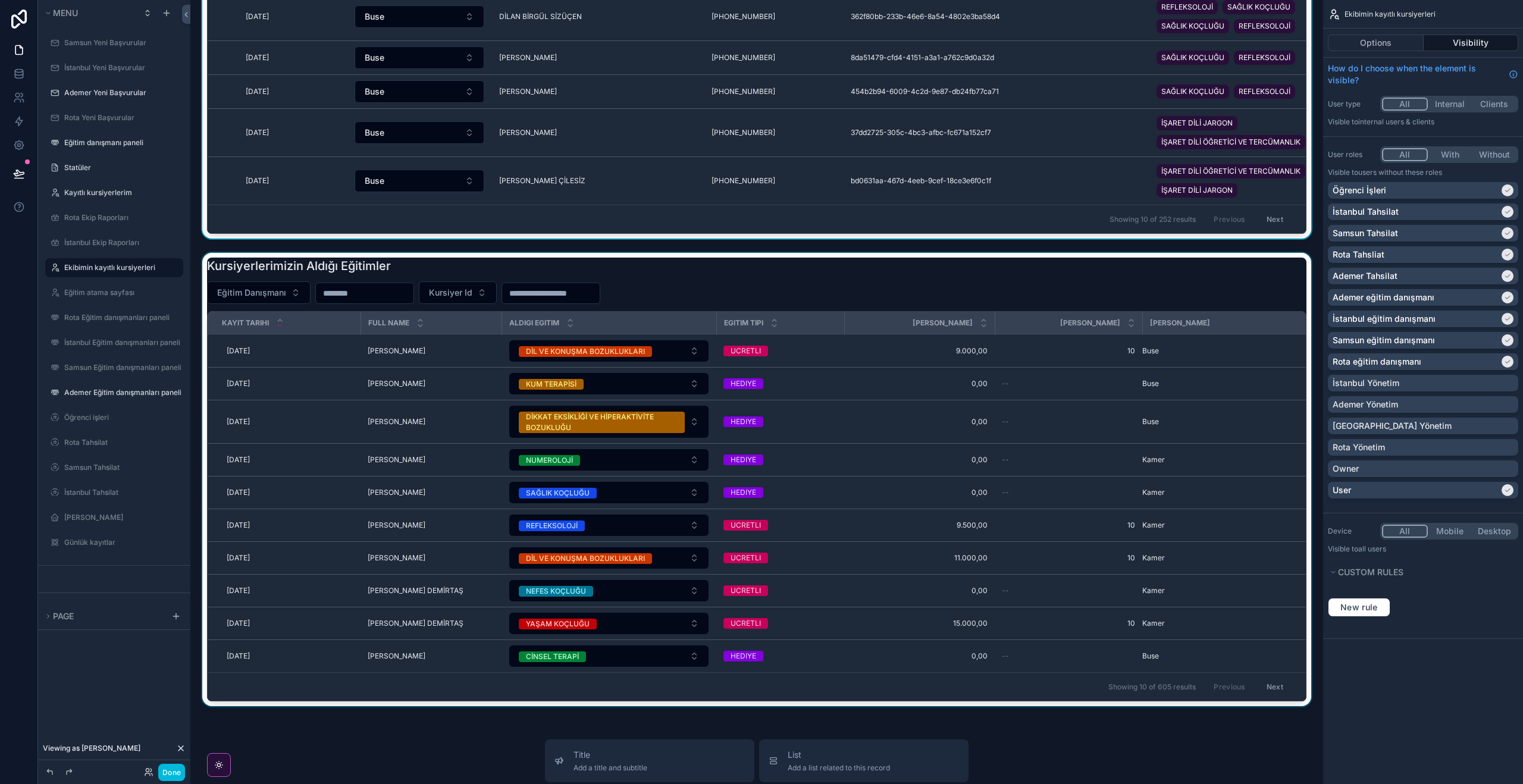
click at [496, 297] on div "scrollable content" at bounding box center [757, 482] width 1114 height 458
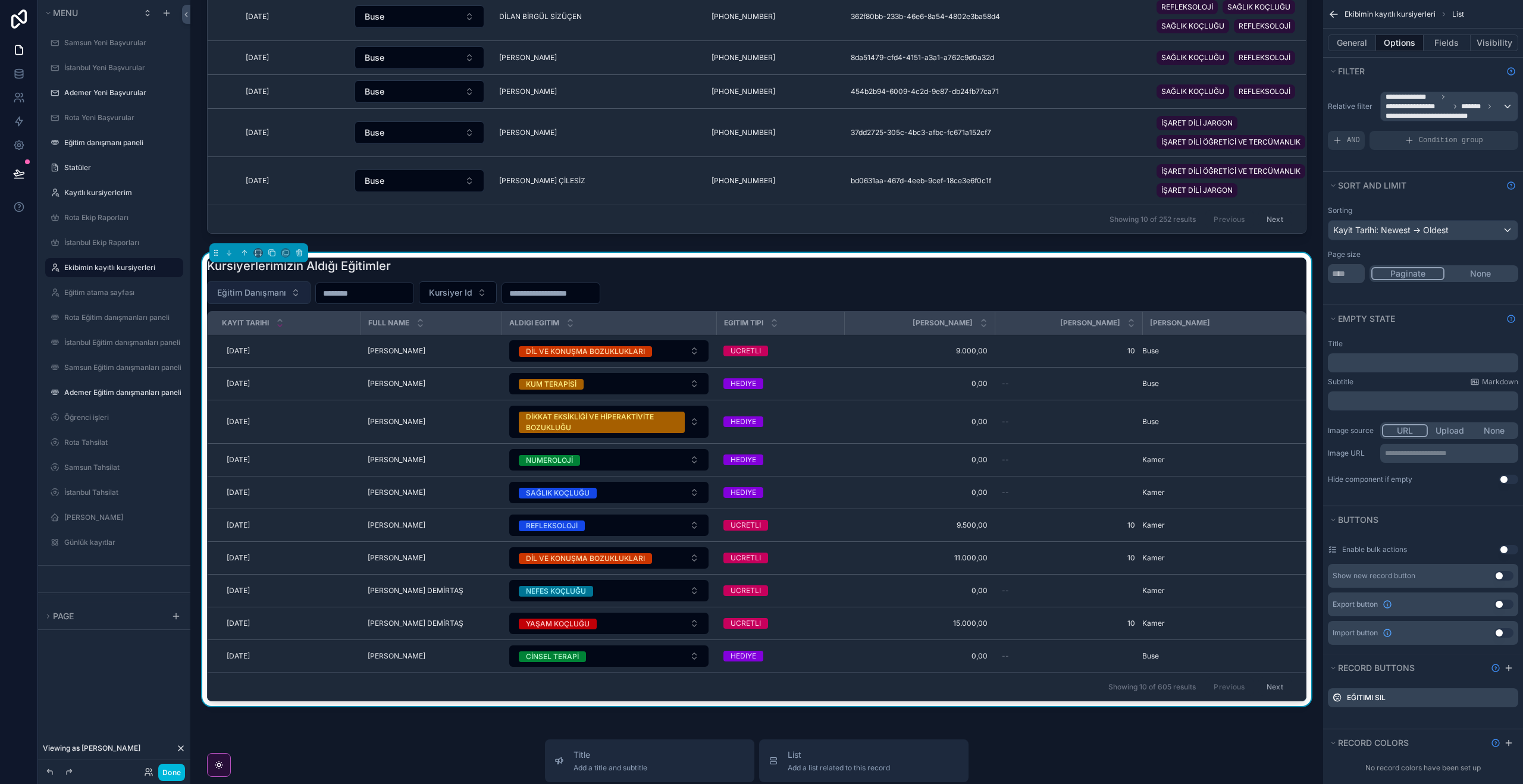
click at [298, 290] on button "Eğitim Danışmanı" at bounding box center [259, 292] width 103 height 23
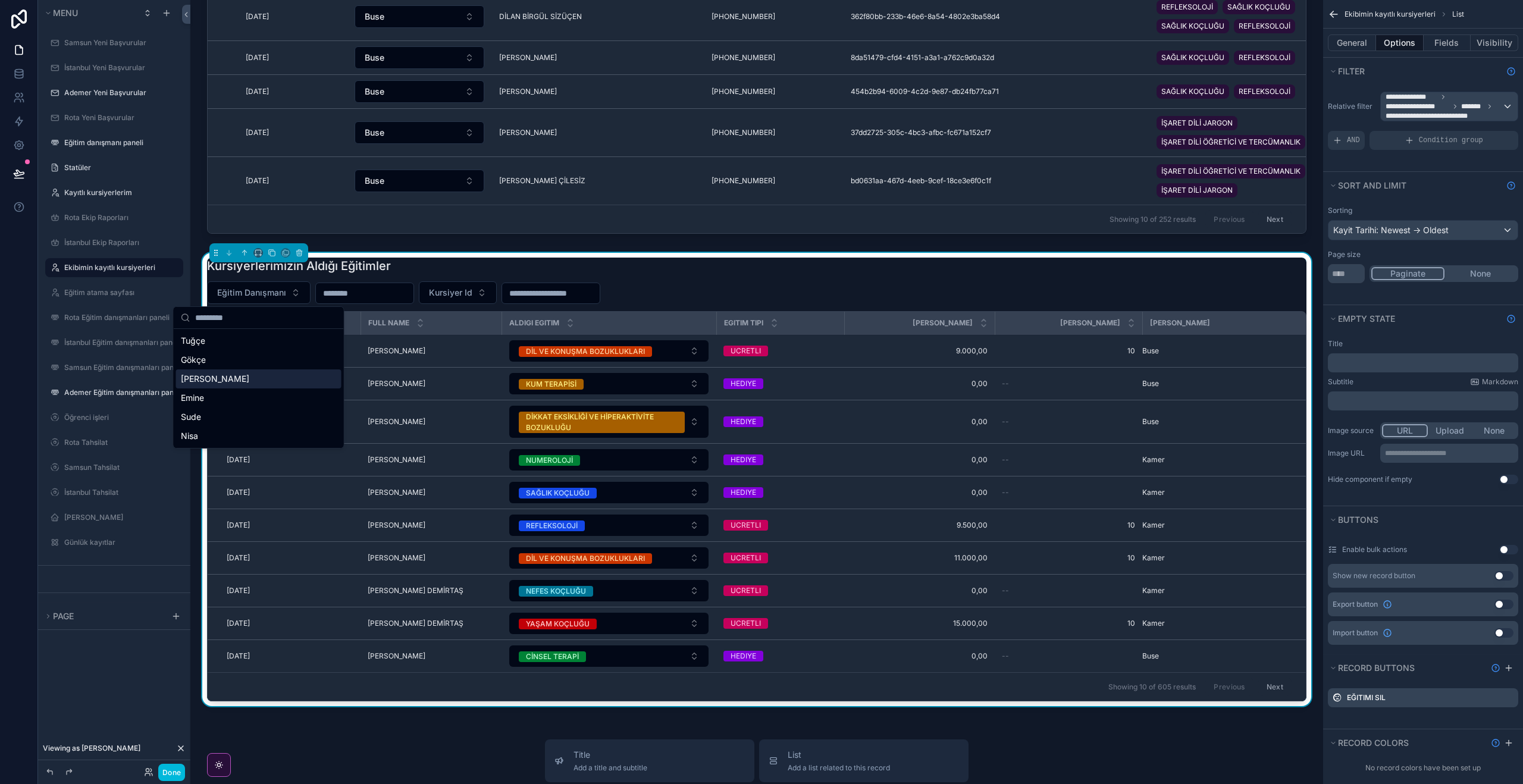
click at [854, 290] on div "Eğitim Danışmanı Kursiyer Id" at bounding box center [757, 292] width 1099 height 23
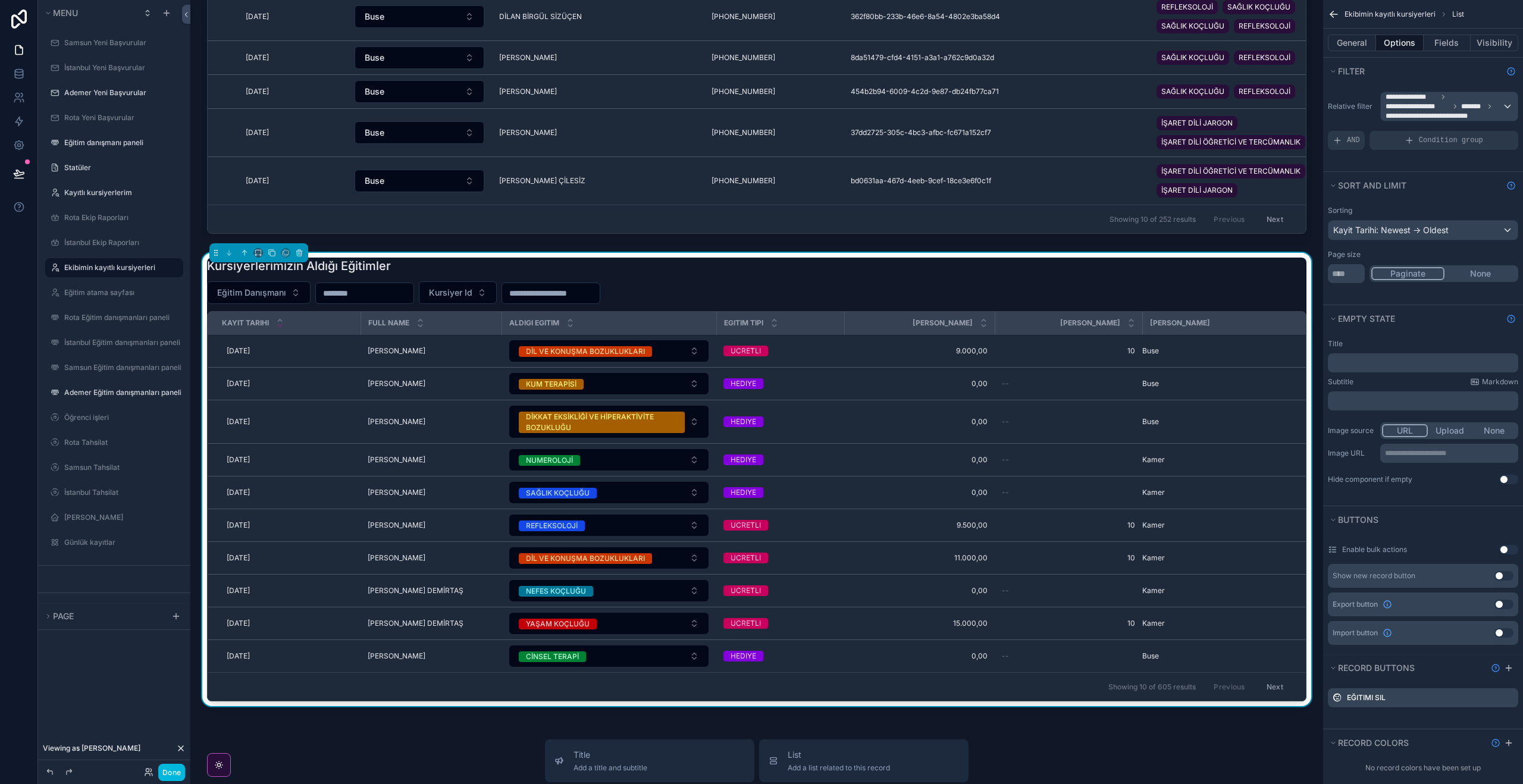
drag, startPoint x: 1265, startPoint y: 300, endPoint x: 1423, endPoint y: 93, distance: 260.4
click at [1265, 300] on div "Eğitim Danışmanı Kursiyer Id" at bounding box center [757, 292] width 1099 height 23
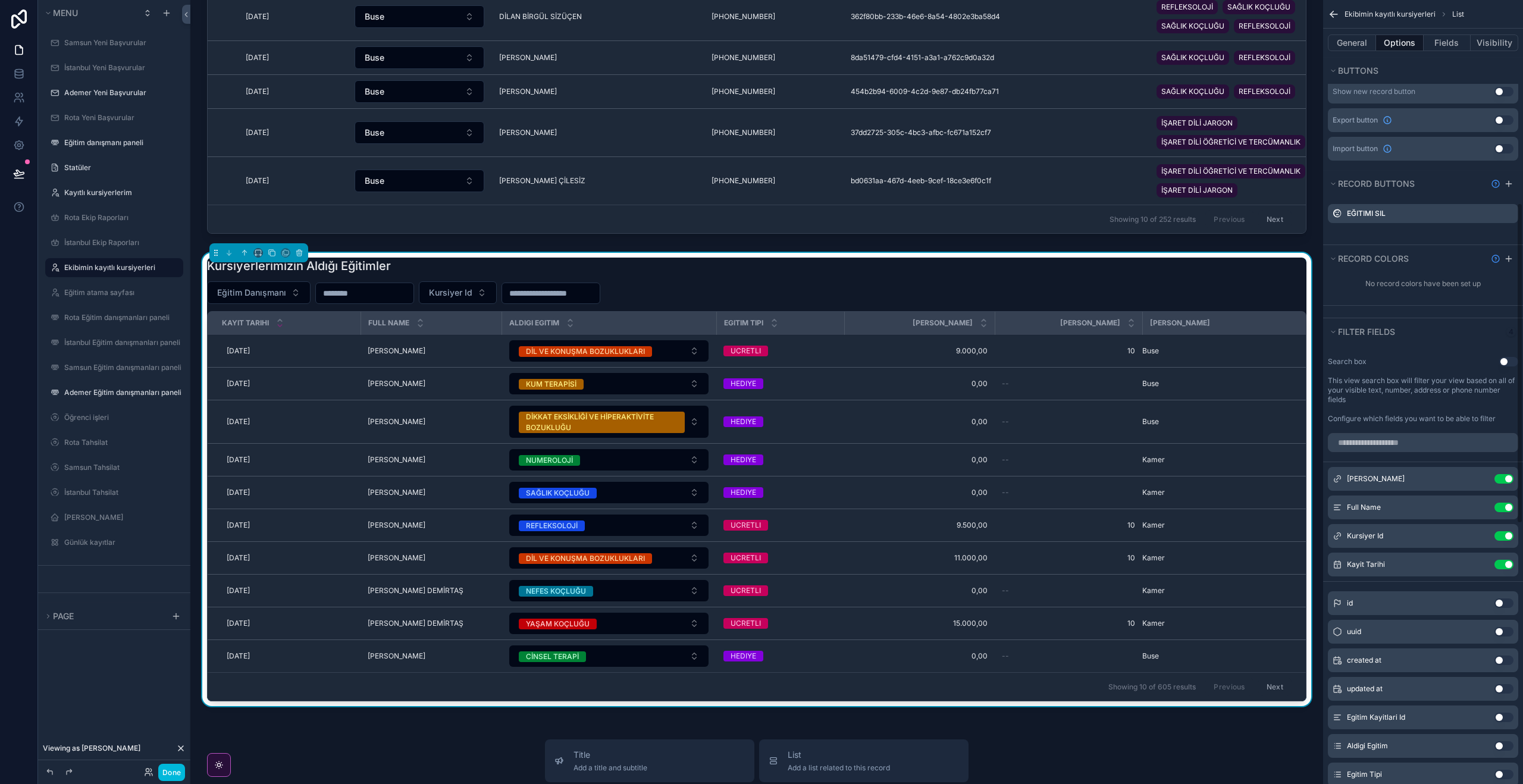
scroll to position [498, 0]
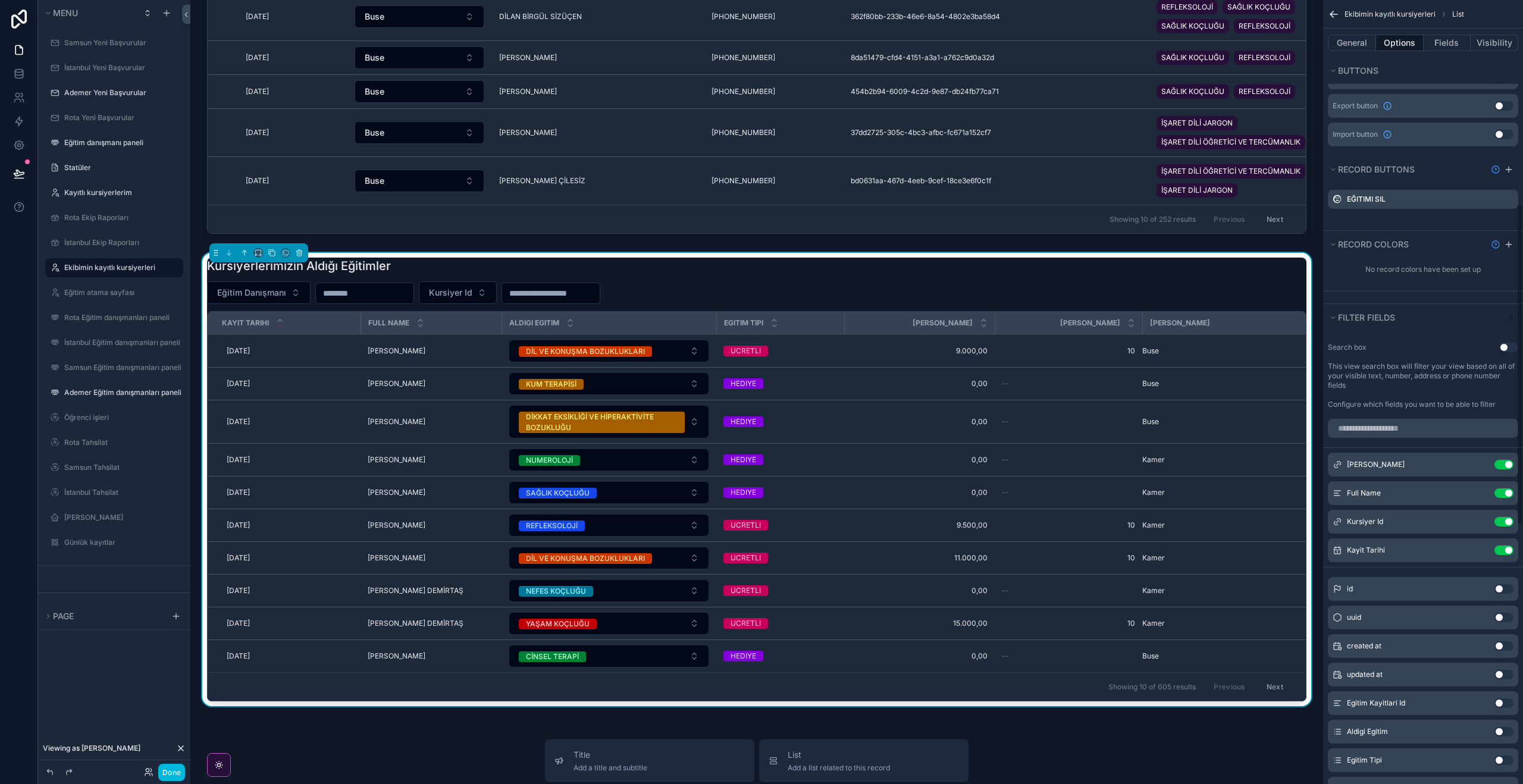
click at [0, 0] on icon "scrollable content" at bounding box center [0, 0] width 0 height 0
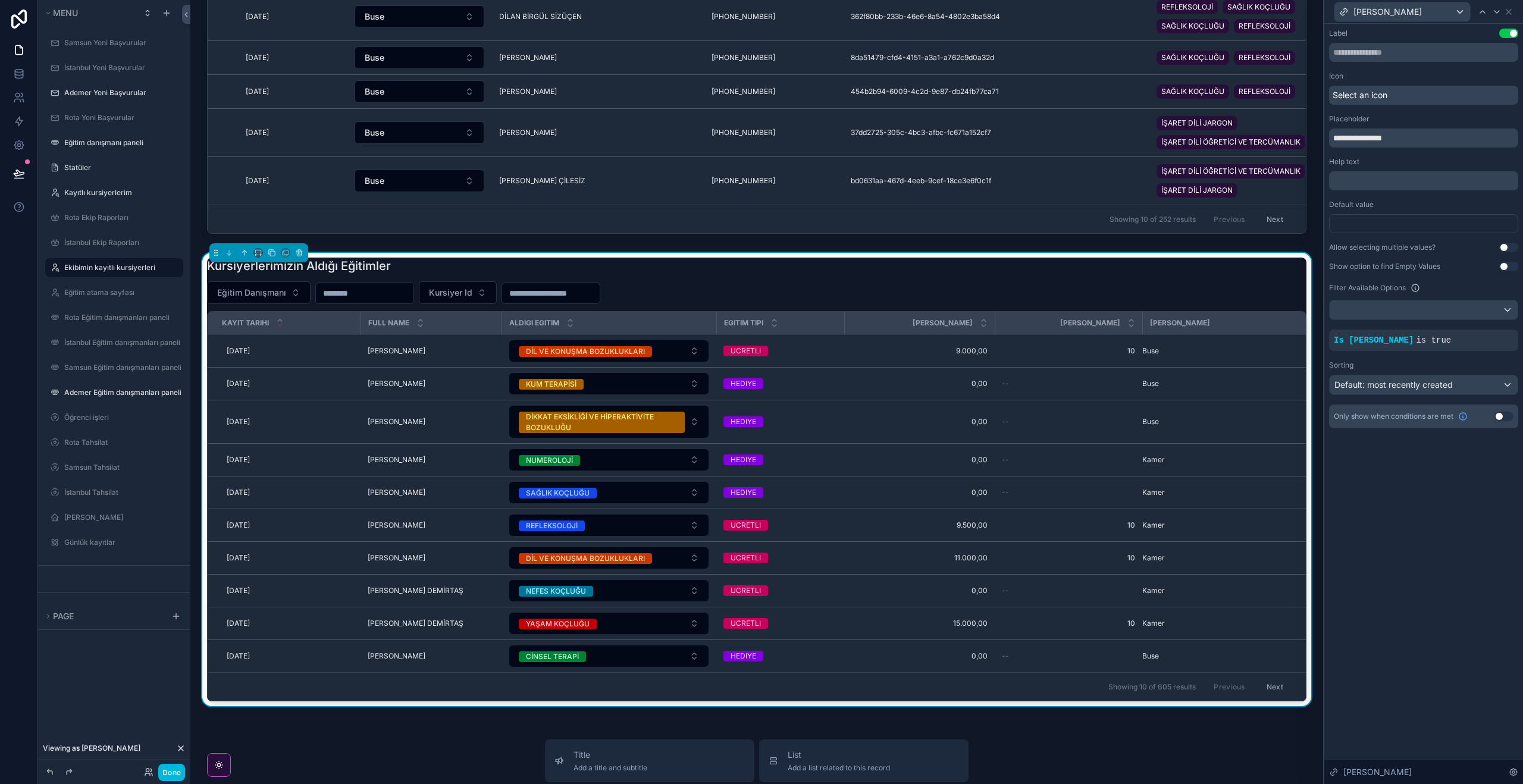
scroll to position [460, 0]
click at [0, 0] on icon at bounding box center [0, 0] width 0 height 0
click at [1465, 315] on div at bounding box center [1424, 309] width 188 height 19
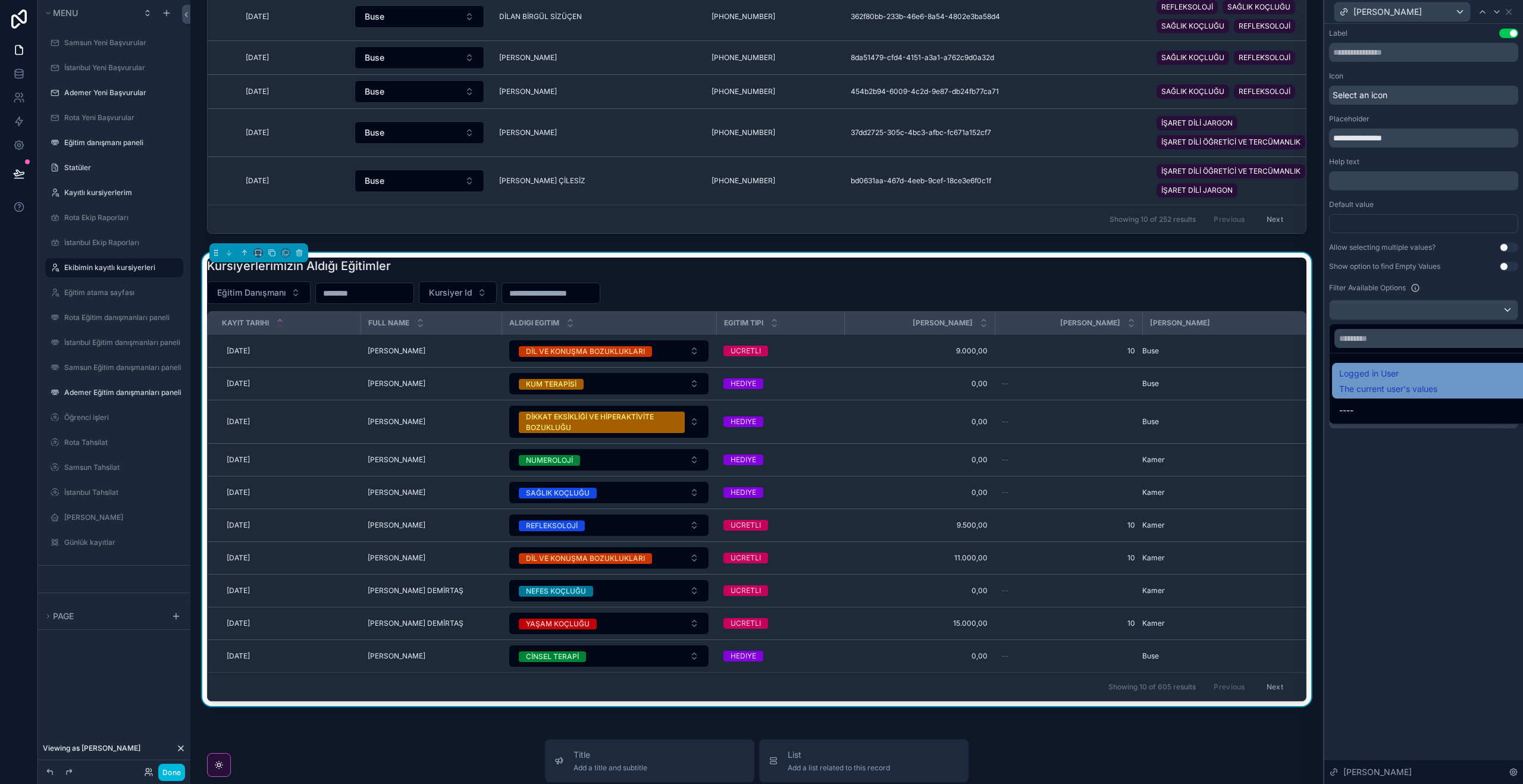
click at [1406, 390] on span "The current user's values" at bounding box center [1388, 389] width 98 height 12
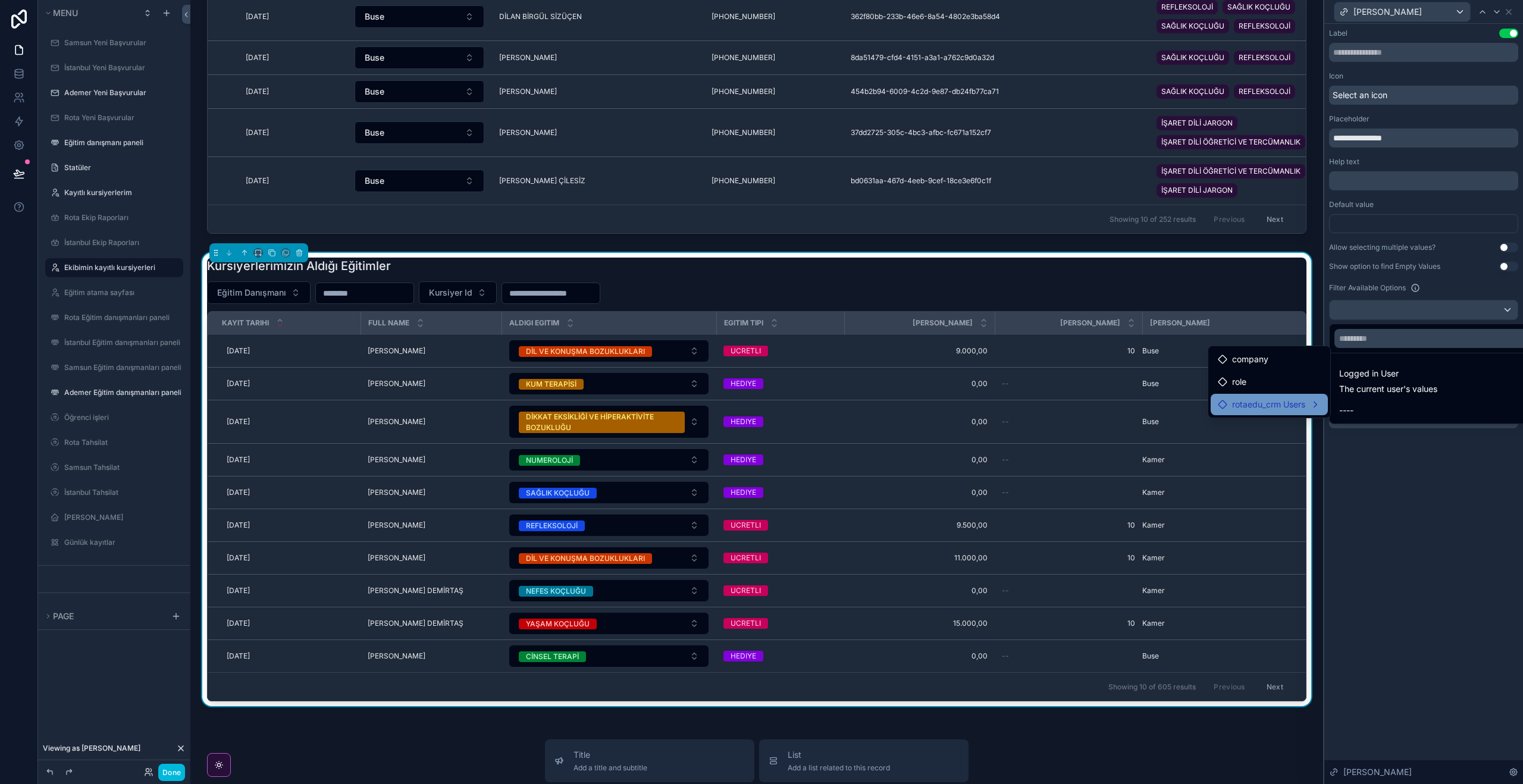
click at [1280, 401] on span "rotaedu_crm Users" at bounding box center [1269, 404] width 73 height 14
click at [1401, 395] on div "Ekip Id" at bounding box center [1412, 394] width 147 height 14
click at [1293, 406] on span "users collection" at bounding box center [1291, 406] width 60 height 14
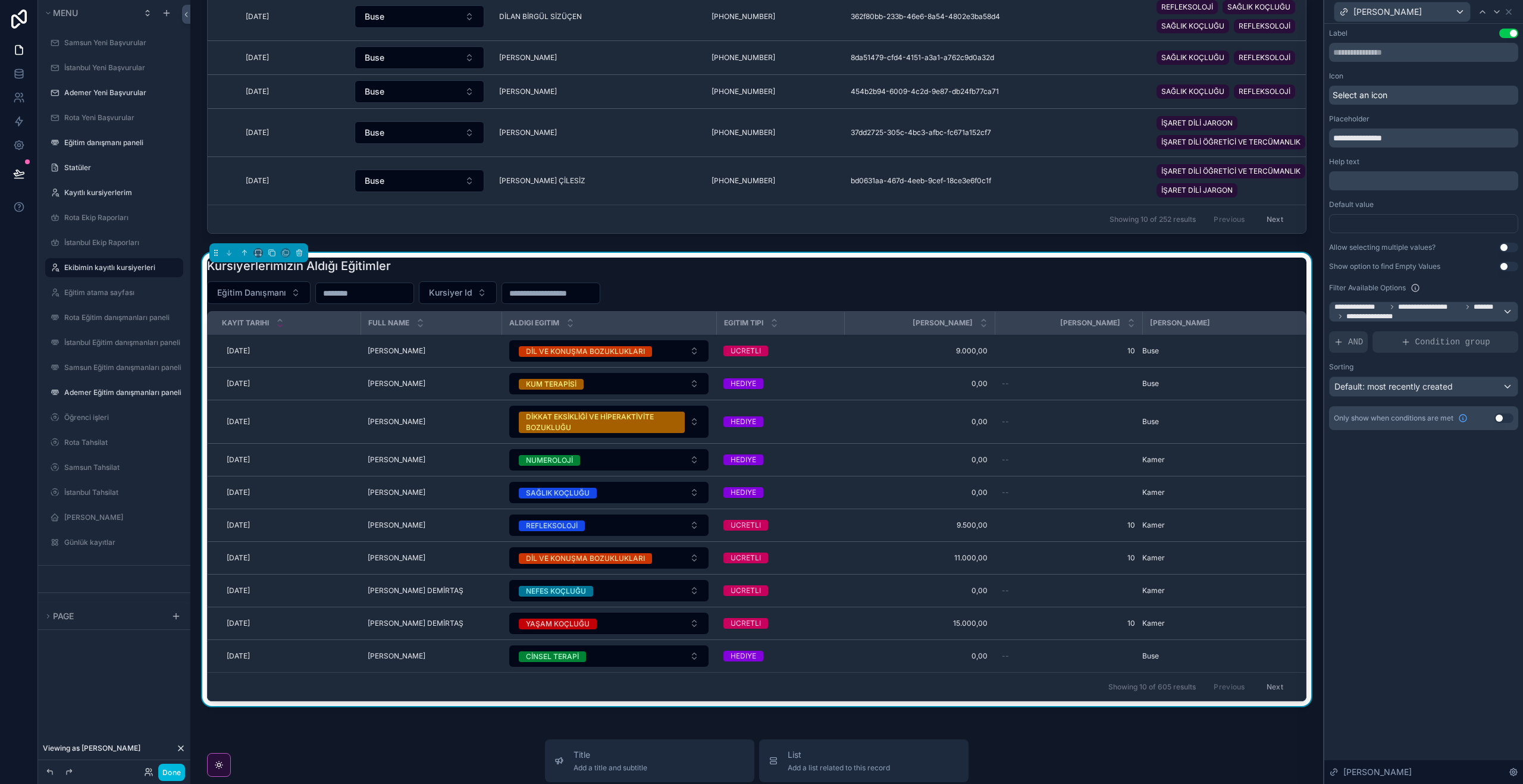
drag, startPoint x: 1420, startPoint y: 489, endPoint x: 1362, endPoint y: 475, distance: 59.7
click at [1417, 488] on div "**********" at bounding box center [1423, 404] width 199 height 760
click at [297, 296] on button "Eğitim Danışmanı" at bounding box center [259, 292] width 103 height 23
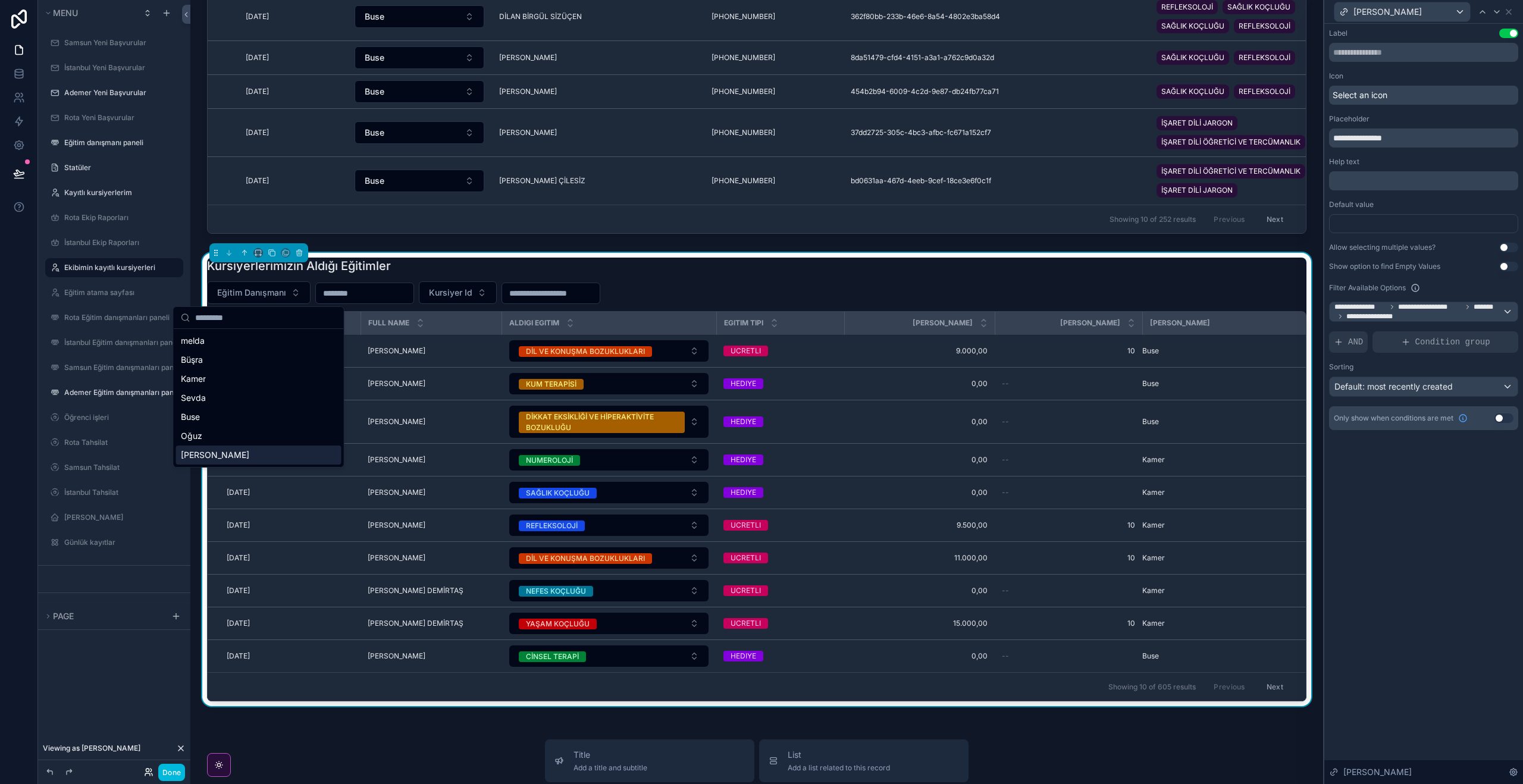
click at [147, 767] on icon at bounding box center [149, 772] width 10 height 10
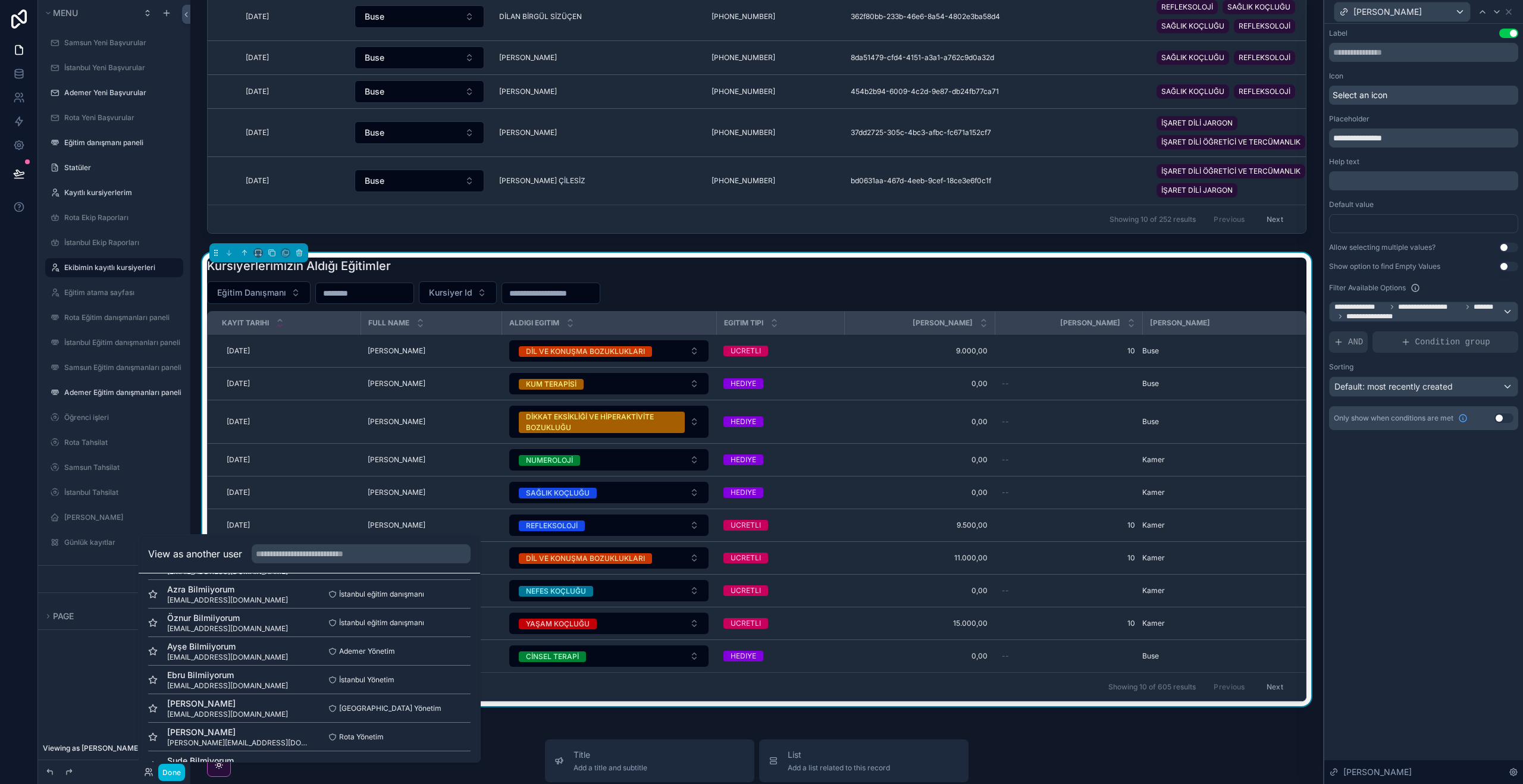
scroll to position [573, 0]
click at [0, 0] on button "Select" at bounding box center [0, 0] width 0 height 0
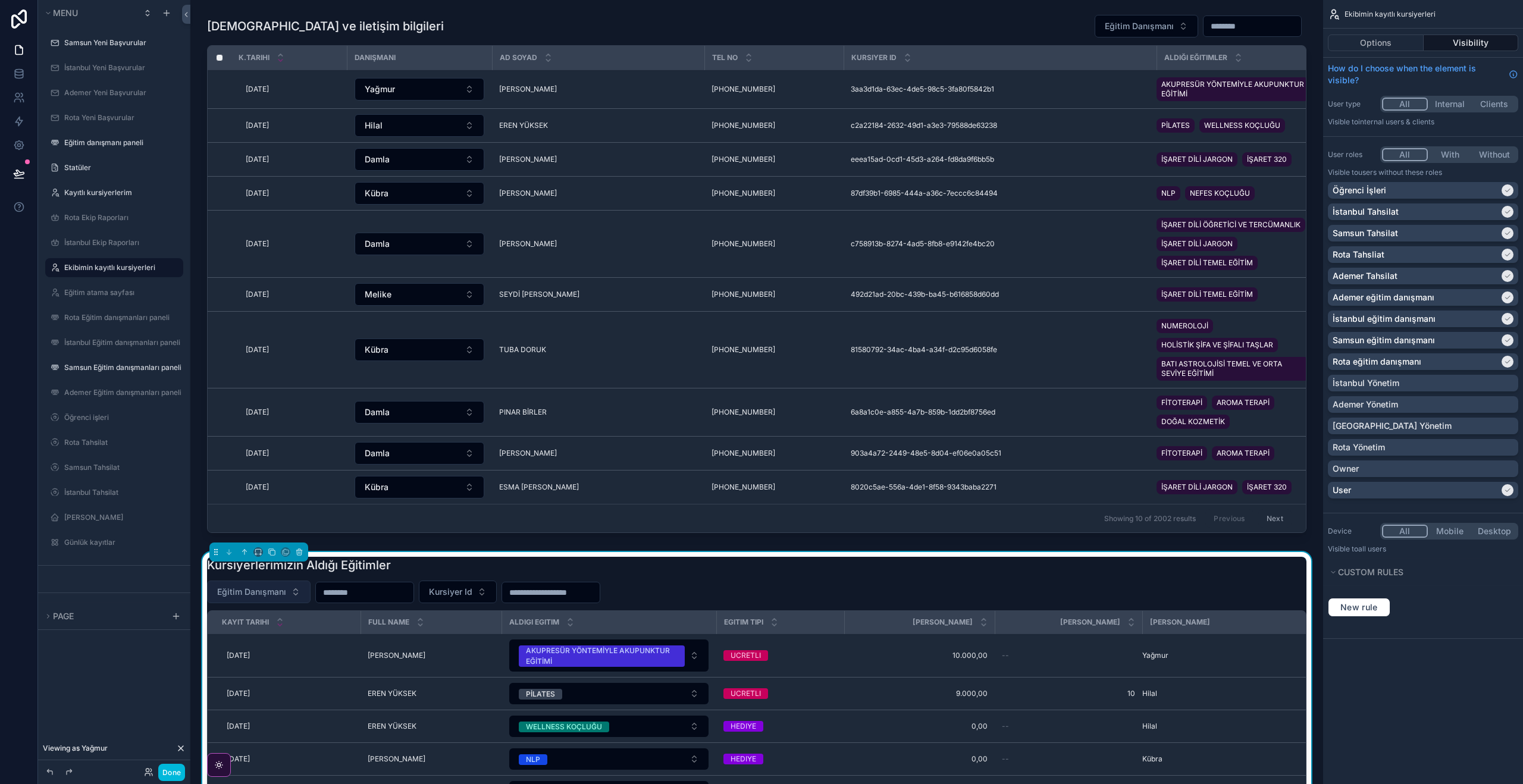
click at [285, 599] on button "Eğitim Danışmanı" at bounding box center [259, 592] width 103 height 23
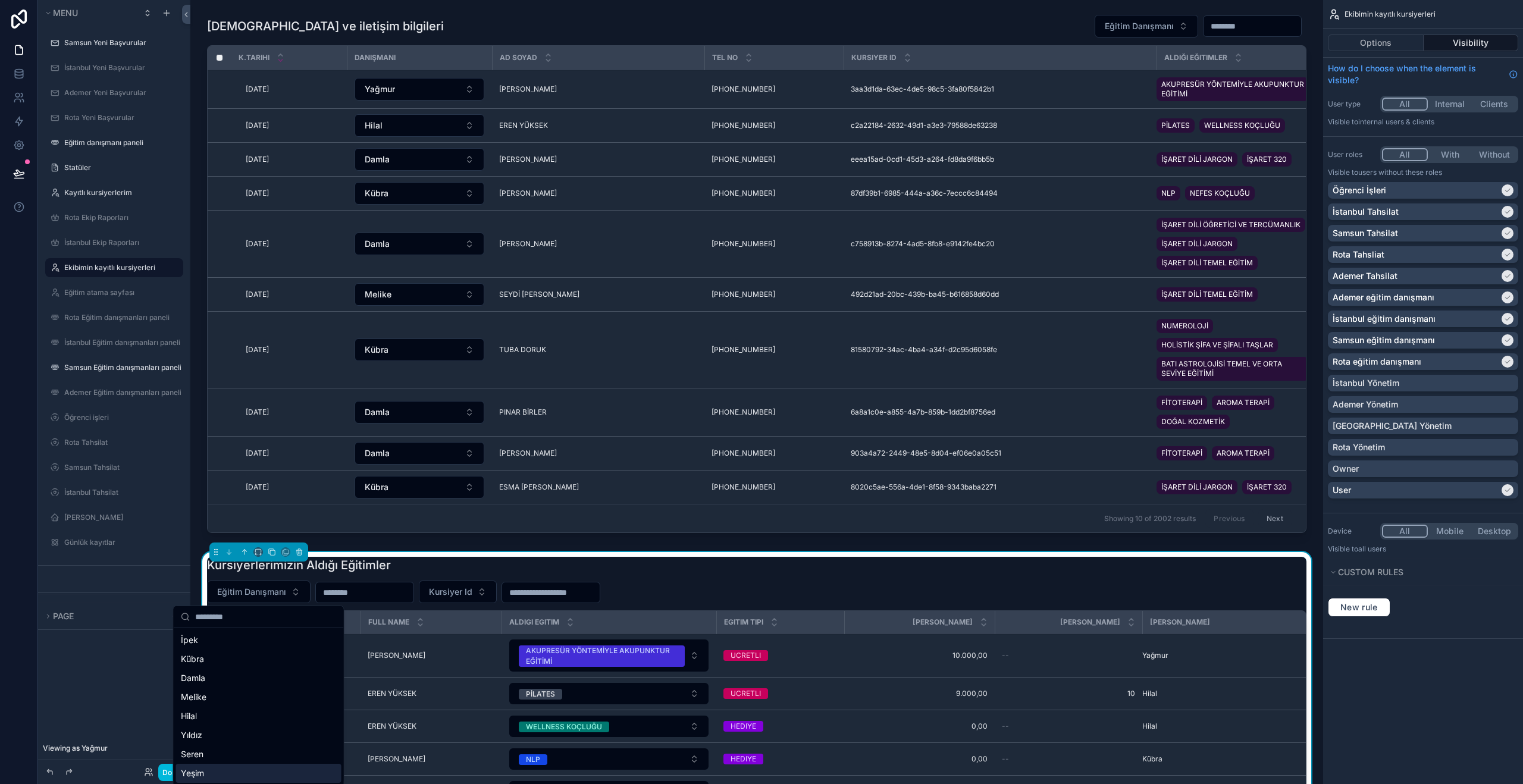
scroll to position [35, 0]
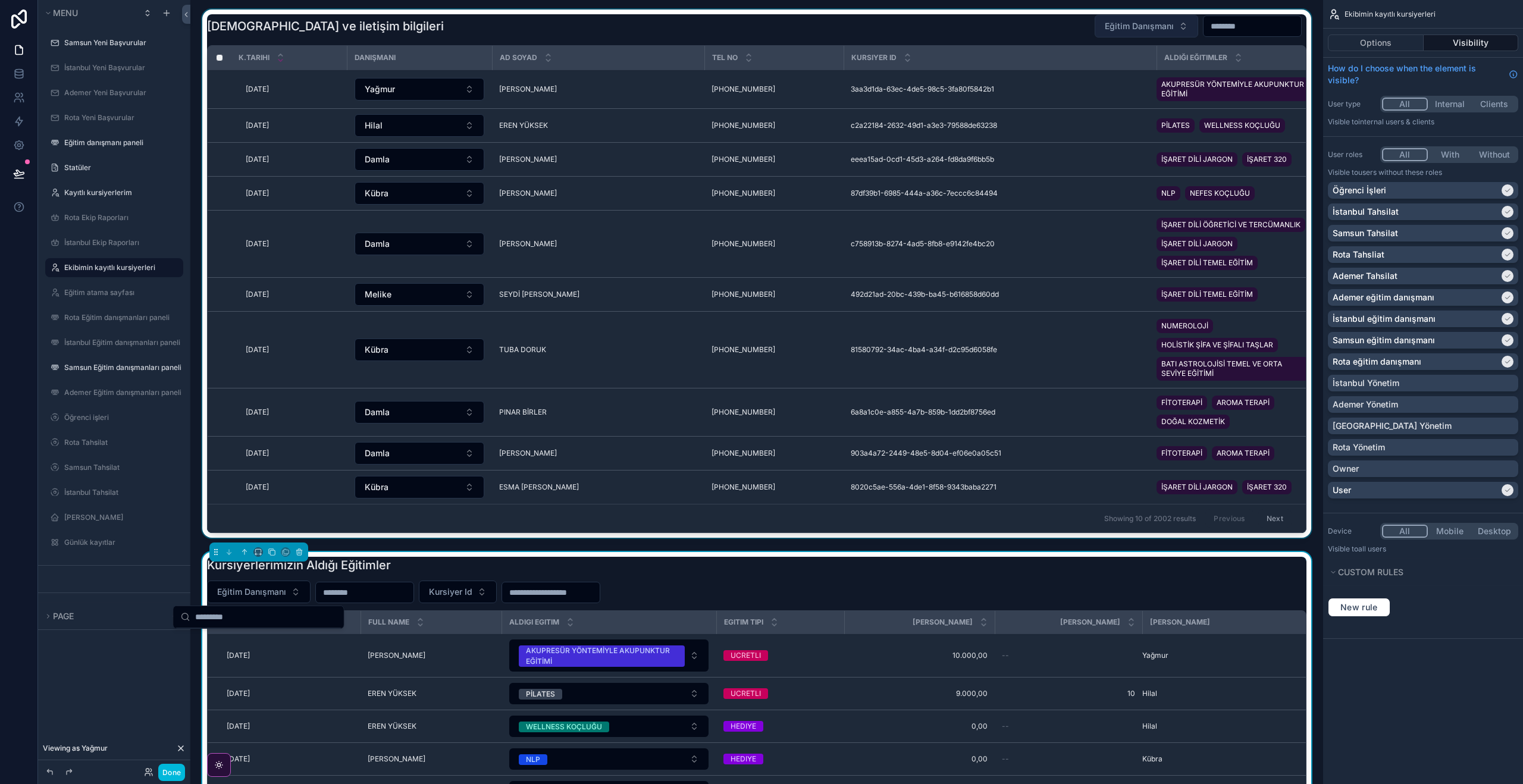
drag, startPoint x: 976, startPoint y: 38, endPoint x: 1159, endPoint y: 32, distance: 183.1
click at [976, 38] on div "scrollable content" at bounding box center [757, 276] width 1114 height 533
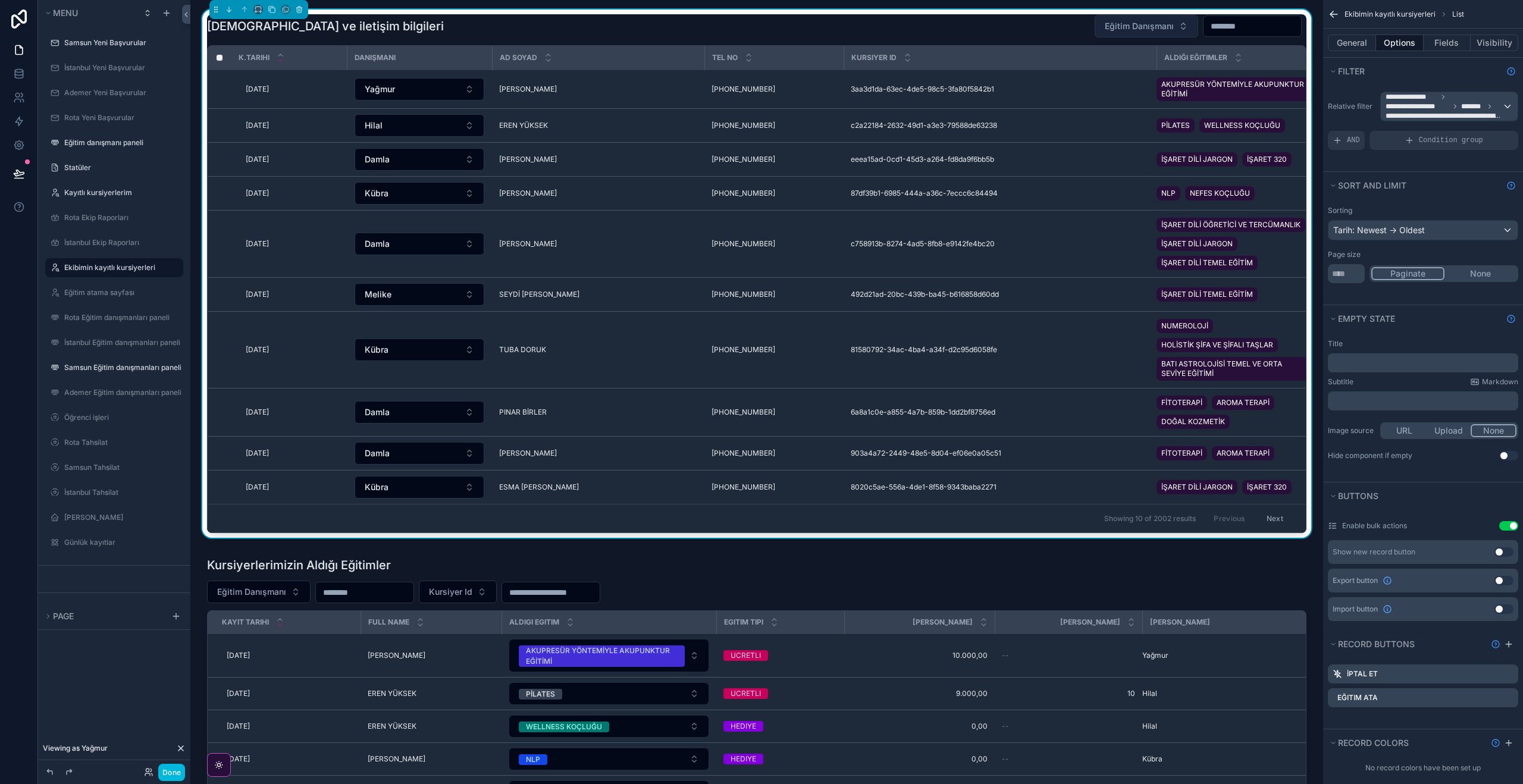
click at [1160, 31] on span "Eğitim Danışmanı" at bounding box center [1139, 26] width 69 height 12
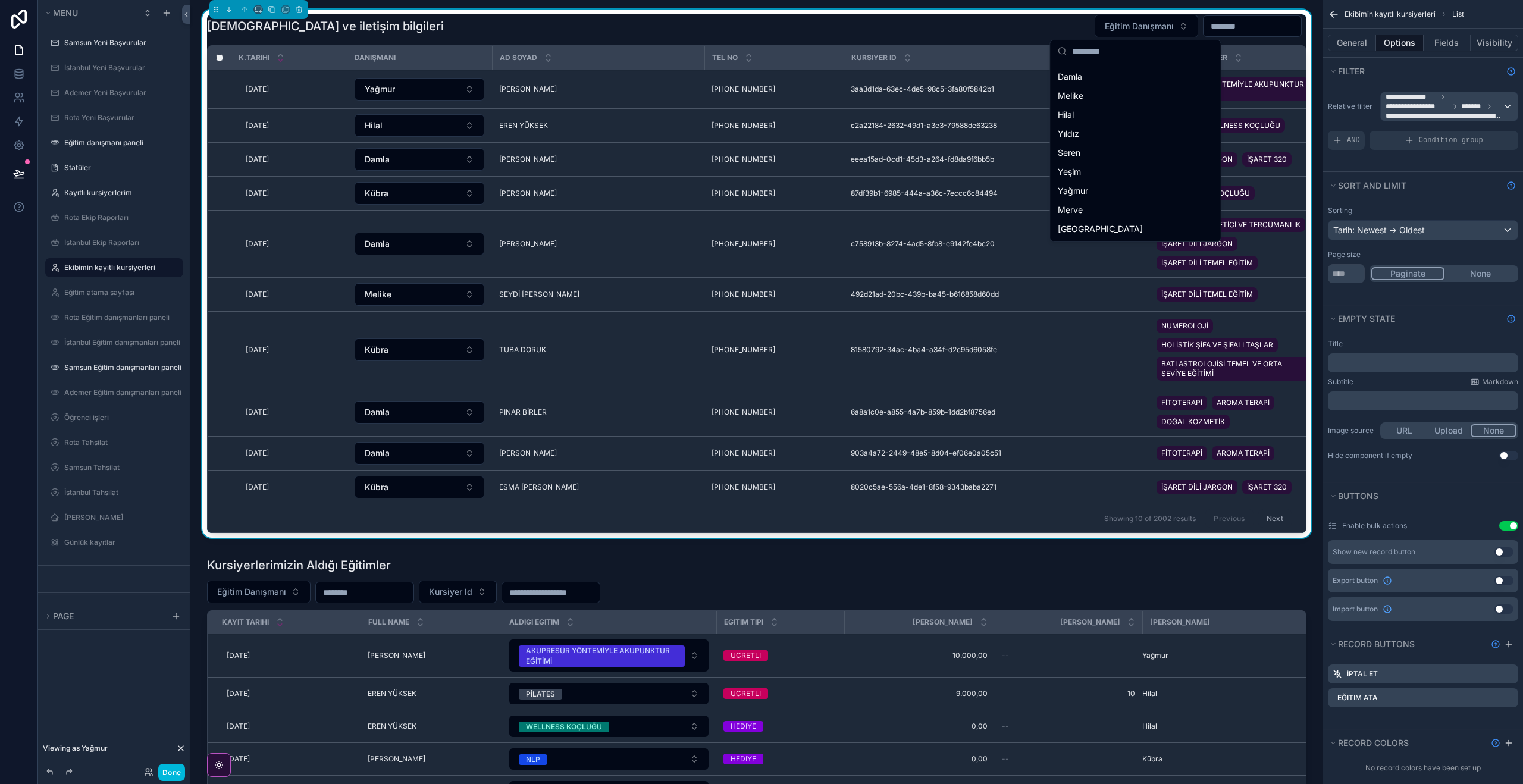
scroll to position [0, 0]
click at [958, 32] on div "Kursiyerlerimiz ve iletişim bilgileri Eğitim Danışmanı" at bounding box center [757, 26] width 1099 height 24
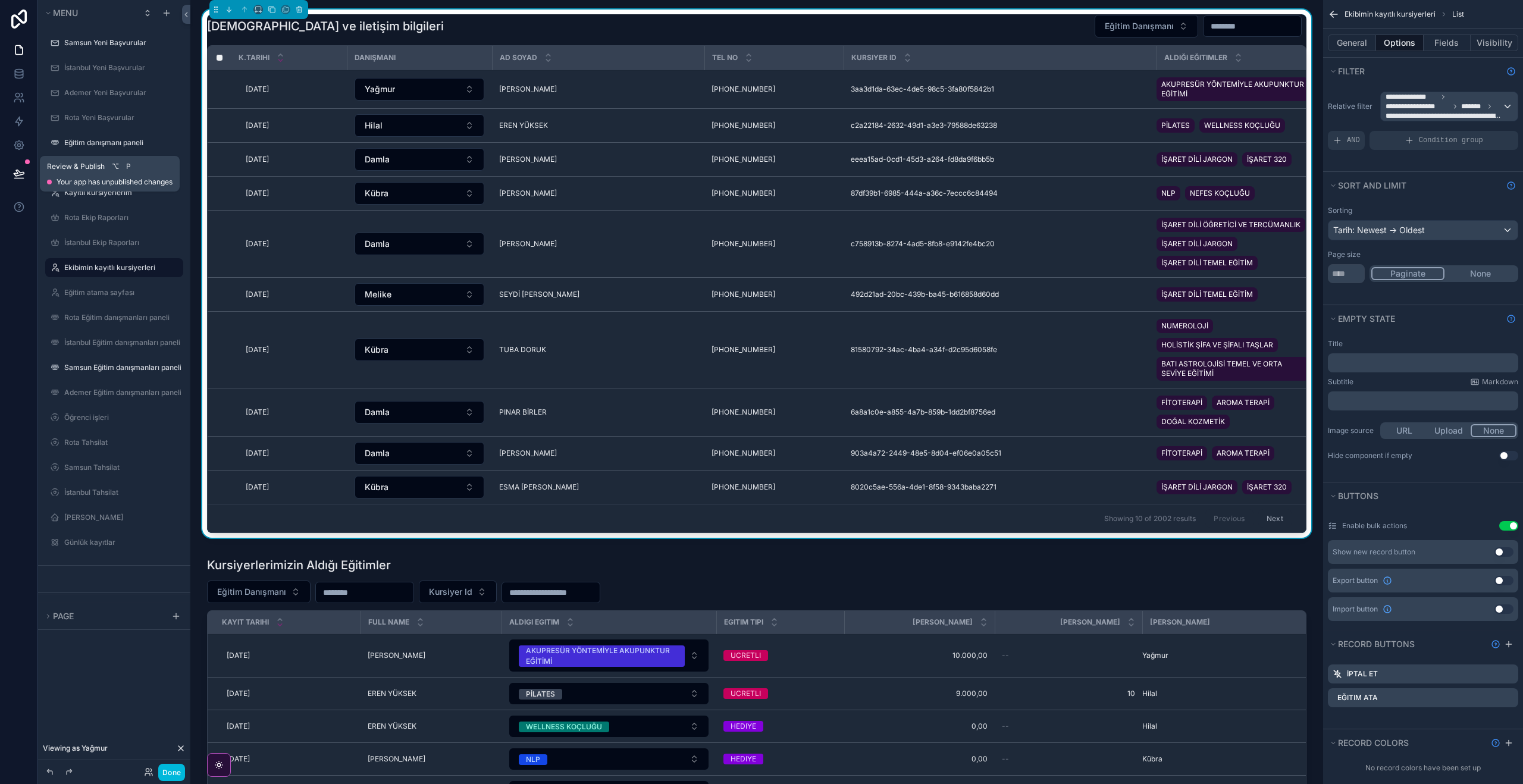
click at [18, 170] on icon at bounding box center [18, 173] width 10 height 6
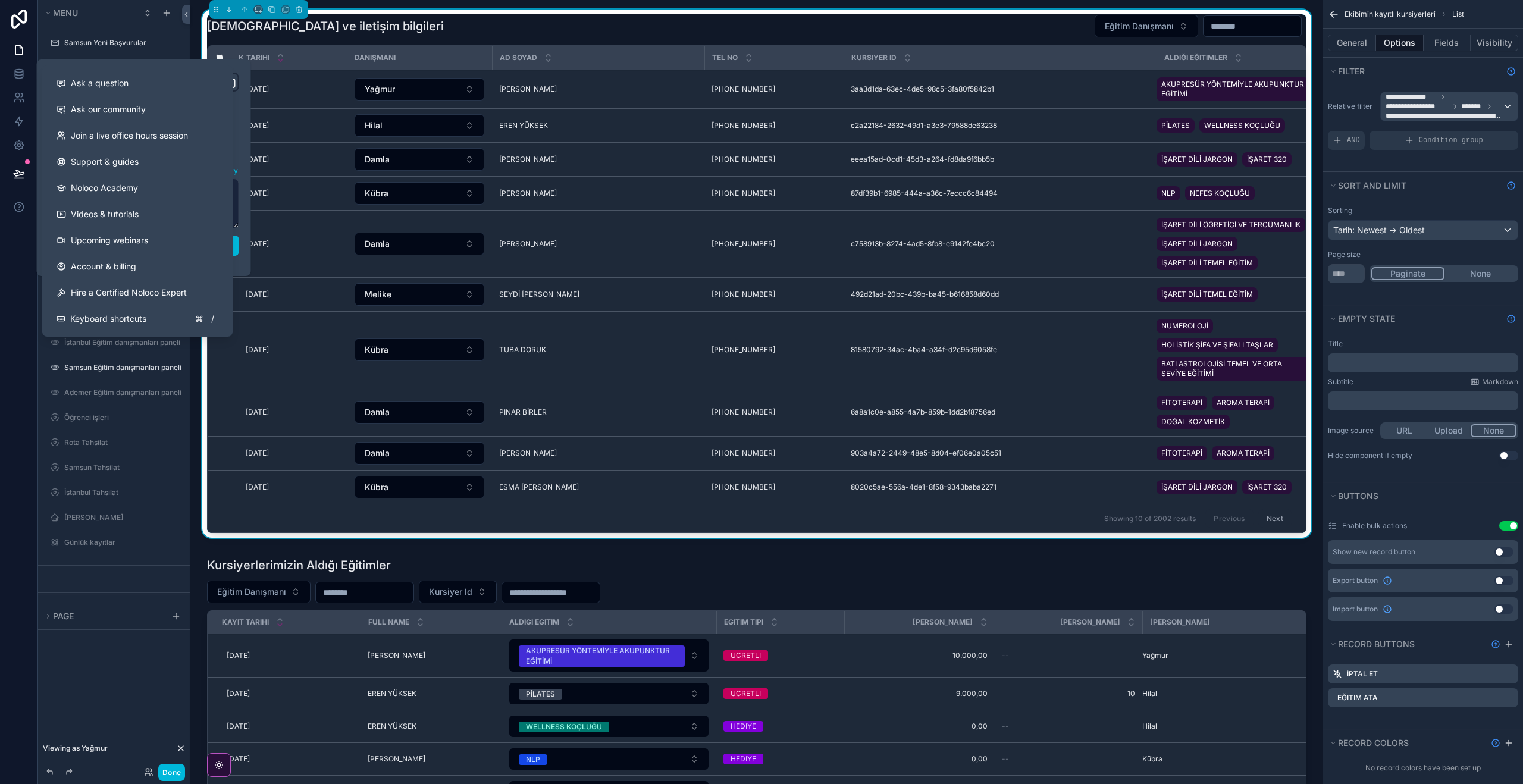
drag, startPoint x: 0, startPoint y: 406, endPoint x: 10, endPoint y: 265, distance: 141.4
click at [2, 399] on div at bounding box center [19, 392] width 38 height 784
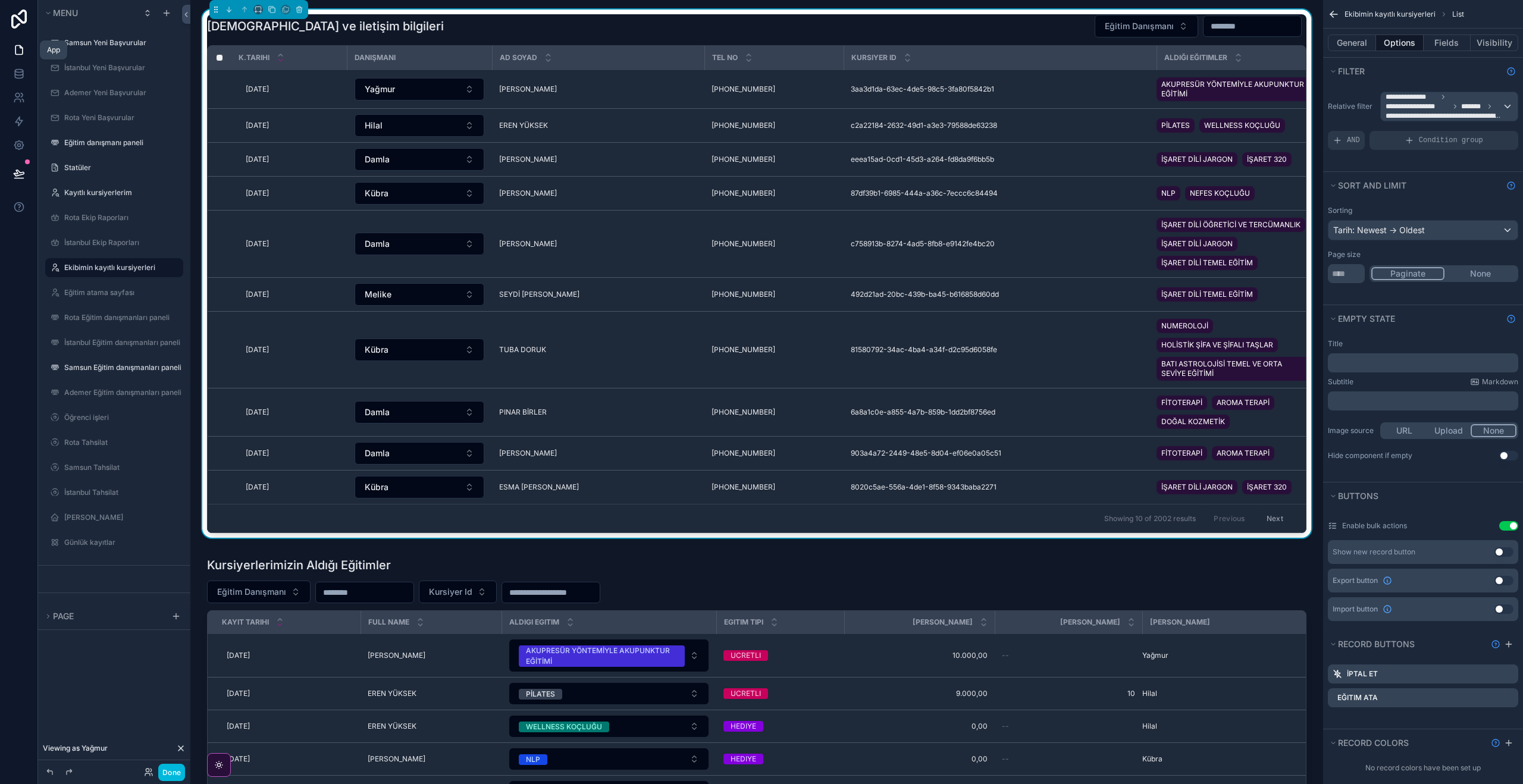
click at [12, 50] on link at bounding box center [18, 49] width 37 height 24
click at [15, 48] on icon at bounding box center [19, 50] width 7 height 9
click at [177, 750] on icon at bounding box center [181, 748] width 10 height 10
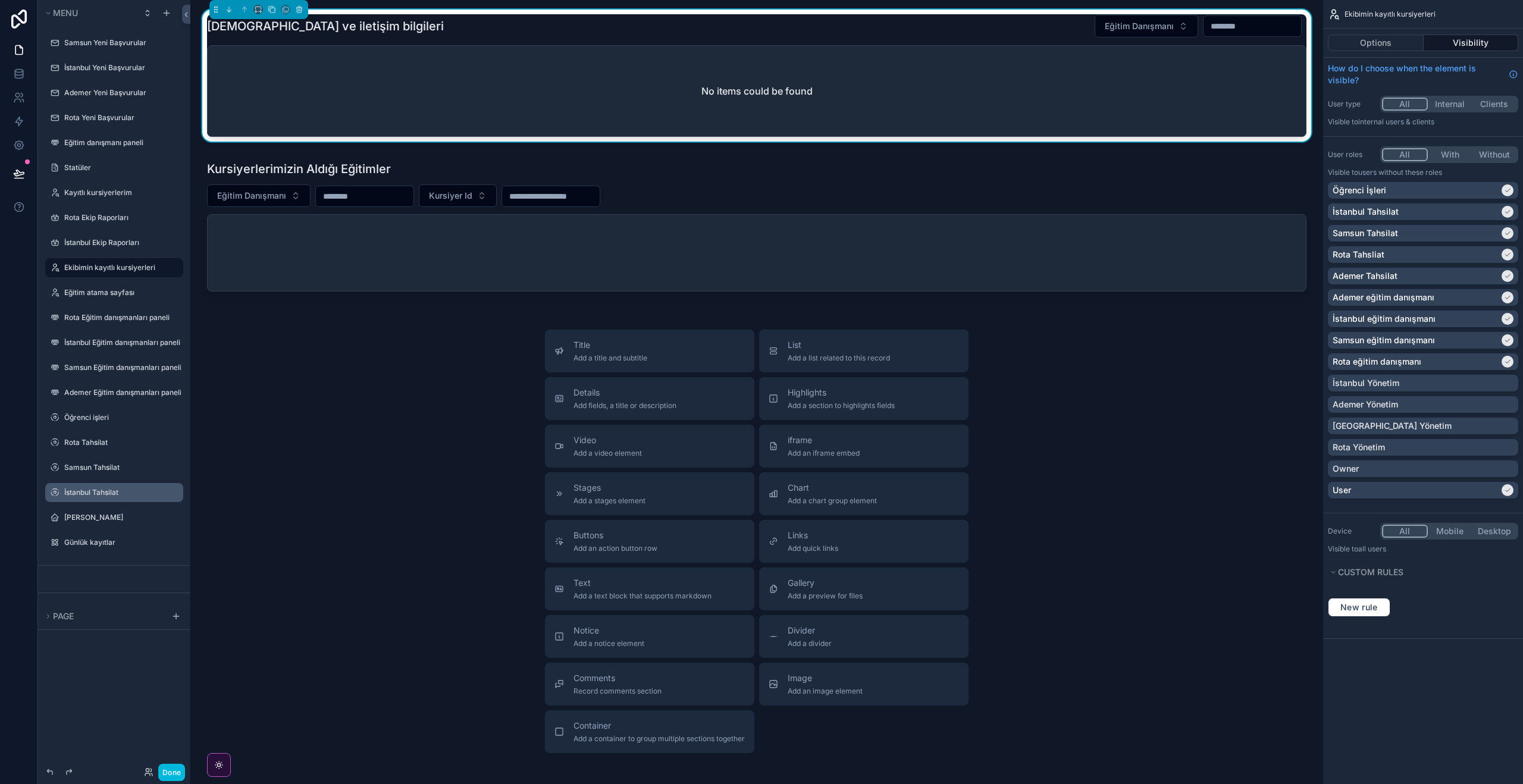
click at [116, 497] on div "İstanbul Tahsilat" at bounding box center [122, 493] width 117 height 10
click at [107, 491] on label "İstanbul Tahsilat" at bounding box center [120, 493] width 112 height 10
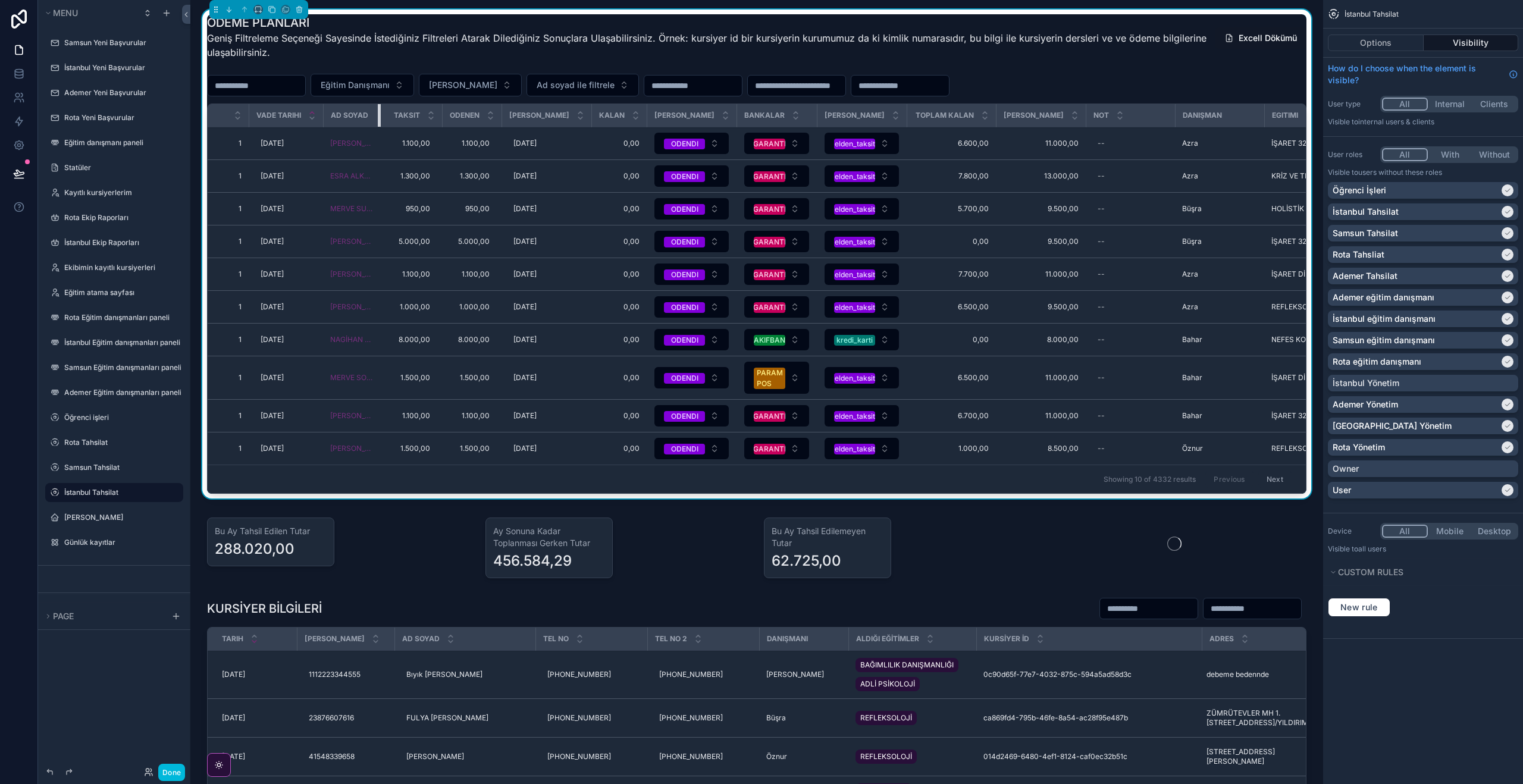
drag, startPoint x: 389, startPoint y: 116, endPoint x: 464, endPoint y: 115, distance: 75.0
click at [464, 115] on tr "Vade Tarihi AD SOYAD Taksit Odenen Odeme Tarihi Kalan Taksit Durumu Bankalar Od…" at bounding box center [875, 115] width 1334 height 23
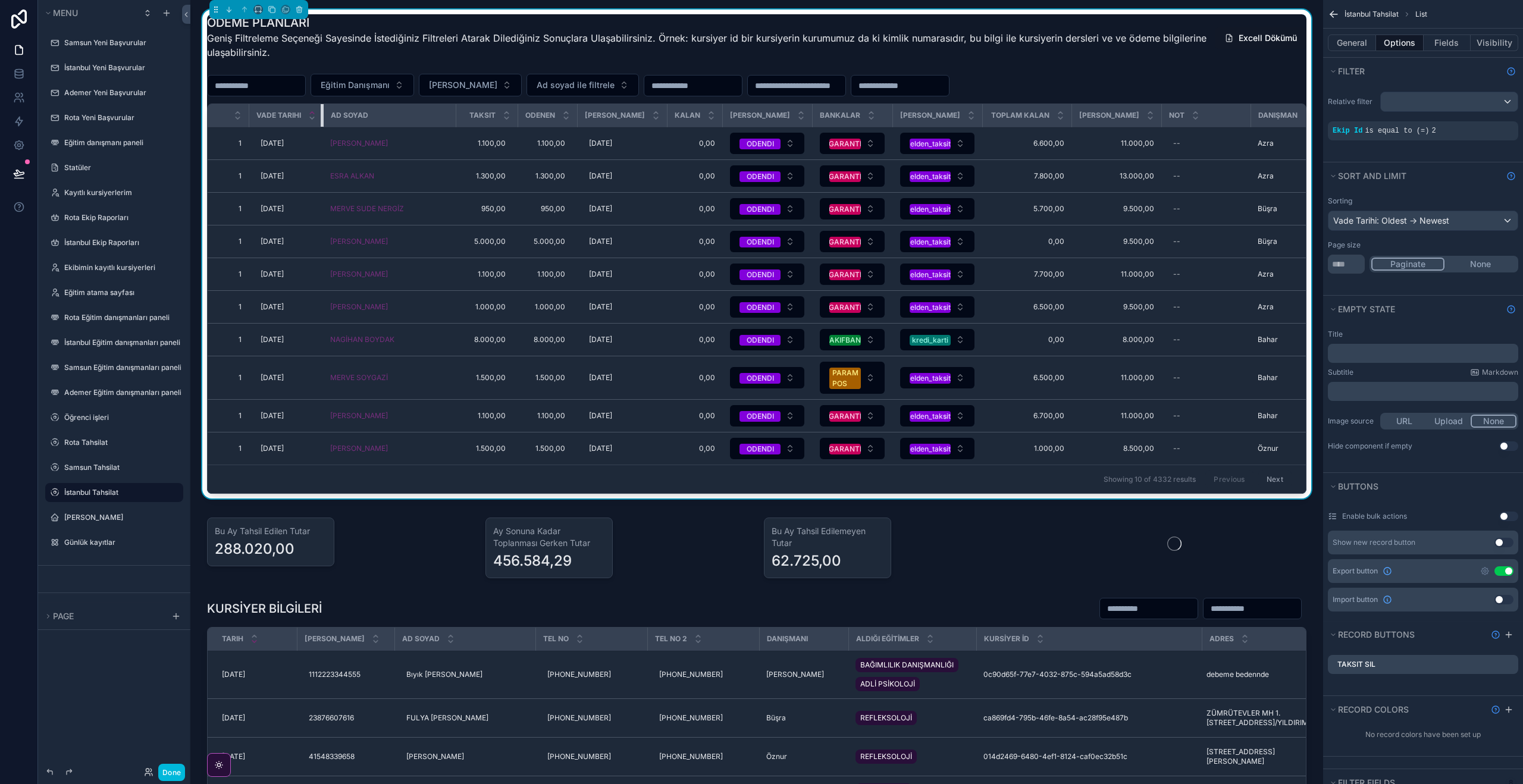
drag, startPoint x: 315, startPoint y: 111, endPoint x: 274, endPoint y: 114, distance: 41.1
click at [286, 111] on th "Vade Tarihi" at bounding box center [286, 115] width 75 height 23
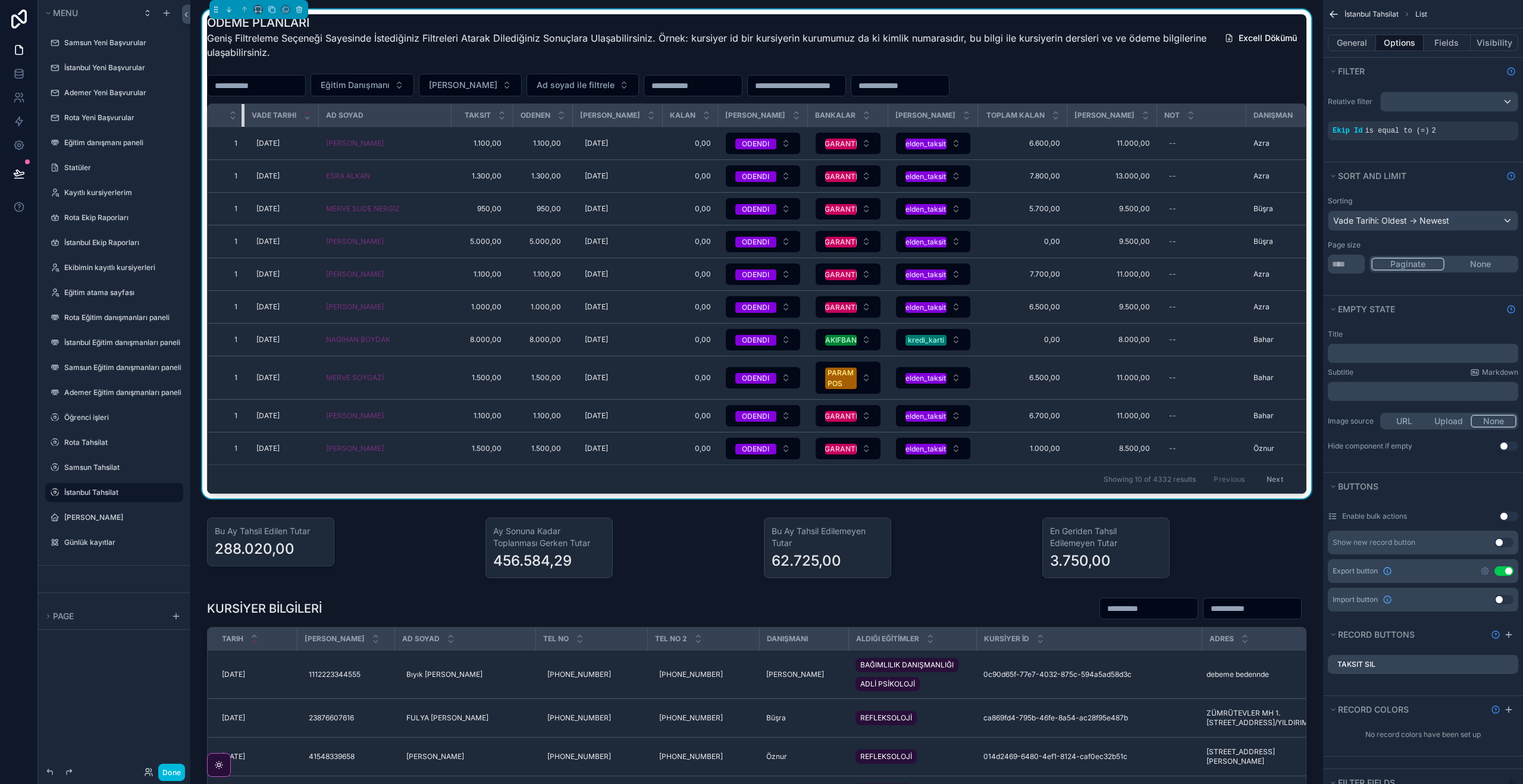
drag, startPoint x: 247, startPoint y: 114, endPoint x: 214, endPoint y: 112, distance: 33.1
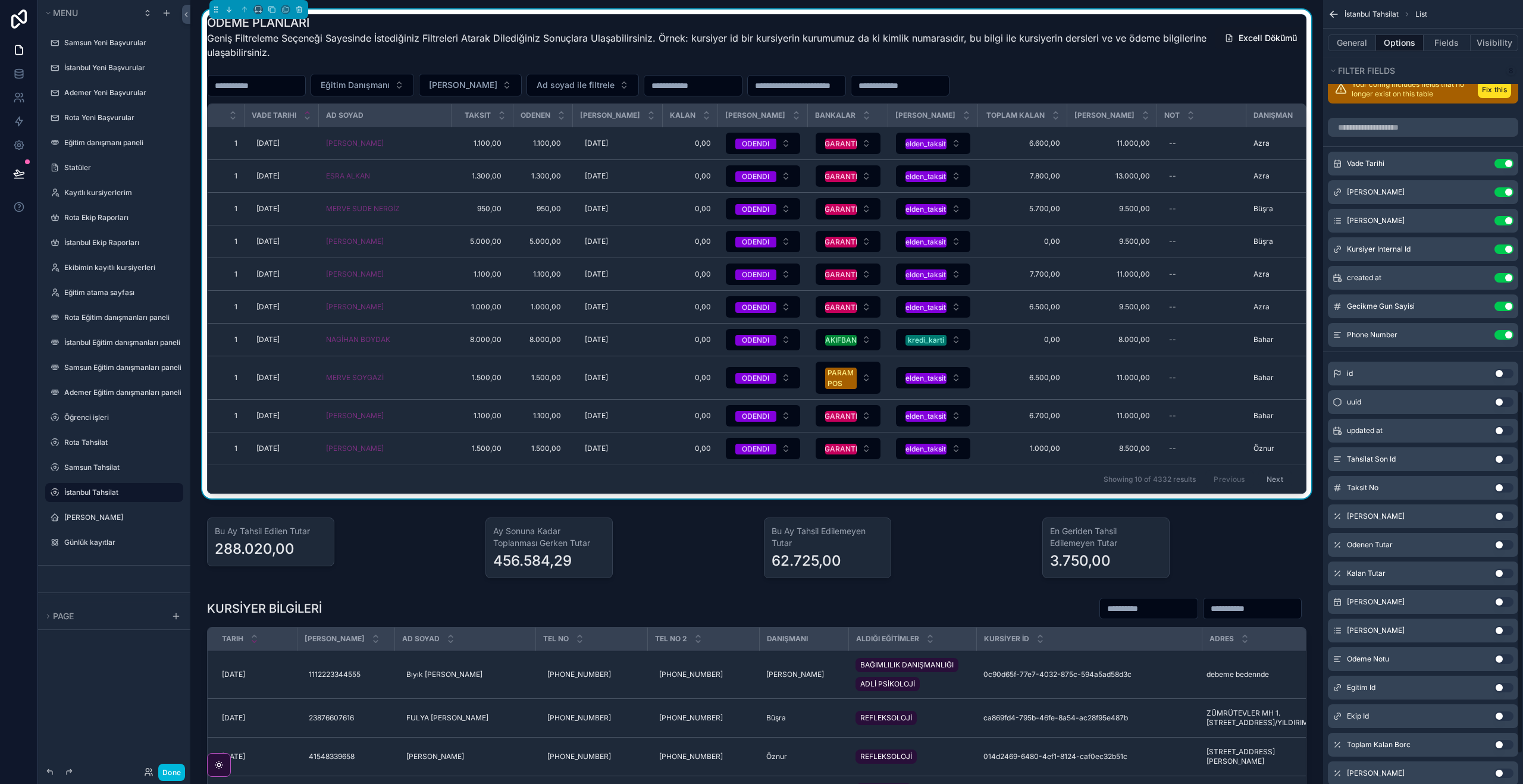
scroll to position [896, 0]
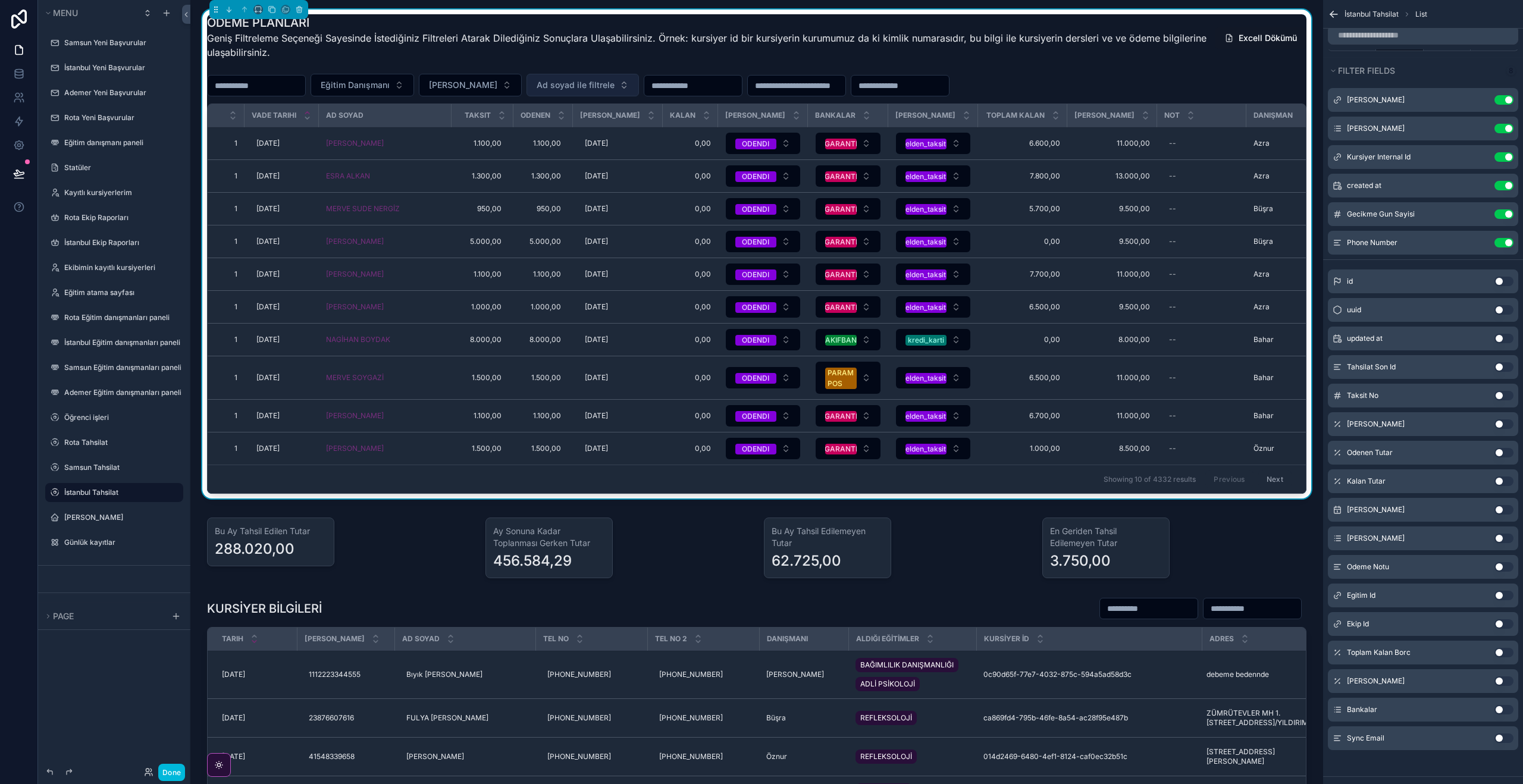
click at [625, 94] on button "Ad soyad ile filtrele" at bounding box center [583, 85] width 112 height 23
click at [1093, 68] on div "ÖDEME PLANLARI Geniş Filtreleme Seçeneği Sayesinde İstediğiniz Filtreleri Atara…" at bounding box center [757, 254] width 1099 height 479
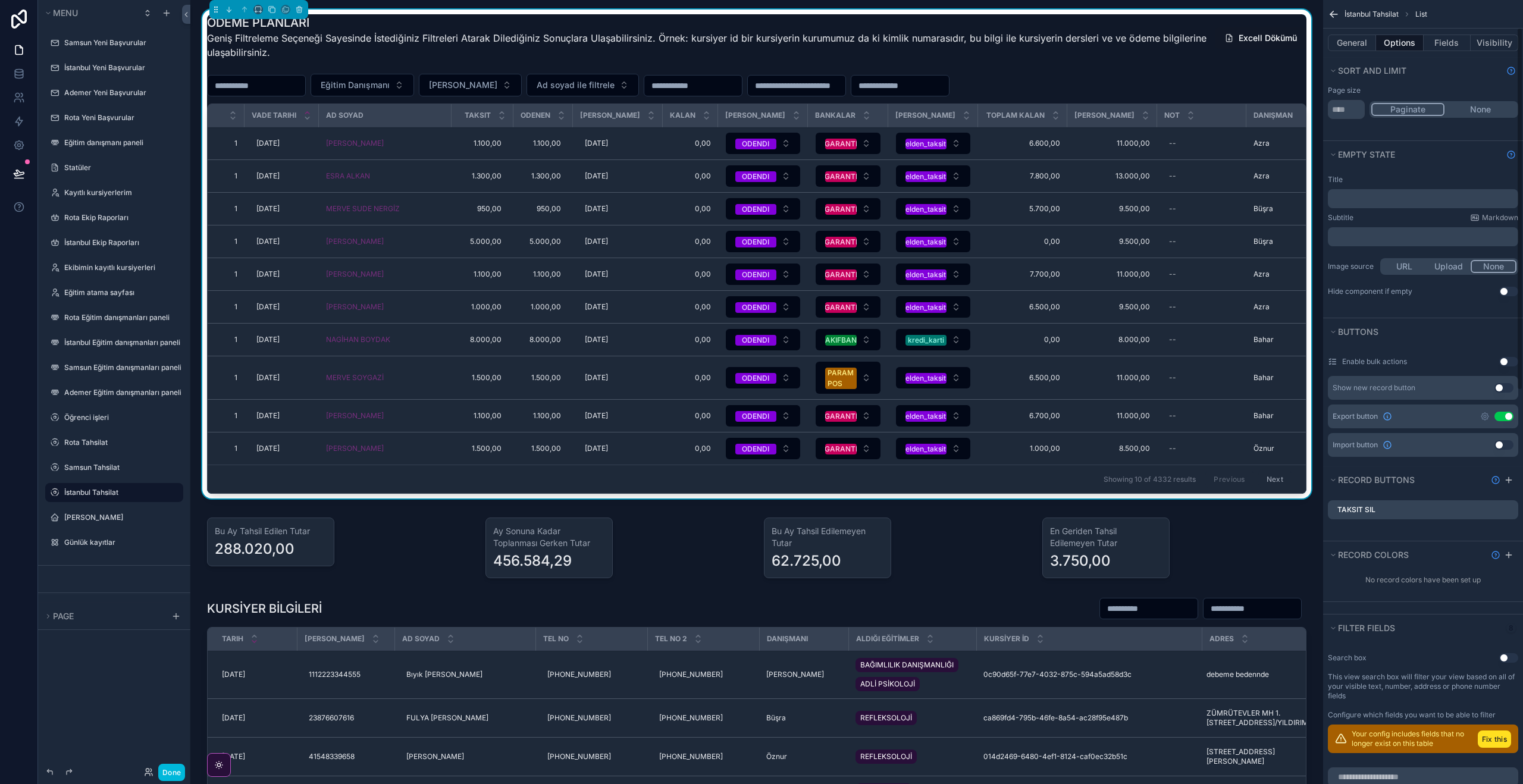
scroll to position [0, 0]
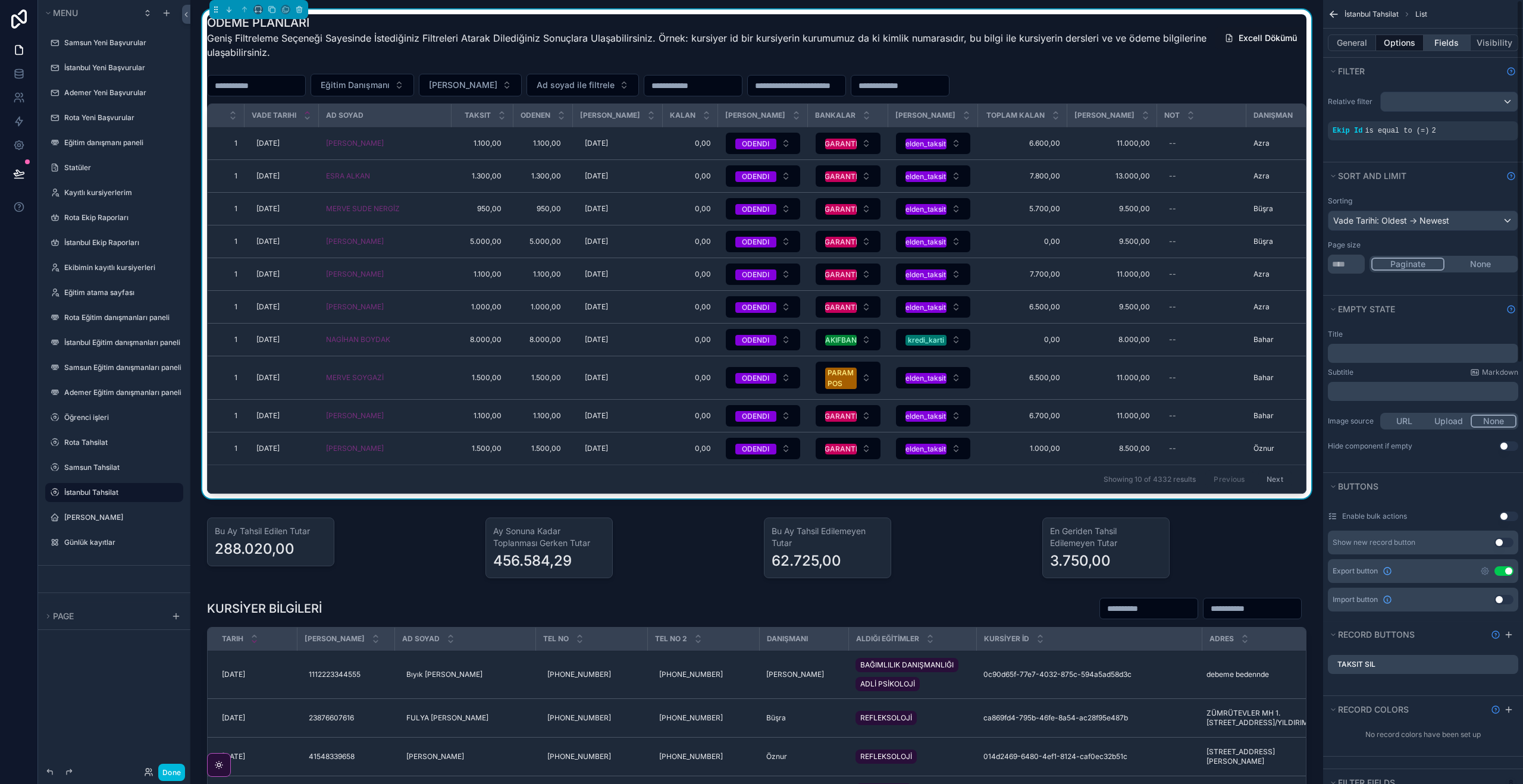
click at [1452, 45] on button "Fields" at bounding box center [1448, 42] width 48 height 16
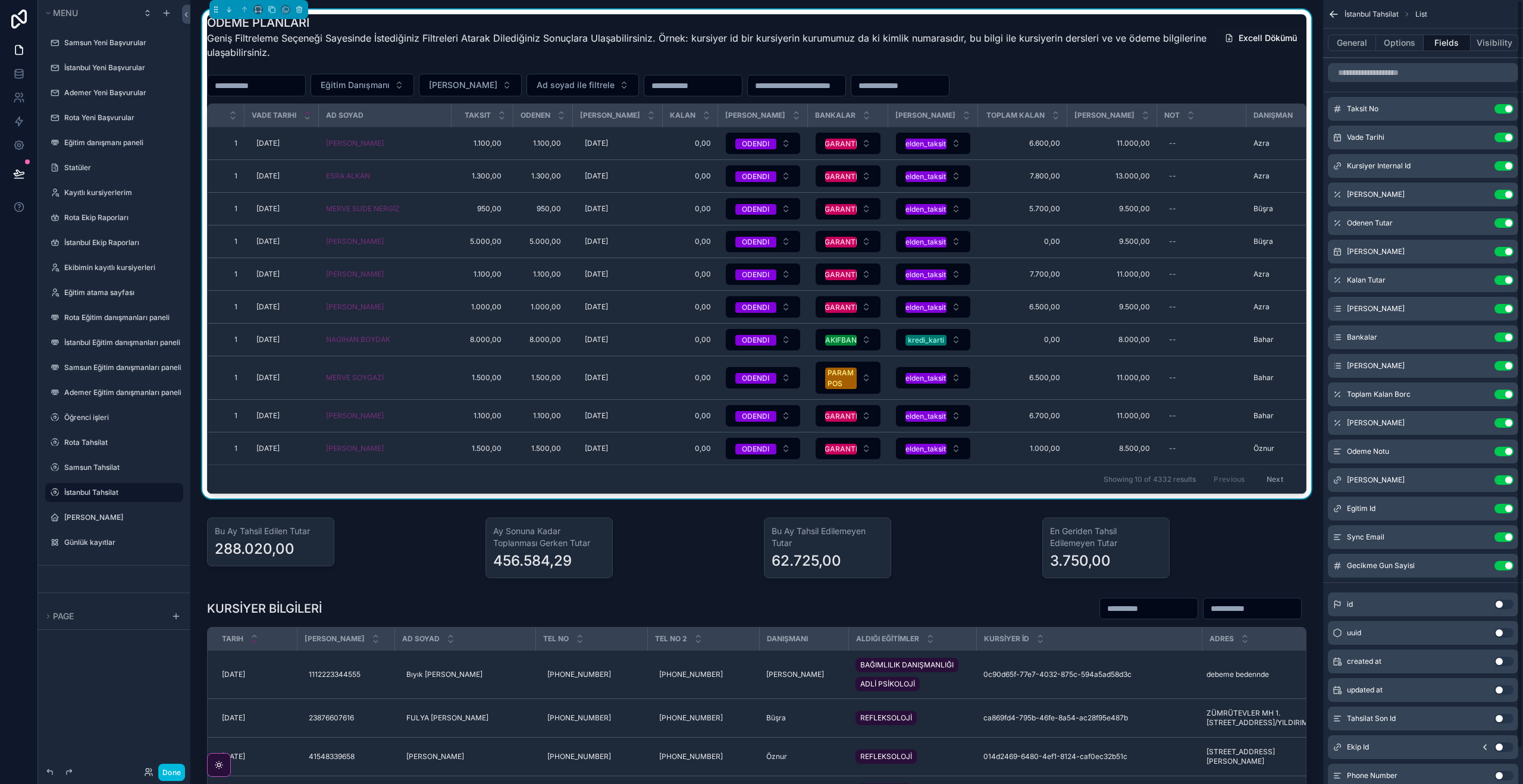
scroll to position [37, 0]
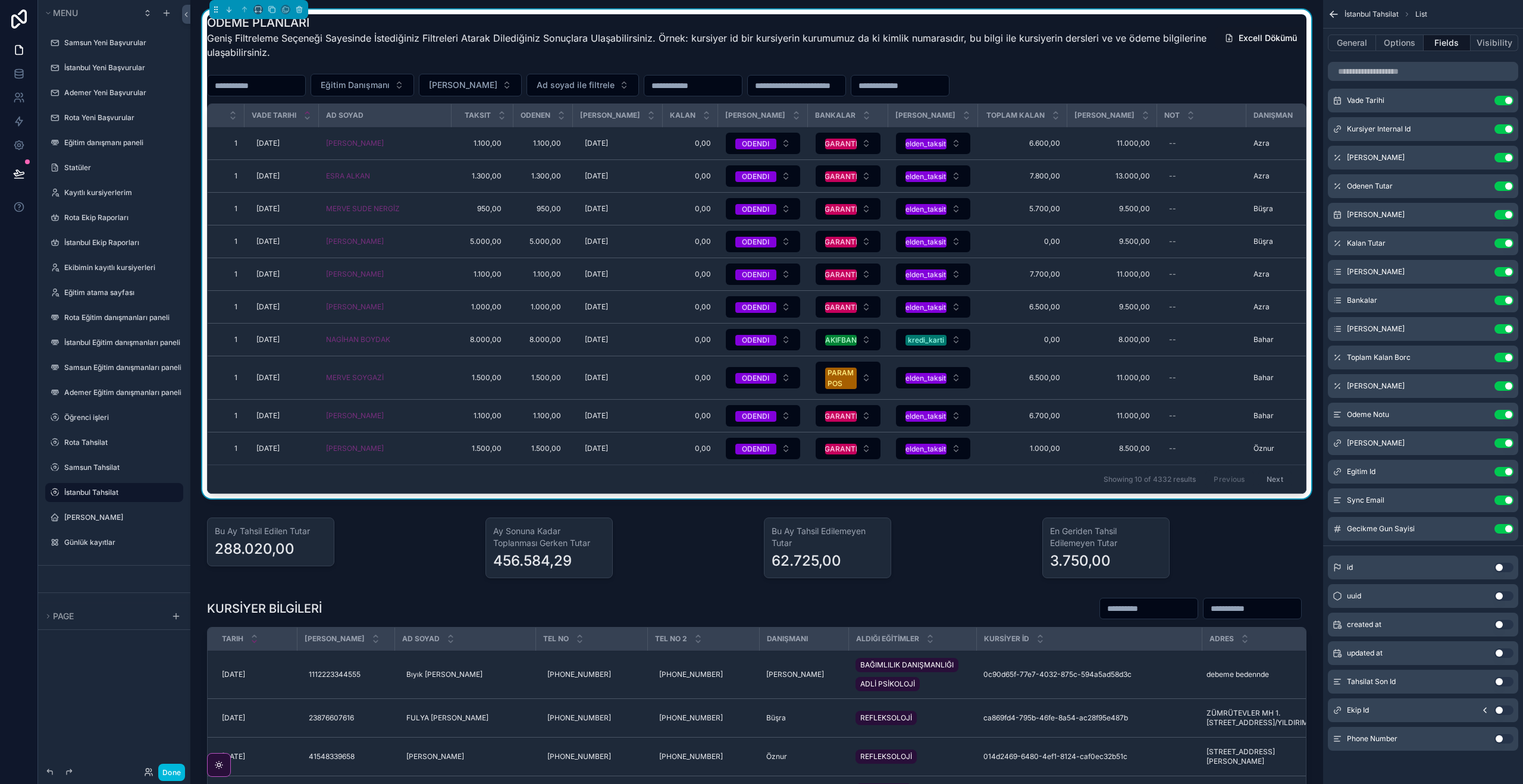
drag, startPoint x: 1502, startPoint y: 736, endPoint x: 1361, endPoint y: 630, distance: 176.4
click at [1502, 736] on button "Use setting" at bounding box center [1503, 739] width 19 height 10
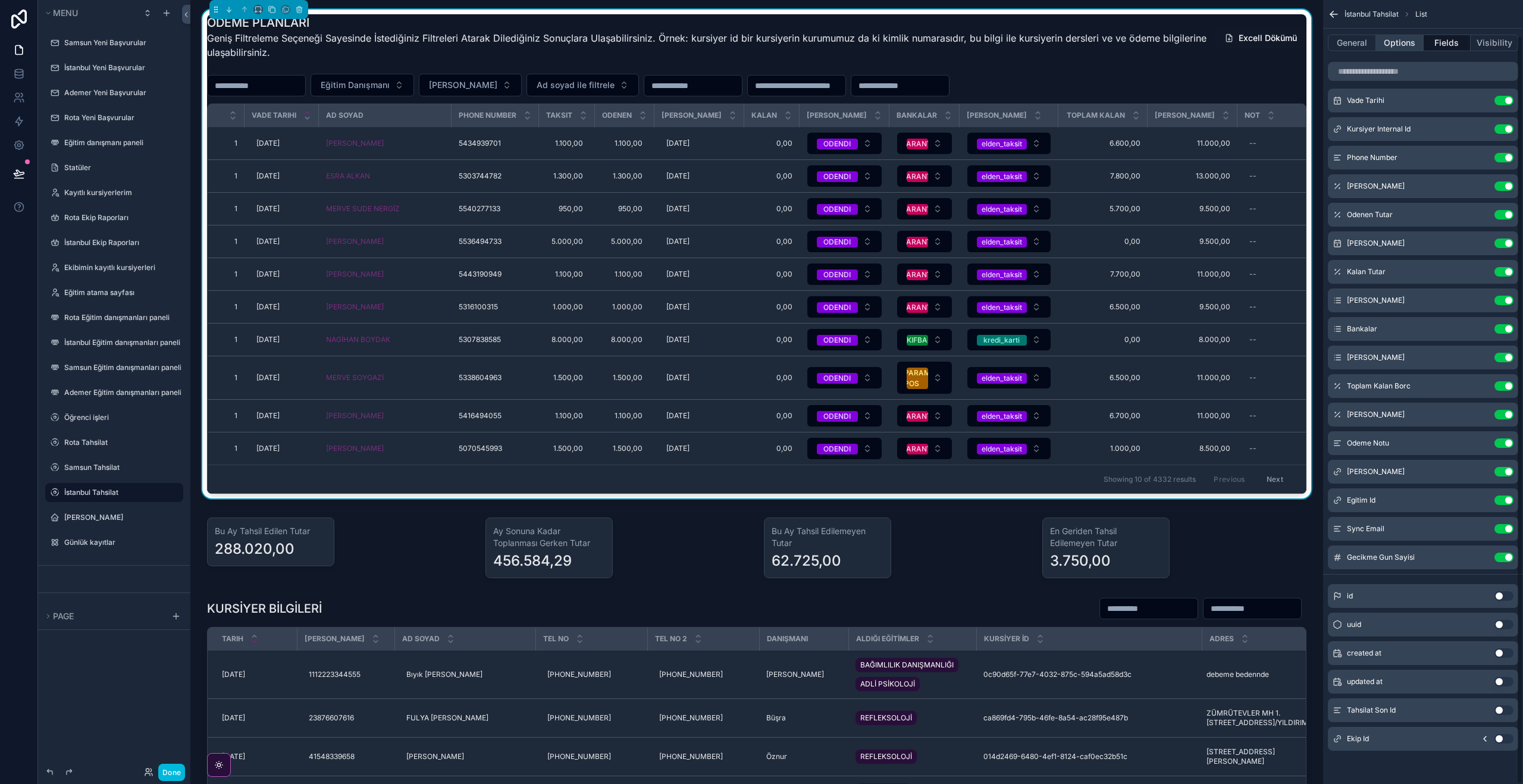
click at [1399, 49] on button "Options" at bounding box center [1400, 42] width 48 height 16
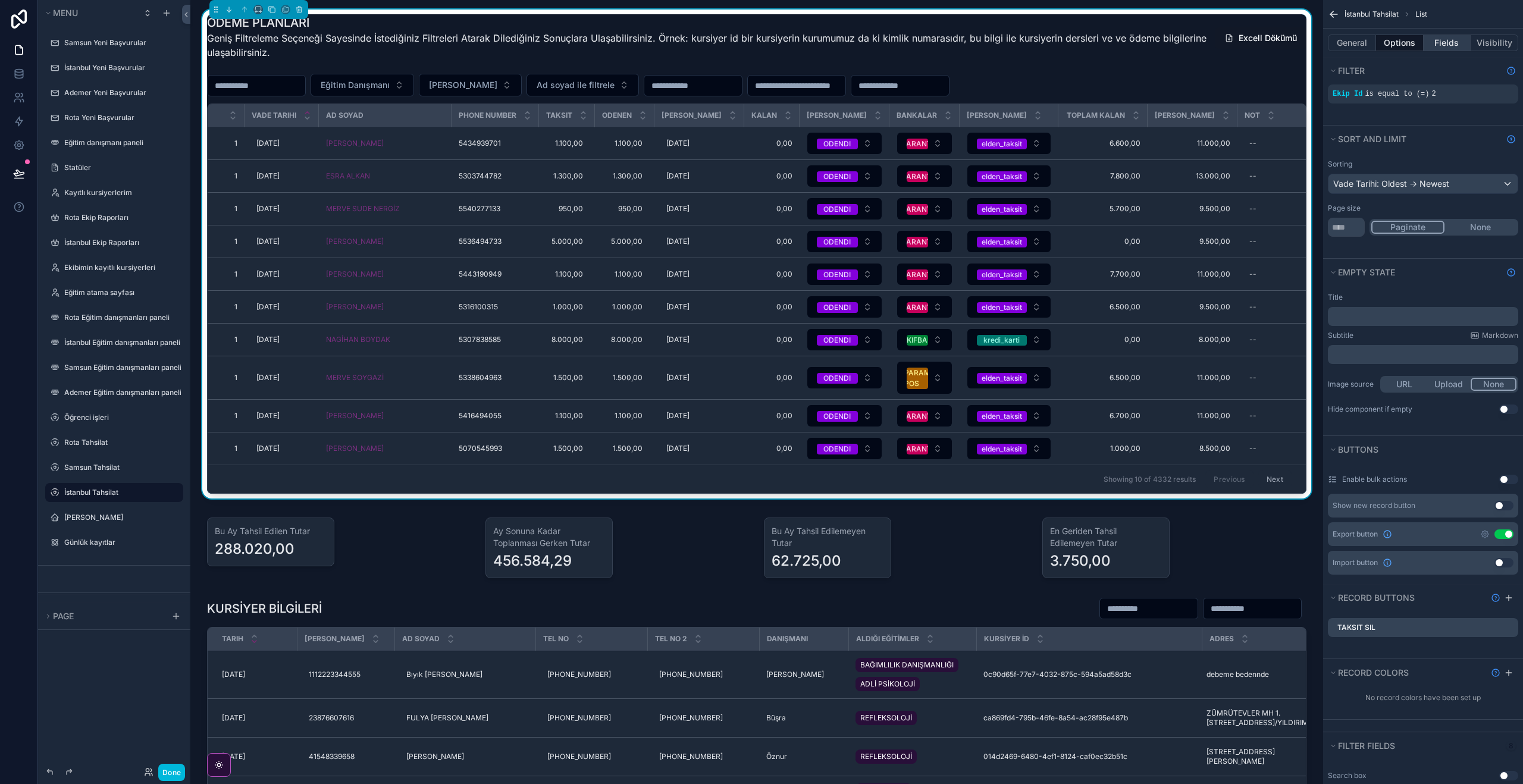
click at [1450, 44] on button "Fields" at bounding box center [1448, 42] width 48 height 16
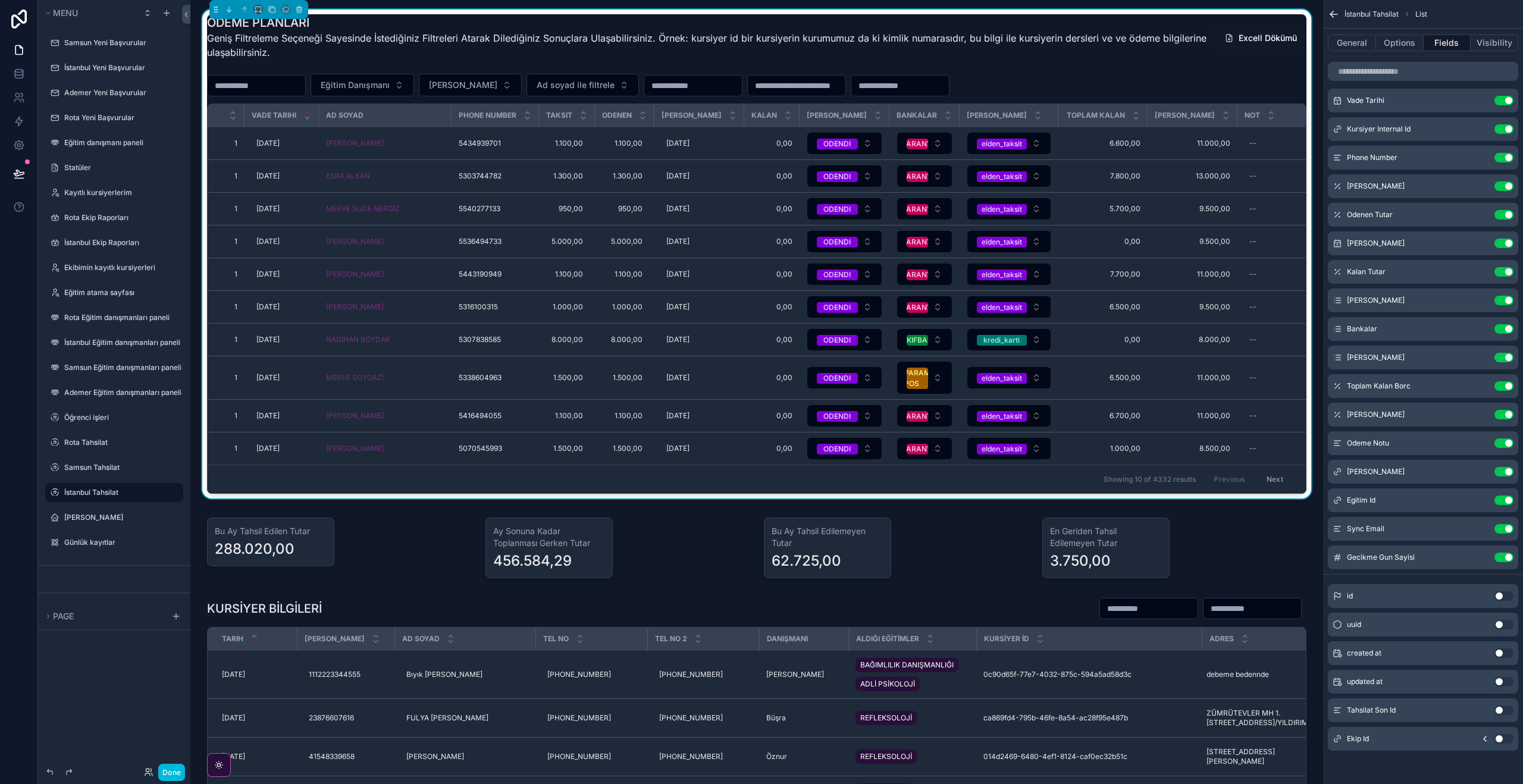
click at [0, 0] on icon "scrollable content" at bounding box center [0, 0] width 0 height 0
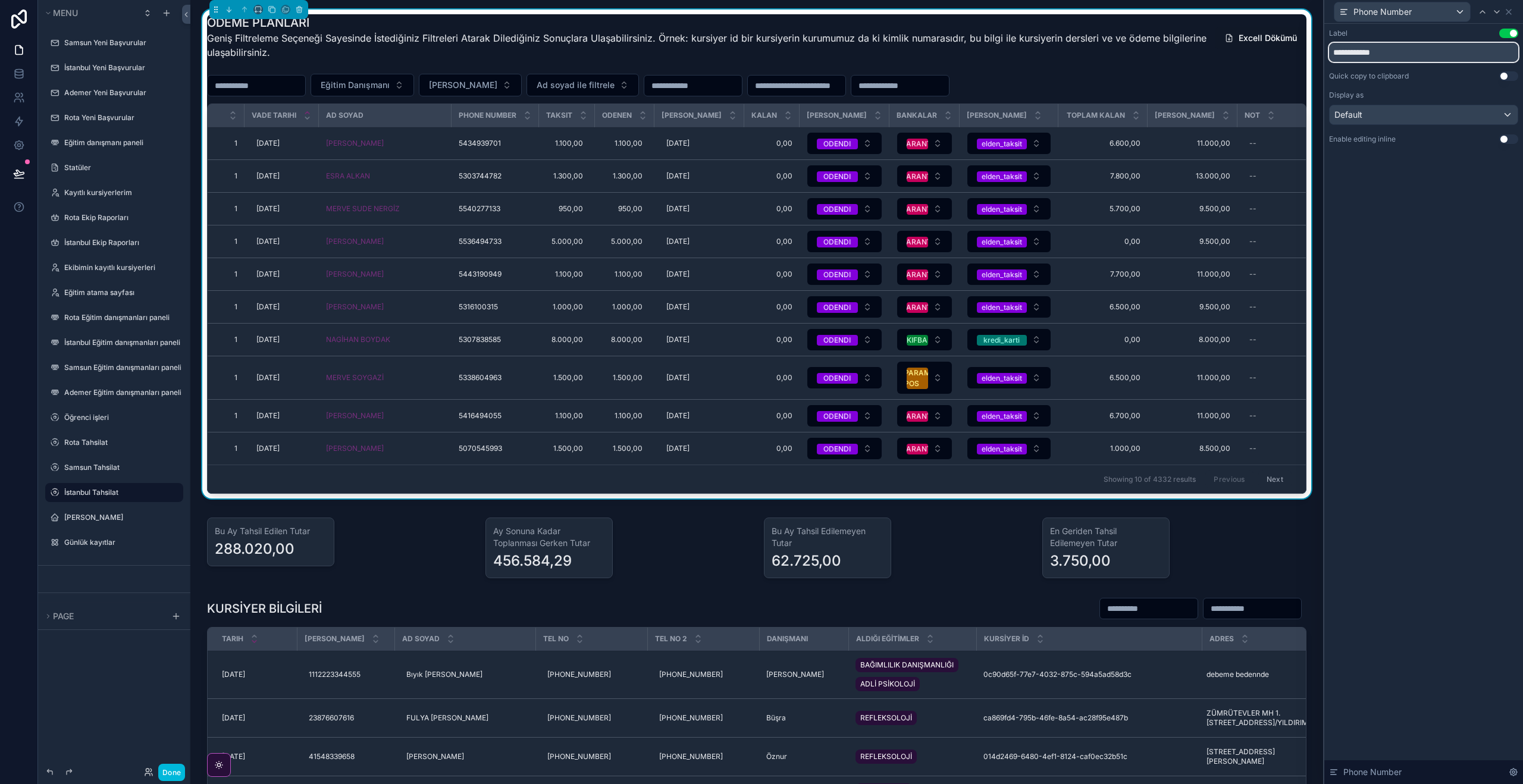
drag, startPoint x: 1404, startPoint y: 51, endPoint x: 1267, endPoint y: 37, distance: 137.7
click at [1267, 37] on div "**********" at bounding box center [761, 392] width 1523 height 784
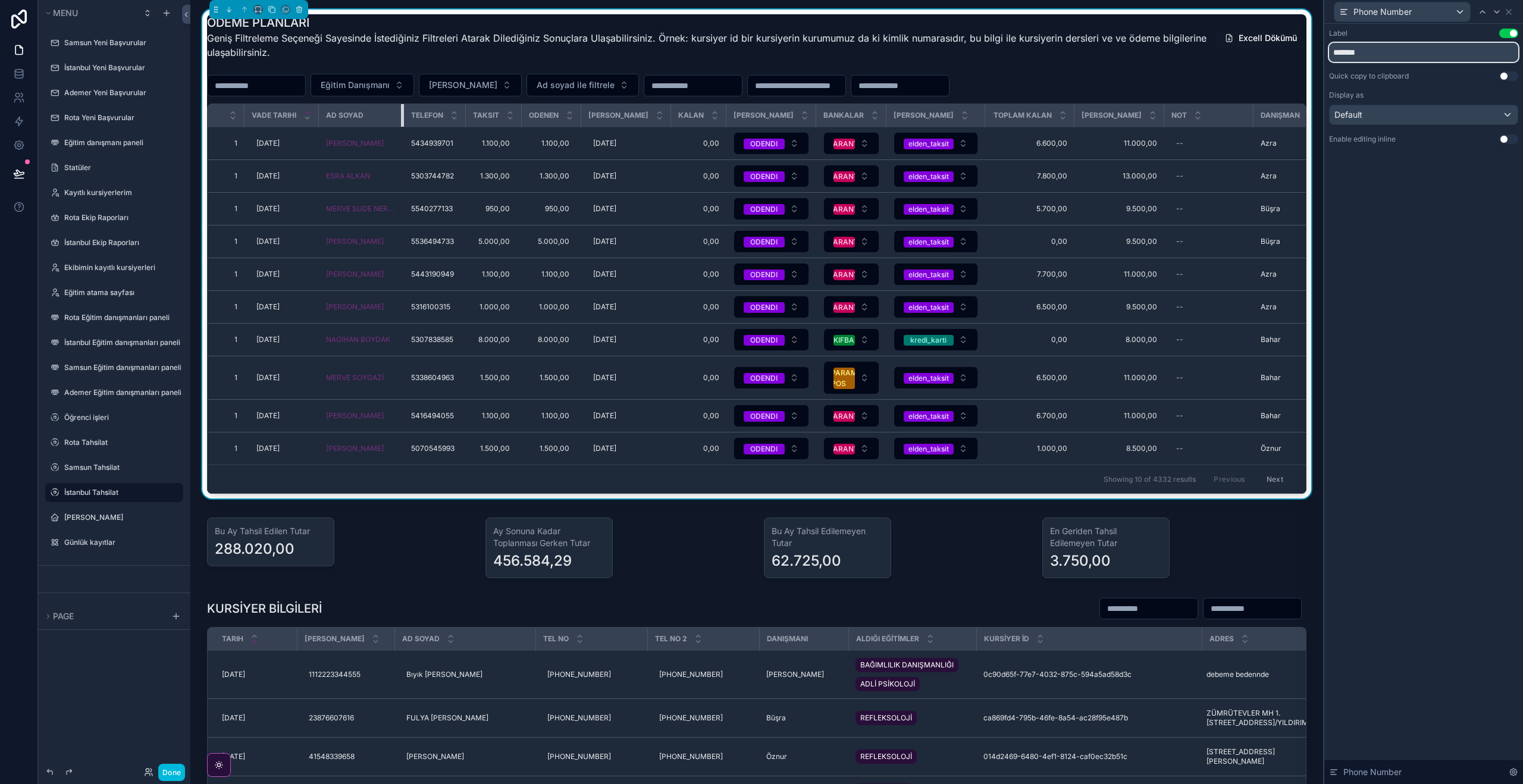
drag, startPoint x: 430, startPoint y: 115, endPoint x: 355, endPoint y: 122, distance: 75.3
click at [388, 122] on th "AD SOYAD" at bounding box center [361, 115] width 85 height 23
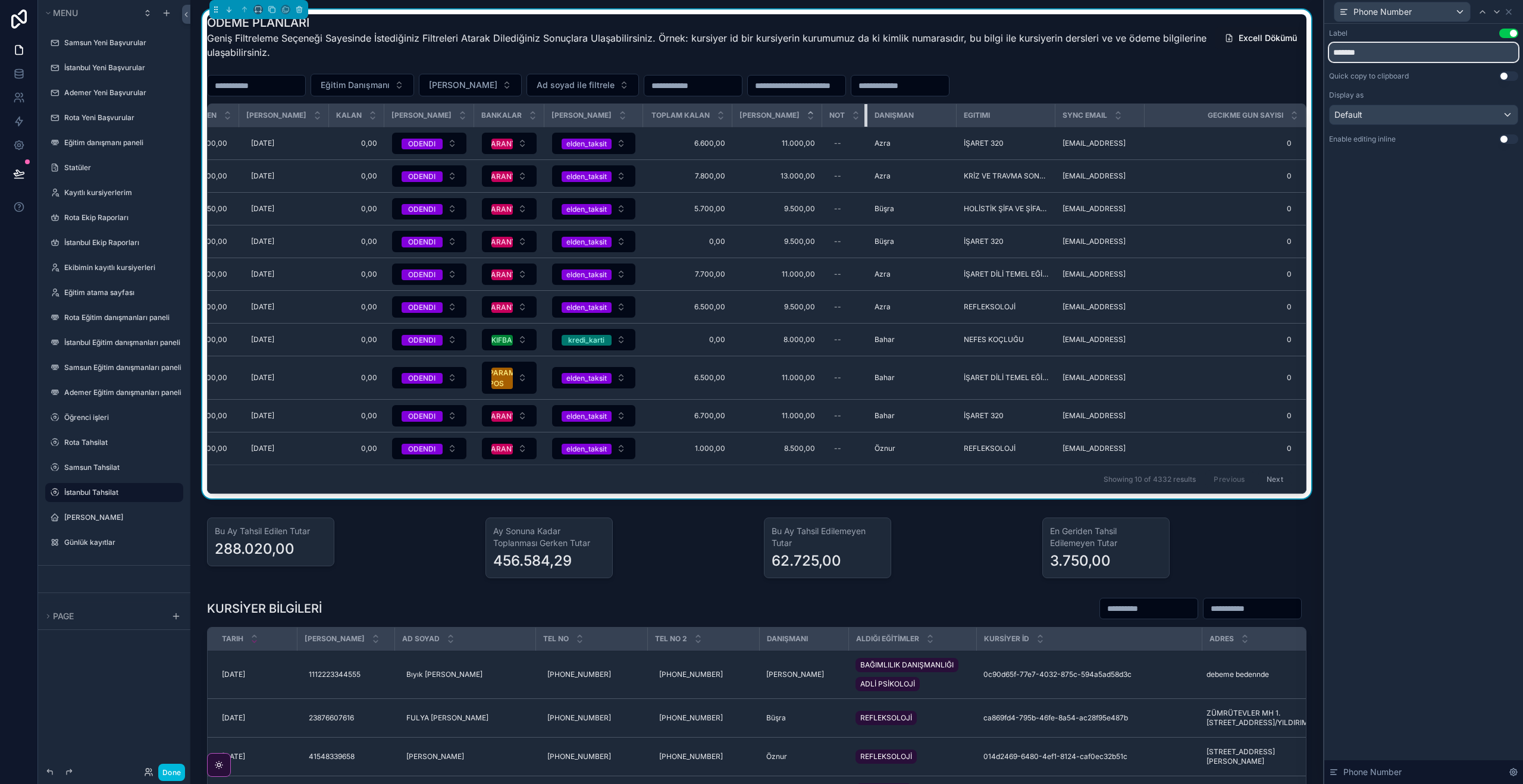
scroll to position [0, 337]
drag, startPoint x: 856, startPoint y: 114, endPoint x: 797, endPoint y: 113, distance: 59.0
click at [797, 113] on tr "Vade Tarihi AD SOYAD Telefon Taksit Odenen Odeme Tarihi Kalan Taksit Durumu Ban…" at bounding box center [588, 115] width 1436 height 23
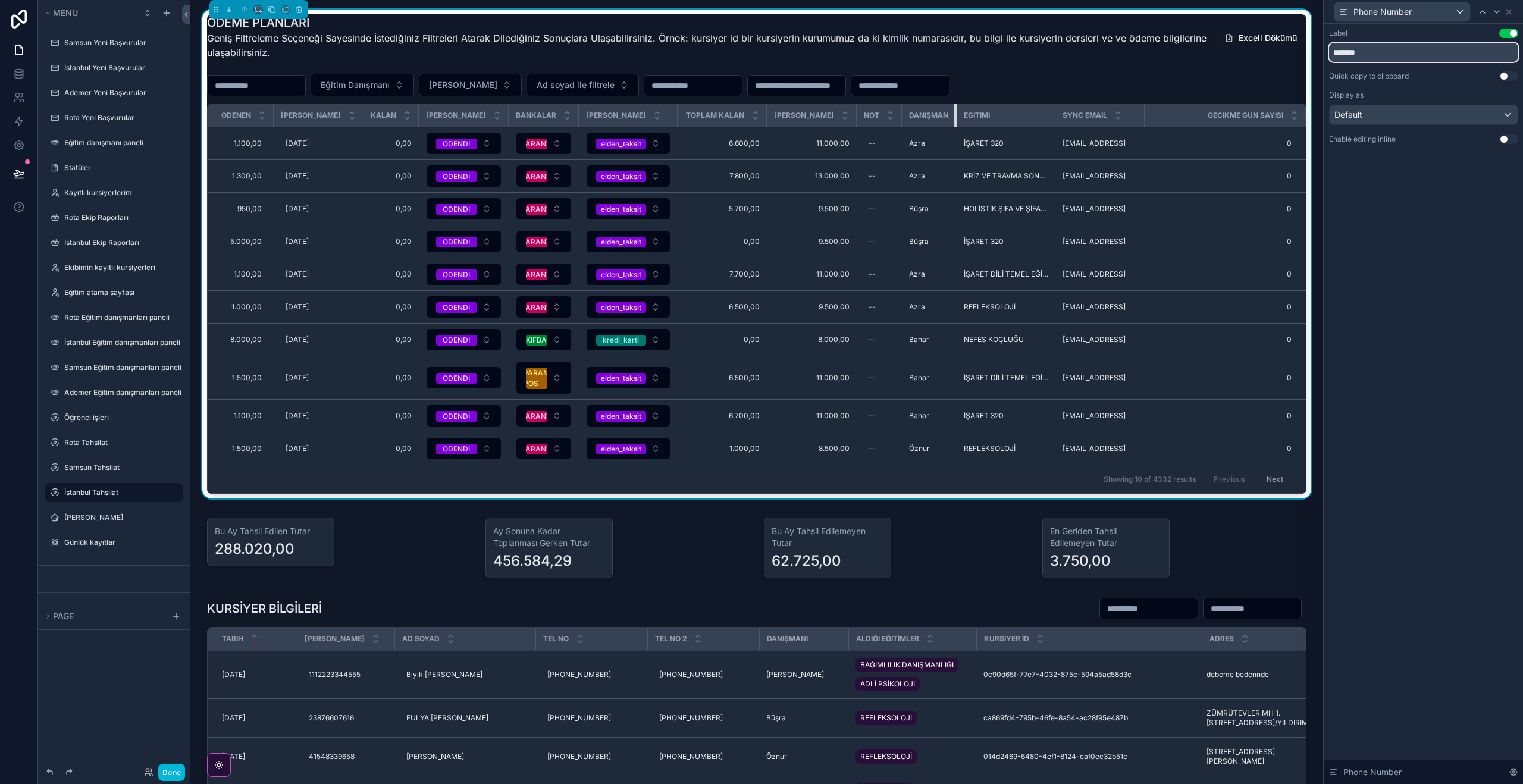
scroll to position [0, 303]
drag, startPoint x: 943, startPoint y: 112, endPoint x: 933, endPoint y: 114, distance: 10.2
click at [909, 112] on th "Danışman" at bounding box center [930, 115] width 55 height 23
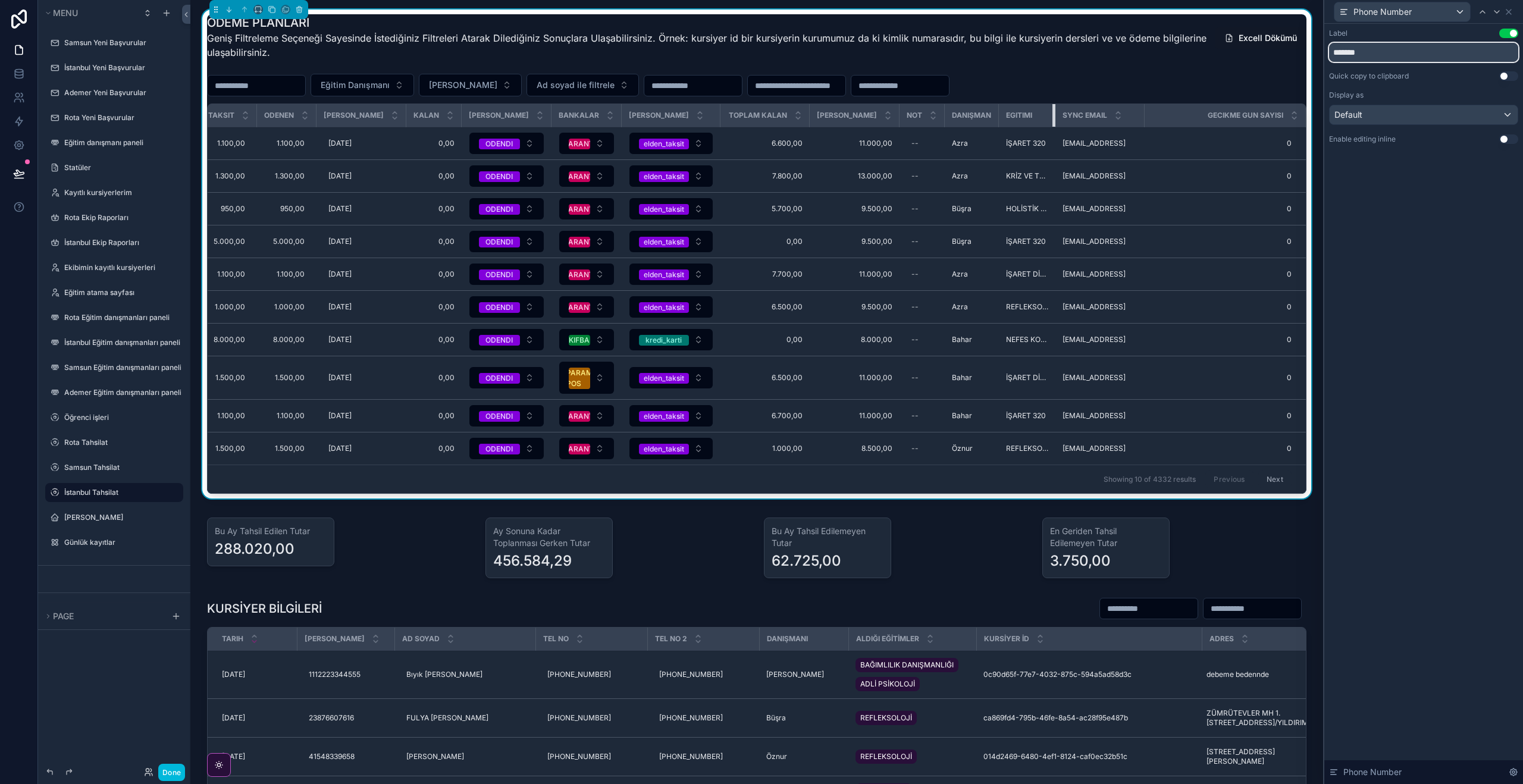
drag, startPoint x: 1030, startPoint y: 117, endPoint x: 1006, endPoint y: 119, distance: 24.1
click at [1003, 118] on th "Egitimi" at bounding box center [1027, 115] width 56 height 23
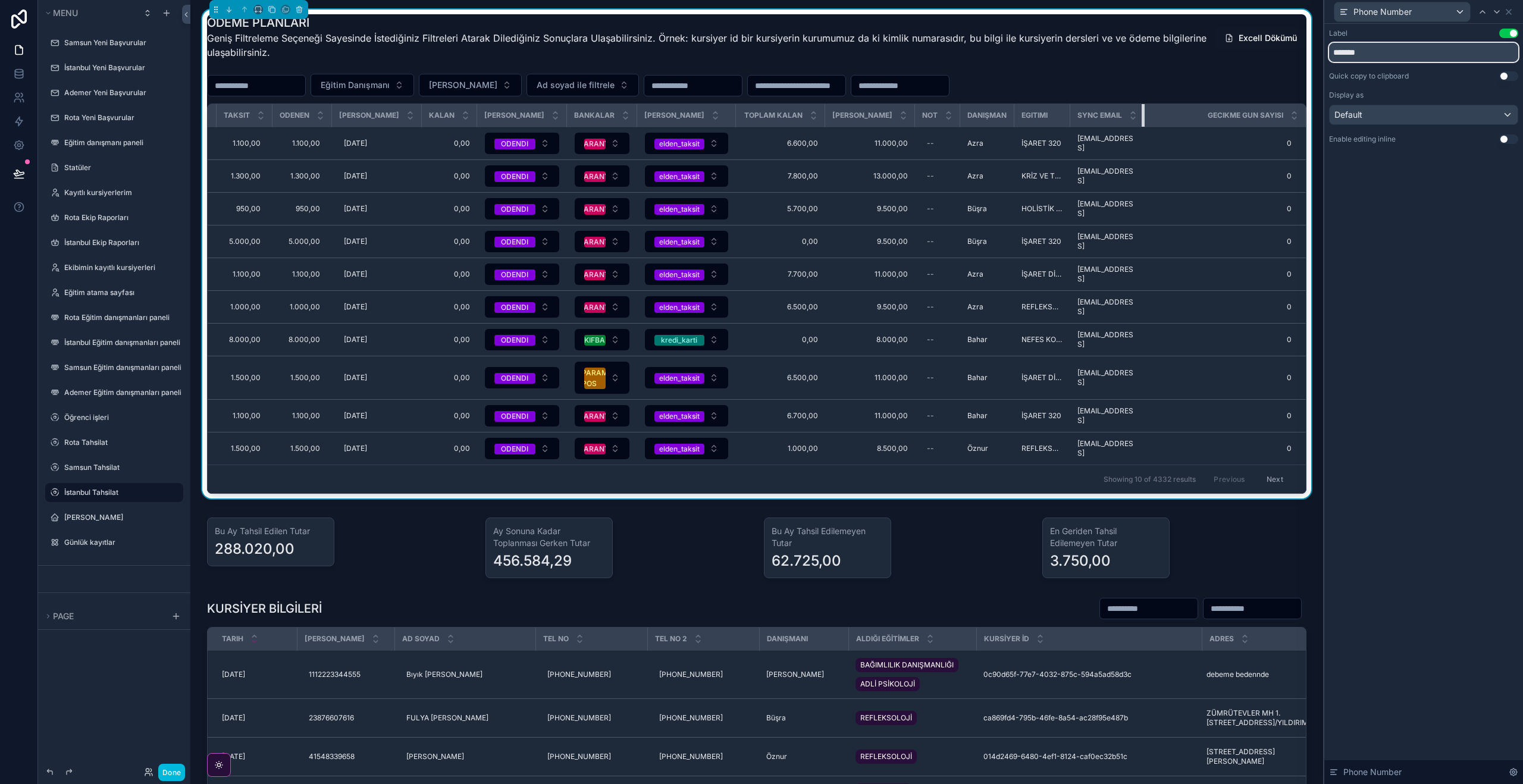
scroll to position [0, 235]
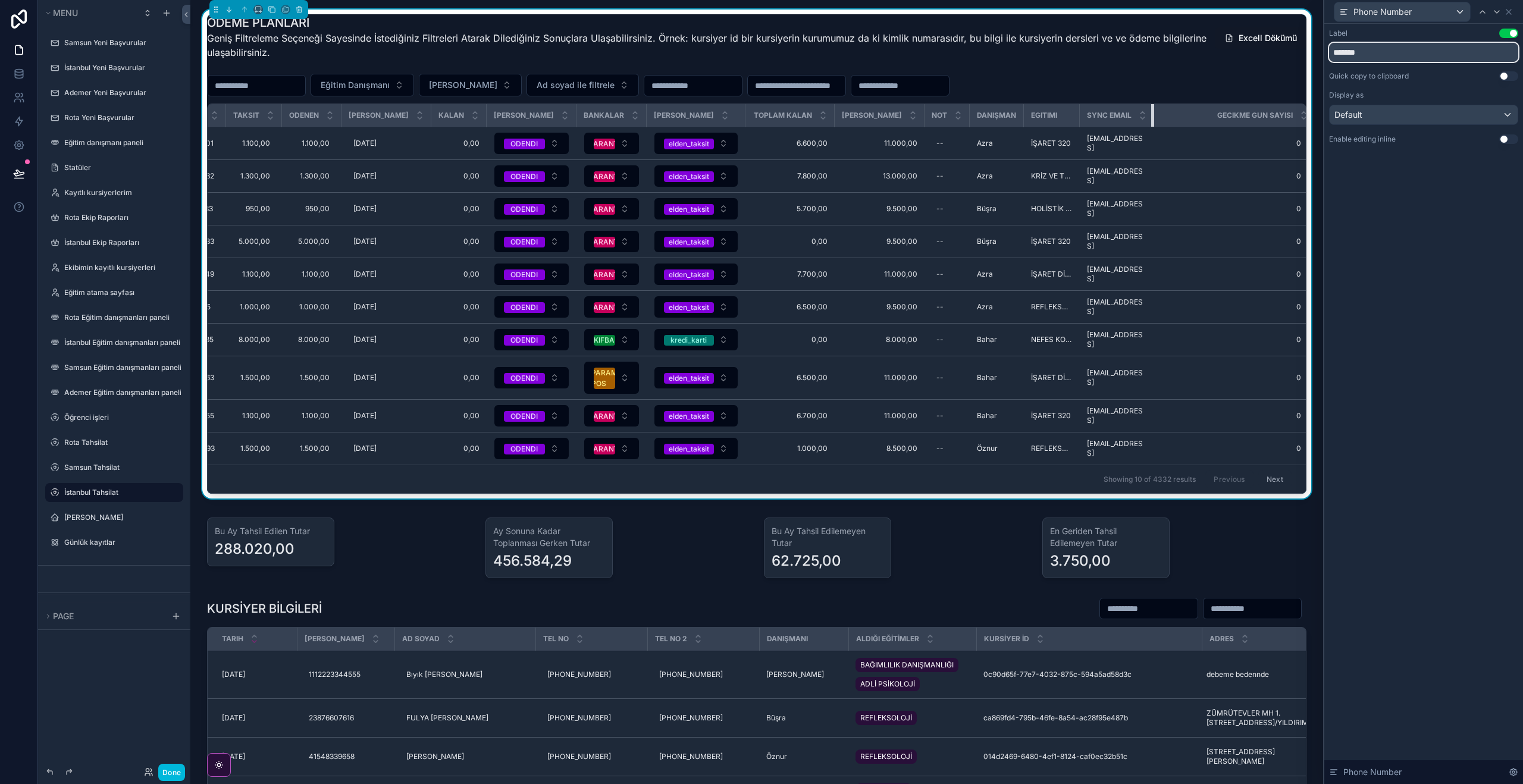
drag, startPoint x: 1145, startPoint y: 111, endPoint x: 1064, endPoint y: 114, distance: 81.1
click at [1064, 114] on tr "Vade Tarihi AD SOYAD Telefon Taksit Odenen Odeme Tarihi Kalan Taksit Durumu Ban…" at bounding box center [643, 115] width 1343 height 23
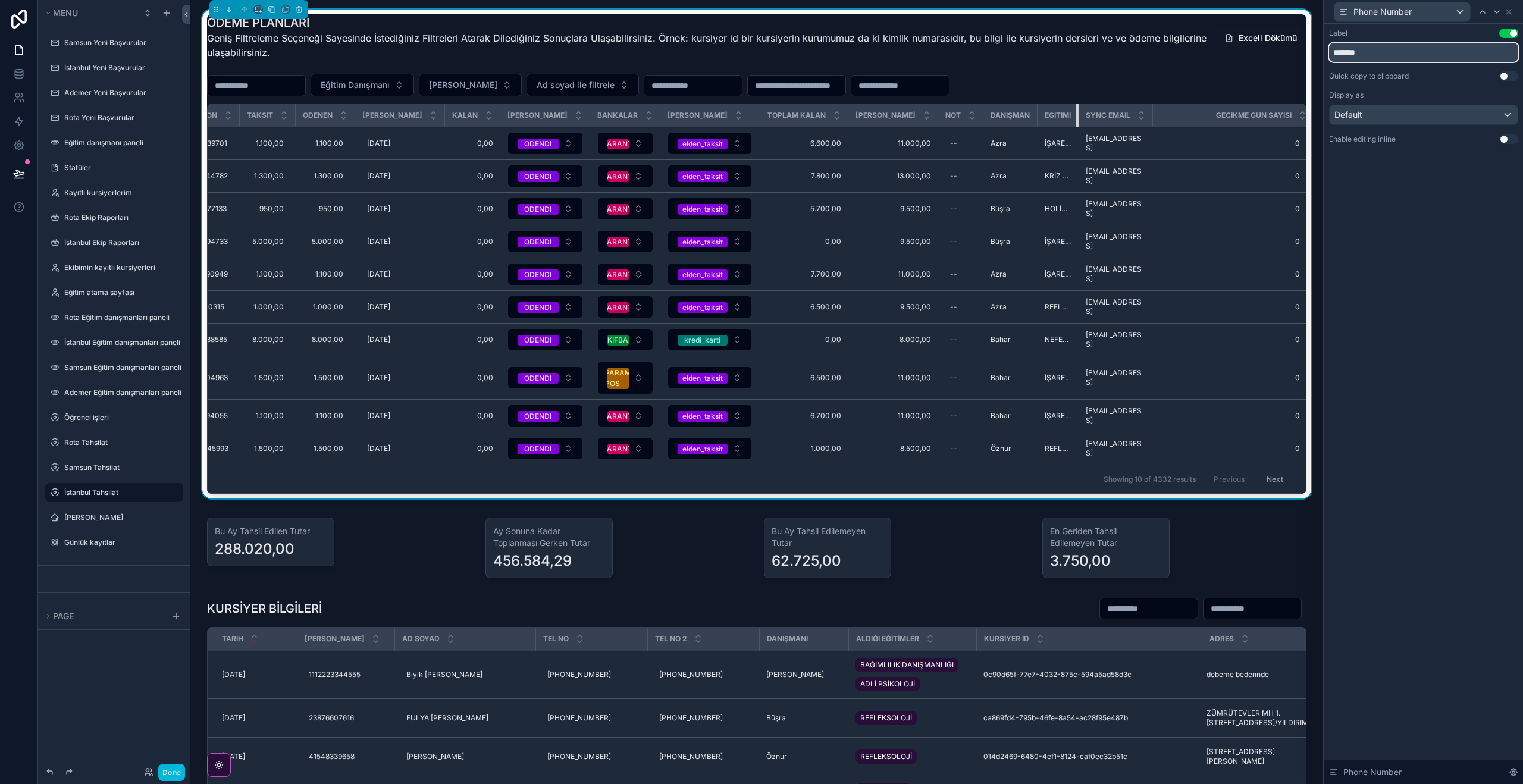
drag, startPoint x: 1070, startPoint y: 112, endPoint x: 1009, endPoint y: 127, distance: 62.8
click at [992, 125] on tr "Vade Tarihi AD SOYAD Telefon Taksit Odenen Odeme Tarihi Kalan Taksit Durumu Ban…" at bounding box center [650, 115] width 1329 height 23
drag, startPoint x: 1143, startPoint y: 109, endPoint x: 1152, endPoint y: 114, distance: 10.3
click at [1170, 112] on tr "Vade Tarihi AD SOYAD Telefon Taksit Odenen Odeme Tarihi Kalan Taksit Durumu Ban…" at bounding box center [650, 115] width 1329 height 23
drag, startPoint x: 1149, startPoint y: 115, endPoint x: 1068, endPoint y: 117, distance: 81.0
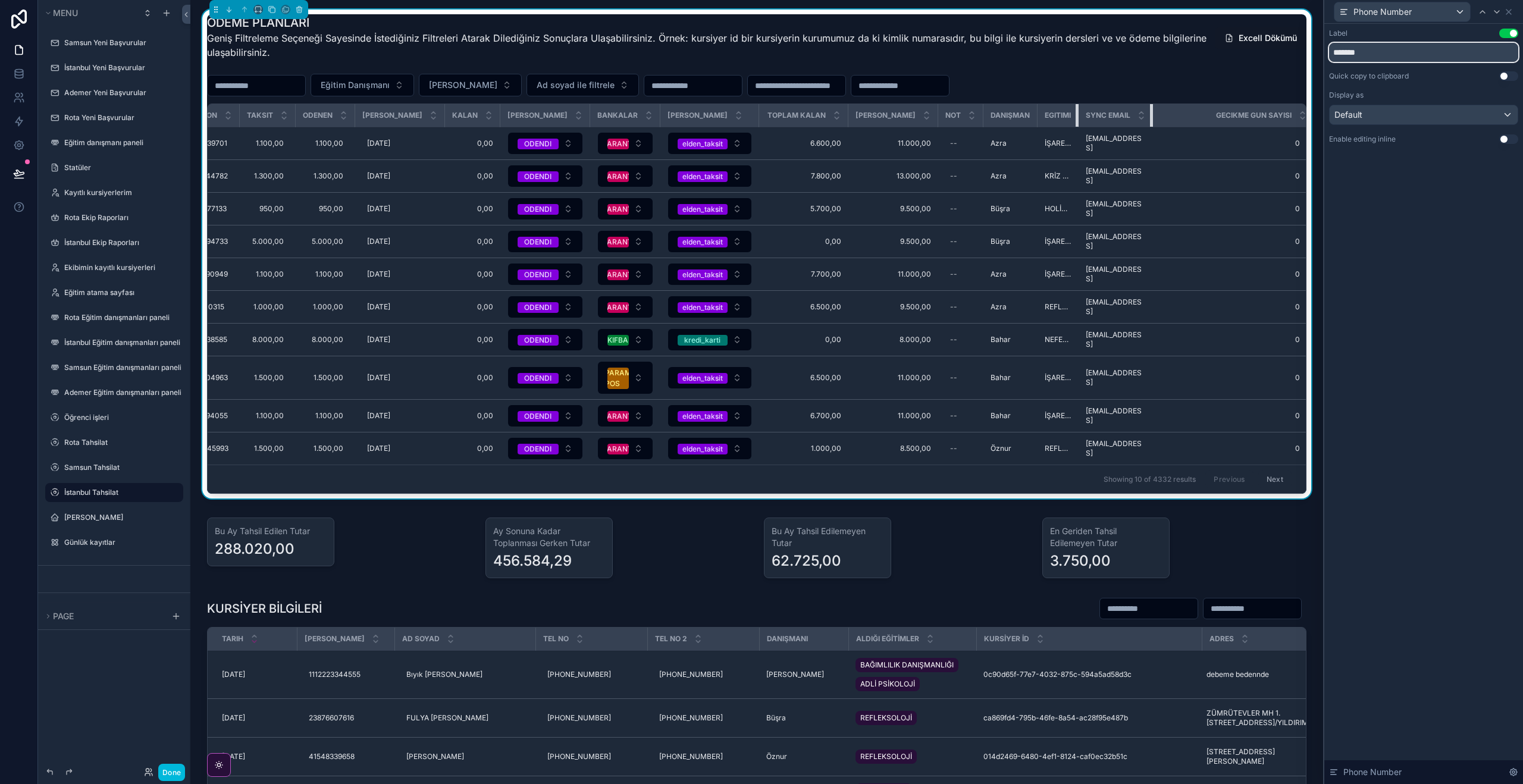
click at [978, 117] on tr "Vade Tarihi AD SOYAD Telefon Taksit Odenen Odeme Tarihi Kalan Taksit Durumu Ban…" at bounding box center [650, 115] width 1329 height 23
click at [1081, 115] on tr "Vade Tarihi AD SOYAD Telefon Taksit Odenen Odeme Tarihi Kalan Taksit Durumu Ban…" at bounding box center [657, 115] width 1341 height 23
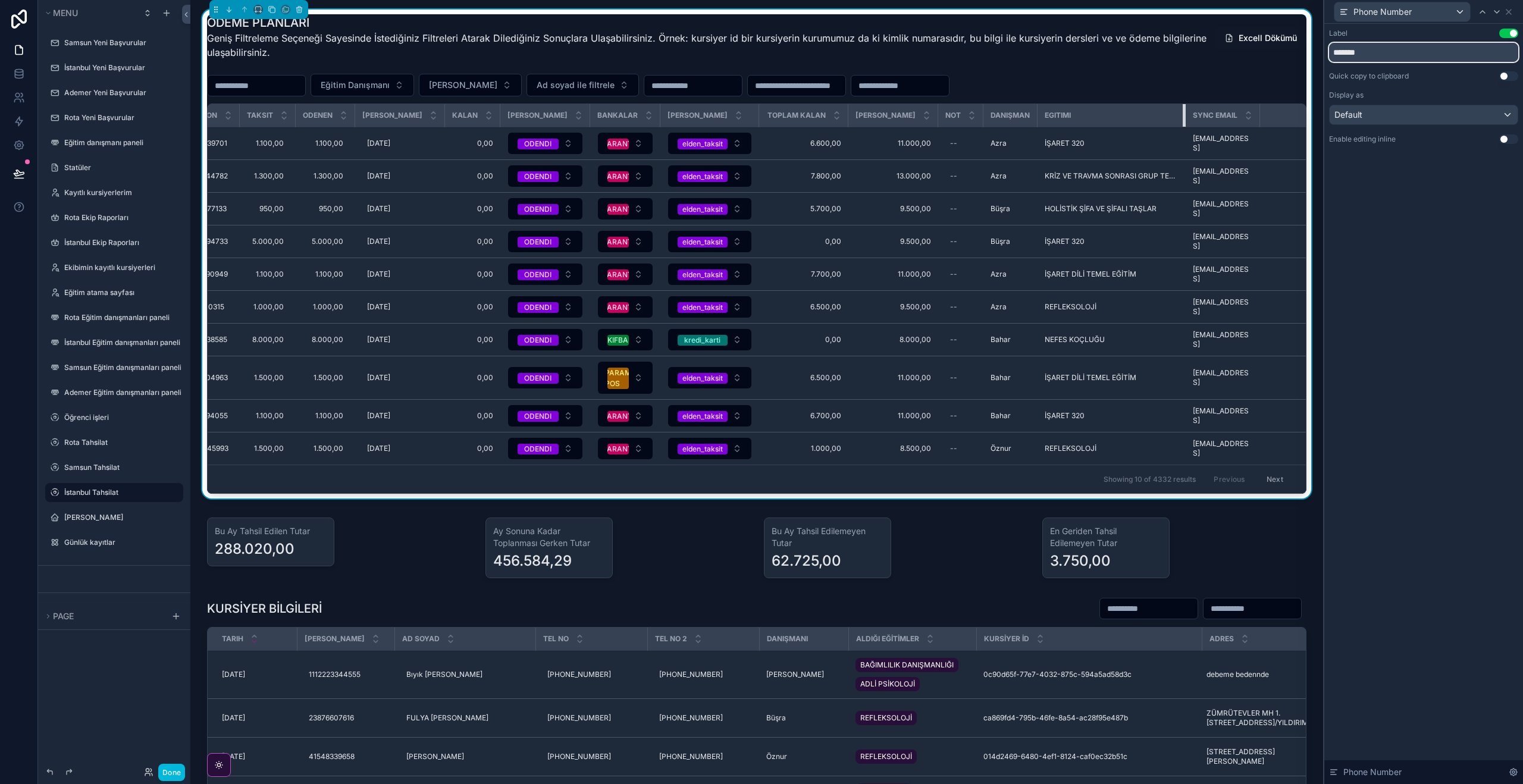
drag, startPoint x: 1101, startPoint y: 115, endPoint x: 1033, endPoint y: 276, distance: 174.8
click at [1183, 117] on div "scrollable content" at bounding box center [1186, 115] width 5 height 23
type input "*******"
click at [147, 771] on icon at bounding box center [147, 769] width 3 height 3
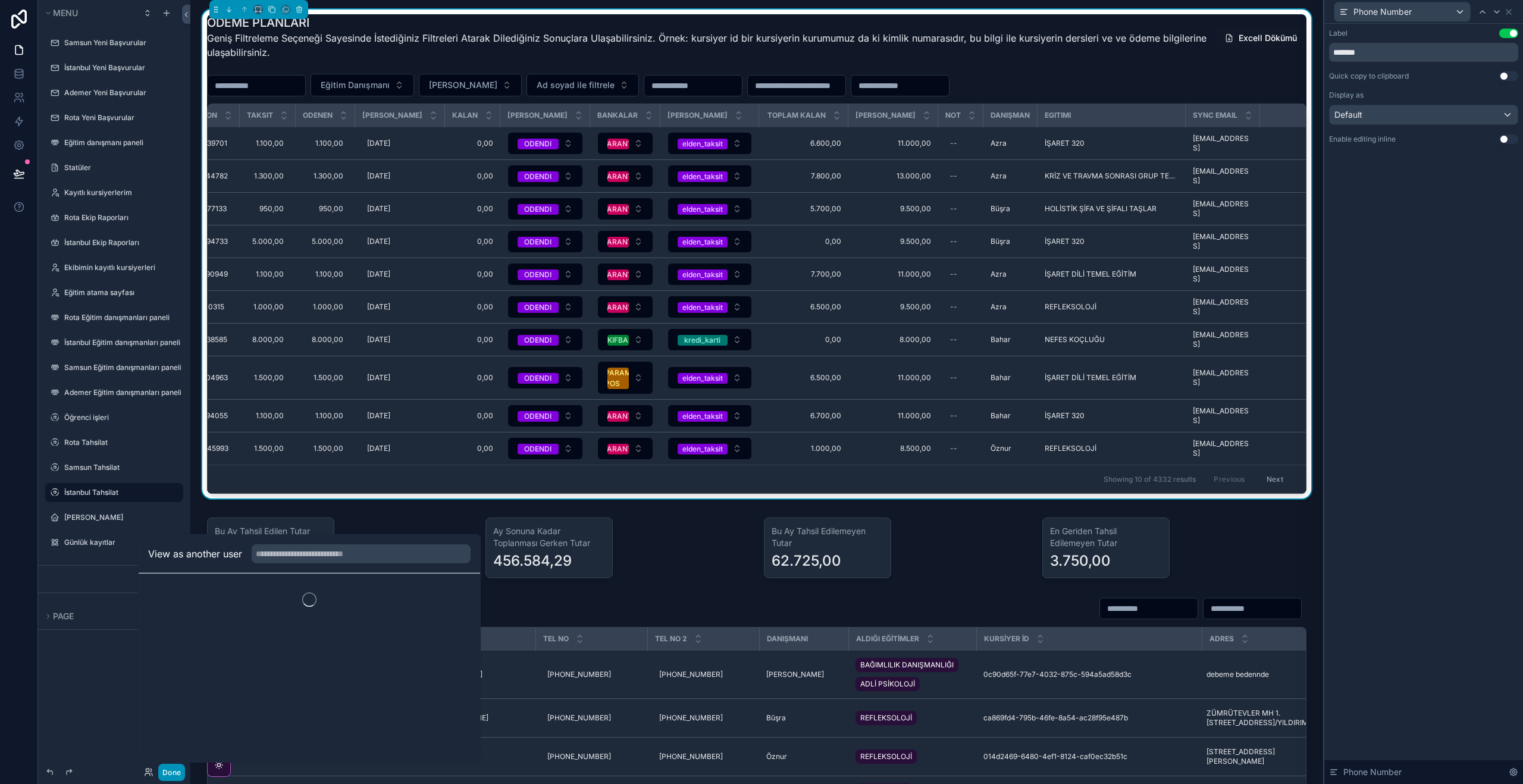
click at [170, 770] on button "Done" at bounding box center [172, 772] width 27 height 17
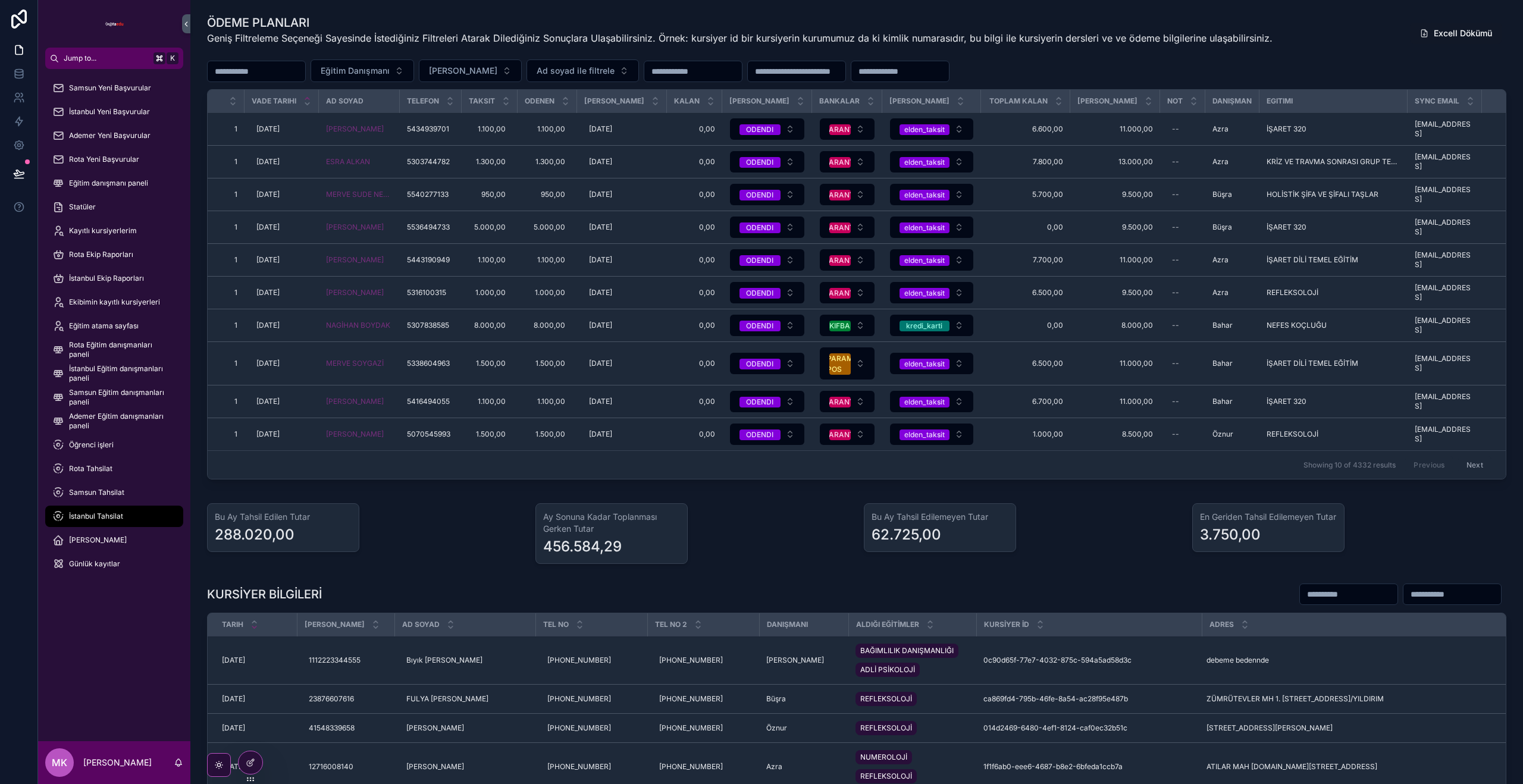
scroll to position [0, 128]
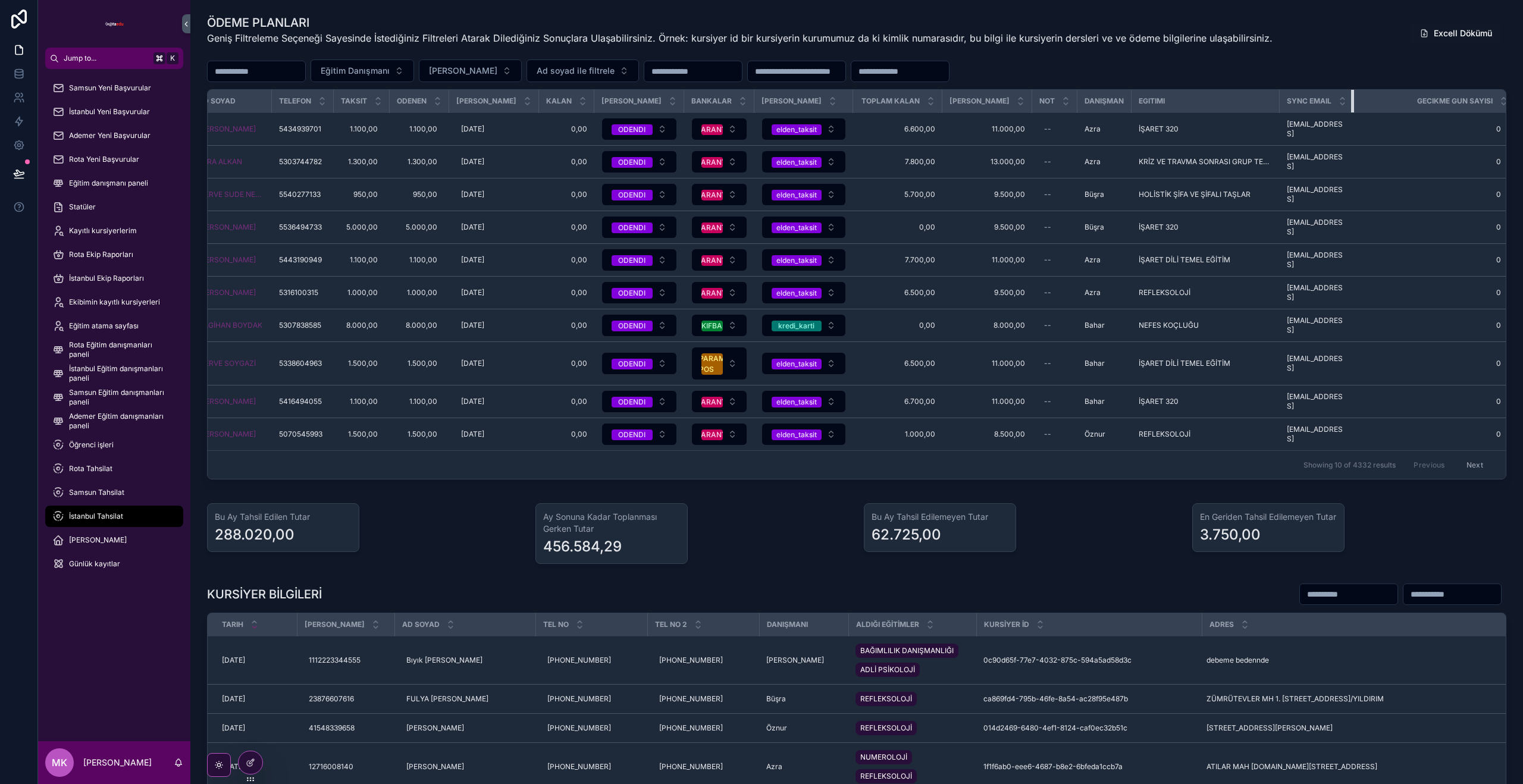
drag, startPoint x: 1347, startPoint y: 97, endPoint x: 1311, endPoint y: 128, distance: 47.5
click at [1352, 98] on tr "Vade Tarihi AD SOYAD Telefon Taksit Odenen Odeme Tarihi Kalan Taksit Durumu Ban…" at bounding box center [797, 101] width 1436 height 23
click at [251, 768] on div at bounding box center [250, 762] width 24 height 23
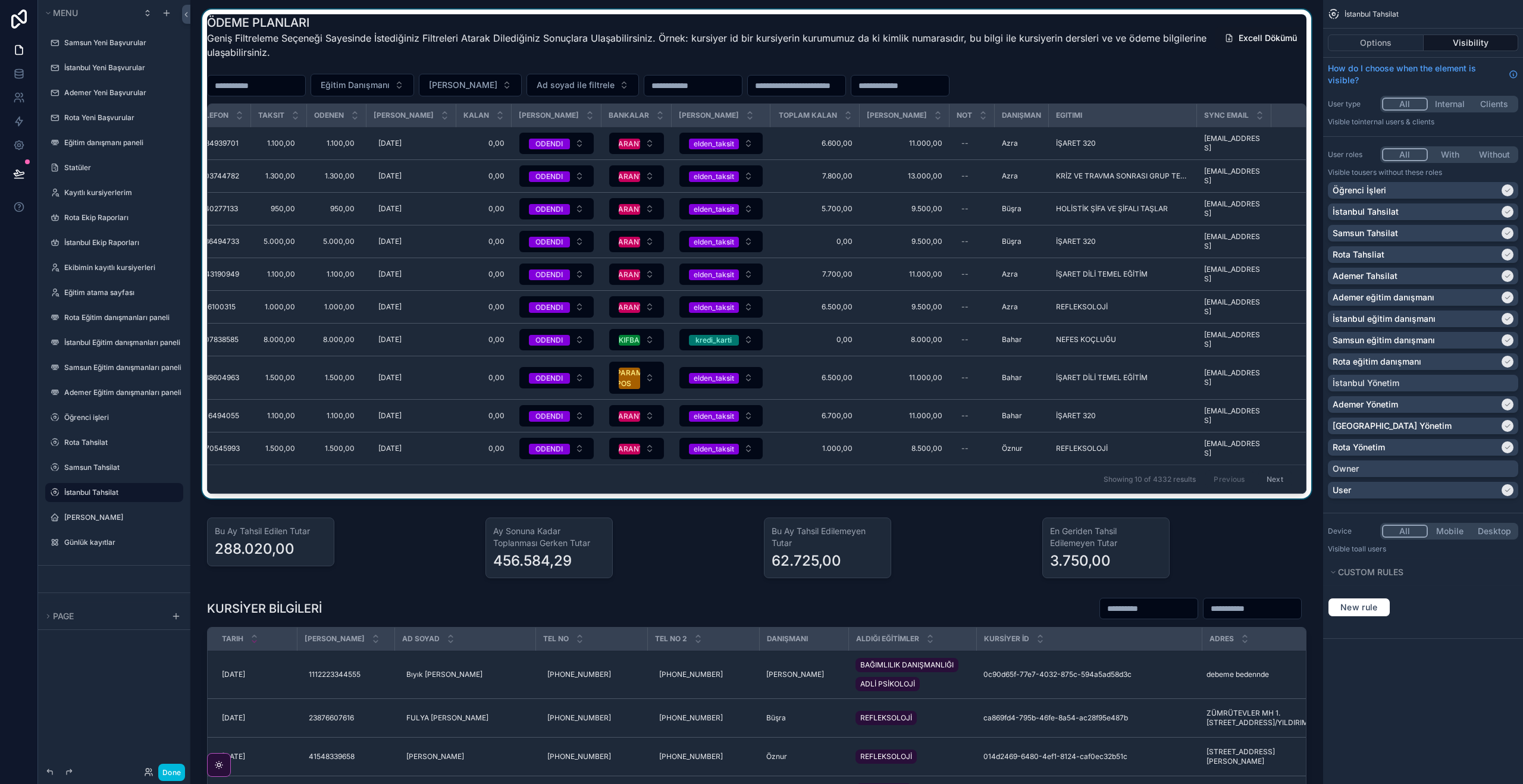
scroll to position [0, 328]
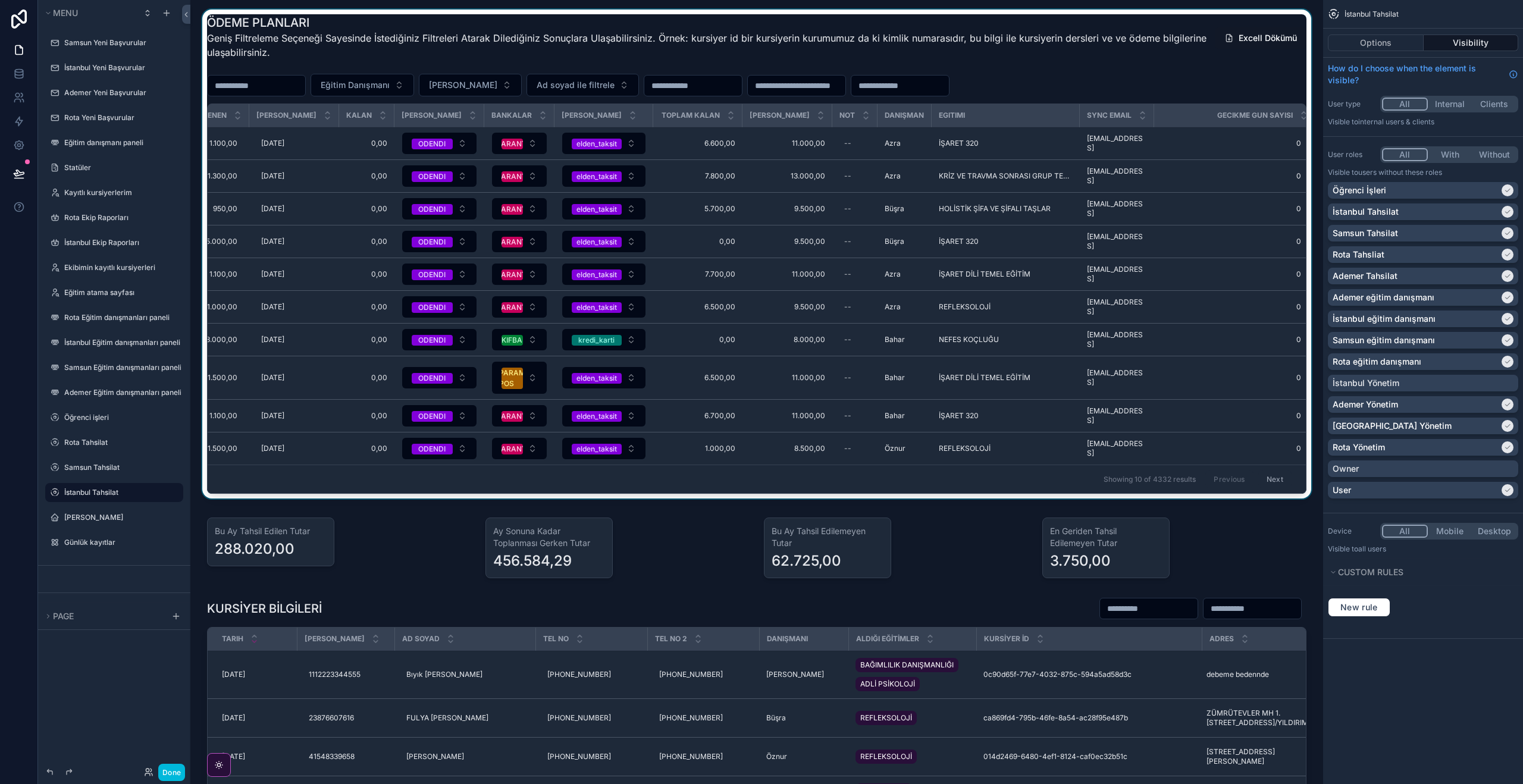
click at [1229, 92] on div "scrollable content" at bounding box center [757, 257] width 1114 height 494
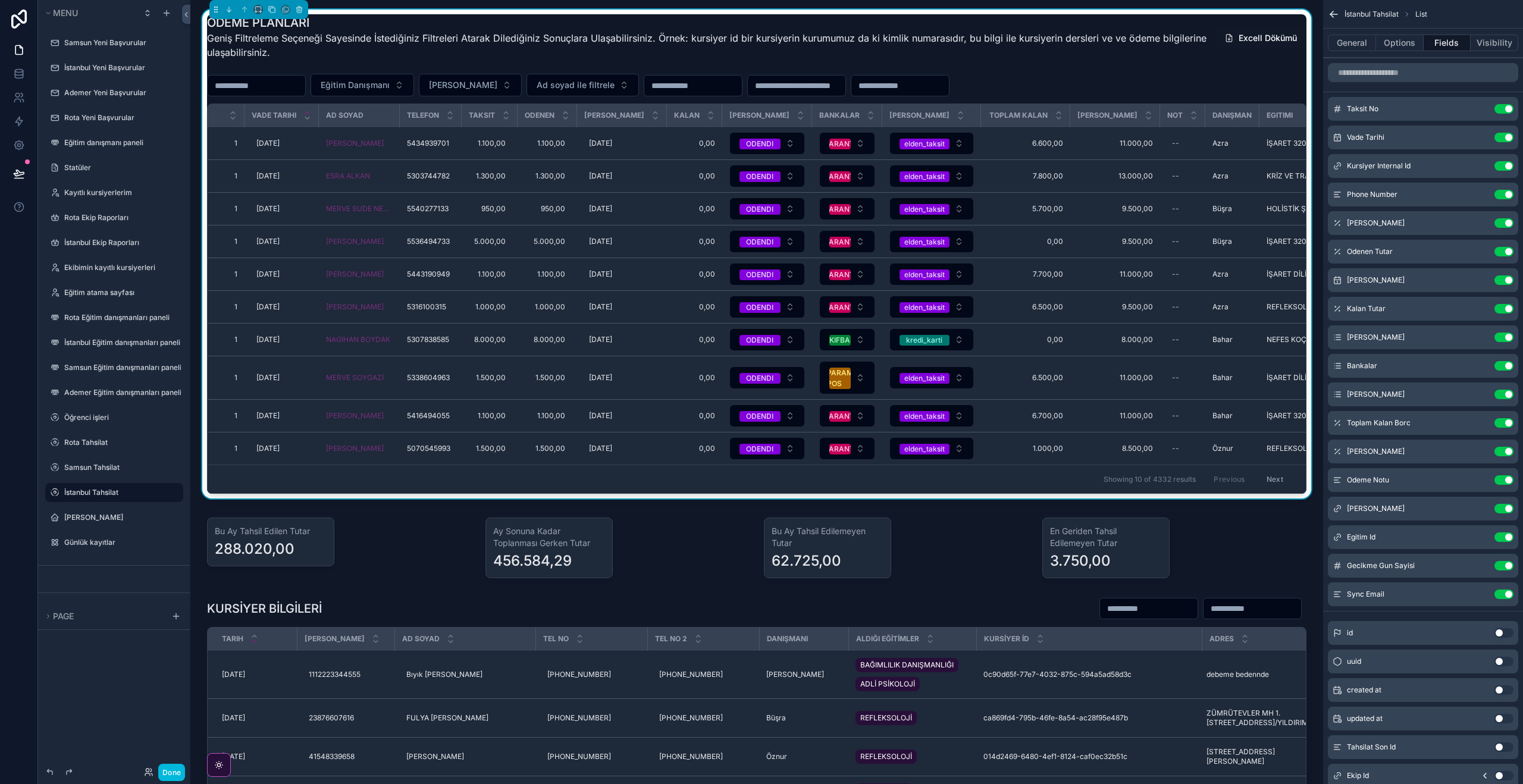
scroll to position [0, 368]
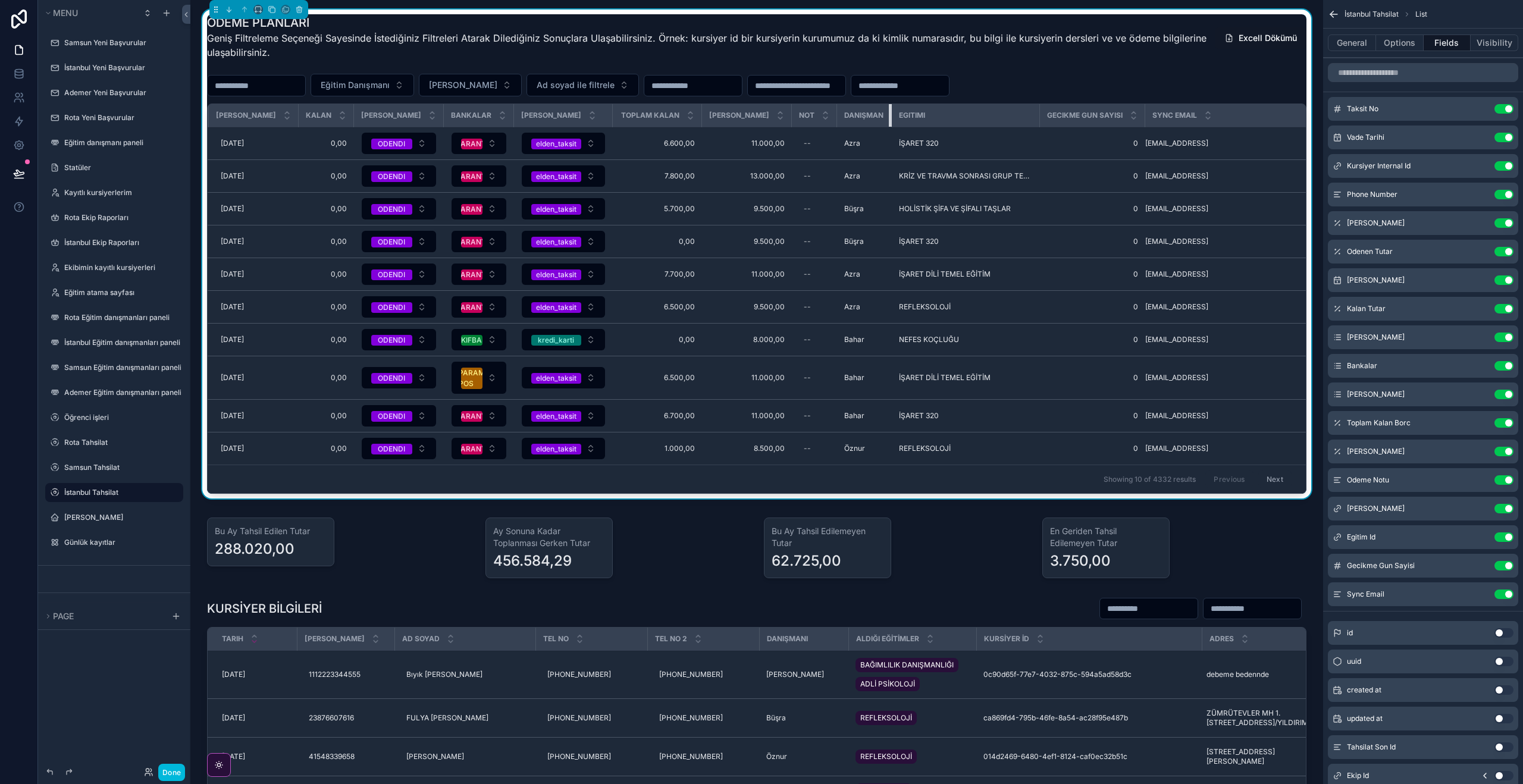
drag, startPoint x: 880, startPoint y: 120, endPoint x: 918, endPoint y: 121, distance: 38.0
click at [871, 119] on th "Danışman" at bounding box center [865, 115] width 55 height 23
drag, startPoint x: 1137, startPoint y: 114, endPoint x: 1144, endPoint y: 113, distance: 7.1
click at [1152, 113] on th "Sync Email" at bounding box center [1225, 115] width 161 height 23
click at [1145, 118] on tr "Vade Tarihi AD SOYAD Telefon Taksit Odenen Odeme Tarihi Kalan Taksit Durumu Ban…" at bounding box center [572, 115] width 1467 height 23
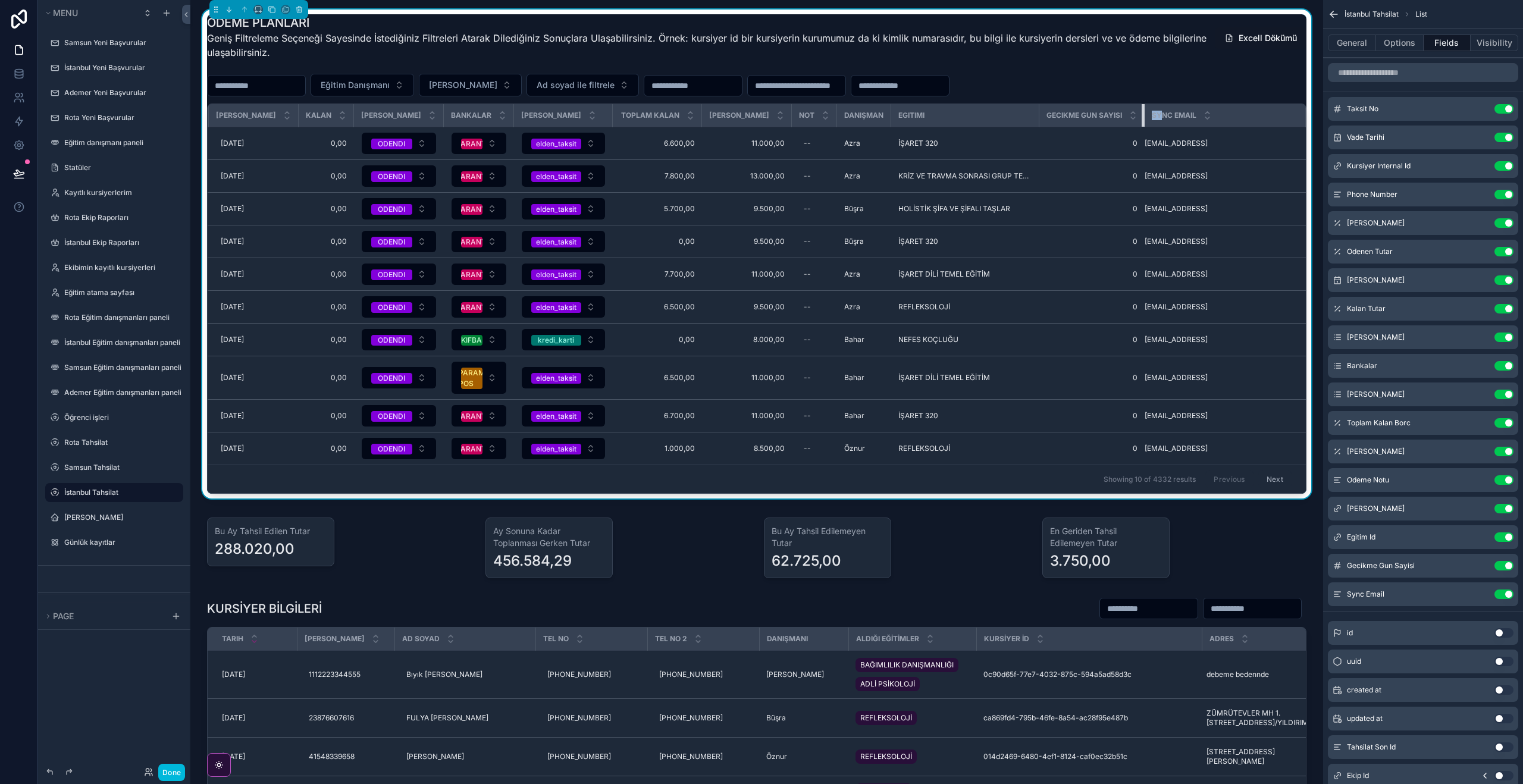
drag, startPoint x: 1133, startPoint y: 118, endPoint x: 1079, endPoint y: 122, distance: 54.1
click at [1074, 121] on th "Gecikme Gun Sayisi" at bounding box center [1092, 115] width 105 height 23
click at [1099, 144] on span "0" at bounding box center [1092, 144] width 91 height 10
